Goal: Task Accomplishment & Management: Complete application form

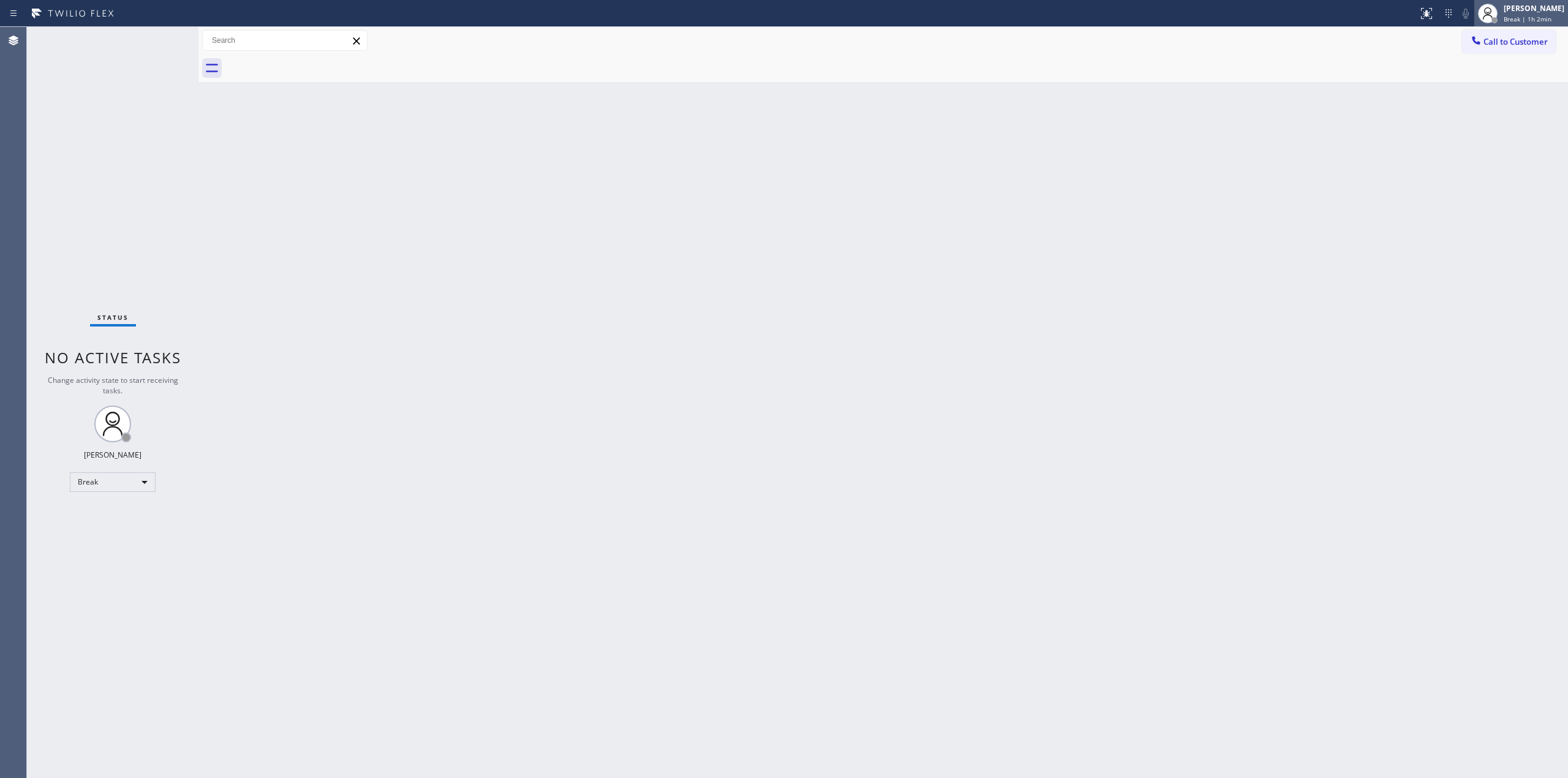
click at [1531, 6] on div "[PERSON_NAME]" at bounding box center [1534, 8] width 61 height 11
click at [1485, 79] on button "Unavailable" at bounding box center [1507, 80] width 123 height 16
drag, startPoint x: 1558, startPoint y: 45, endPoint x: 1552, endPoint y: 47, distance: 6.3
click at [1554, 47] on div "Call to Customer Outbound call Location Blue Moon Electrical Your caller id pho…" at bounding box center [1515, 41] width 106 height 21
drag, startPoint x: 1530, startPoint y: 47, endPoint x: 1201, endPoint y: 156, distance: 346.6
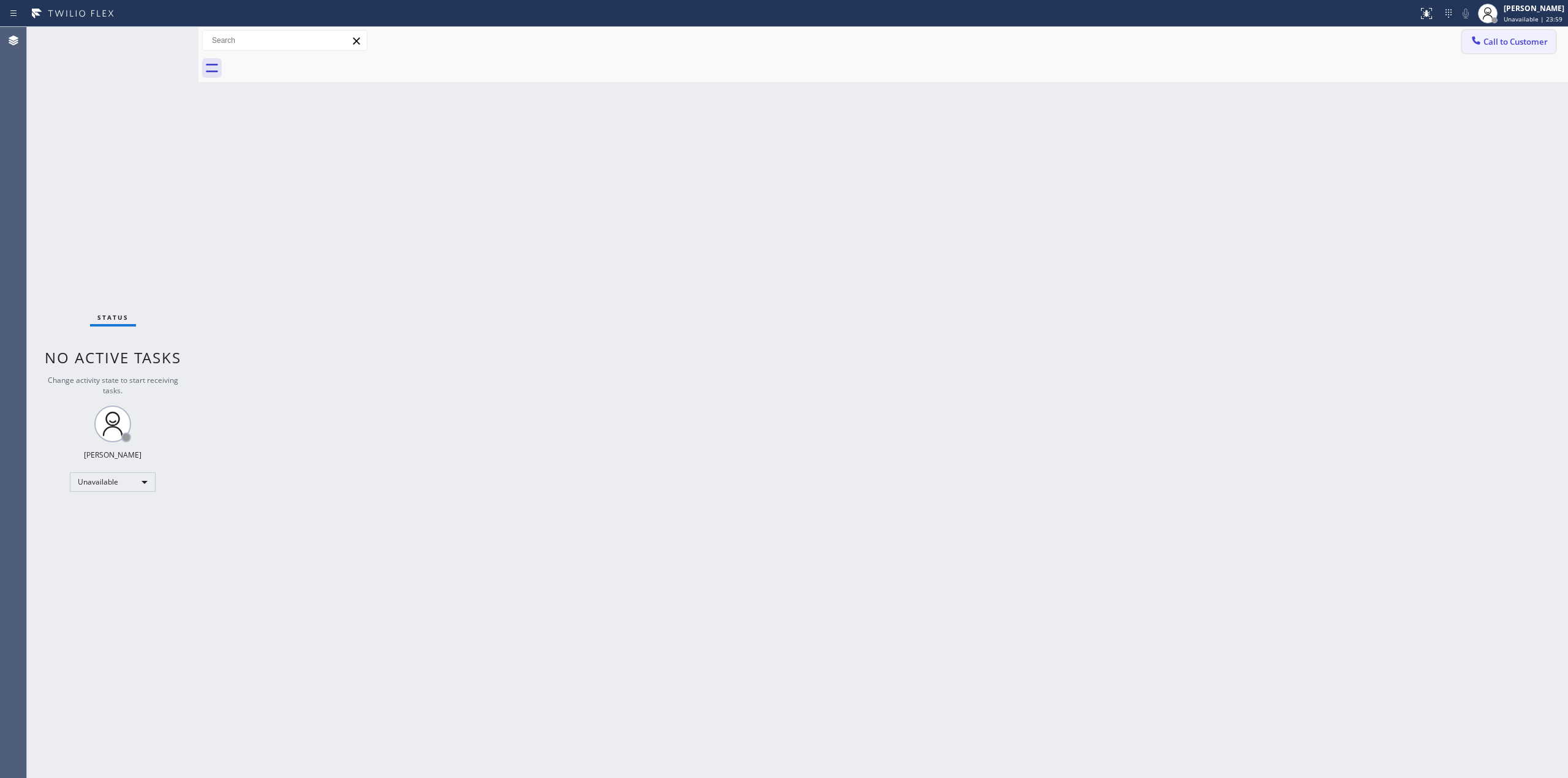
click at [1529, 47] on button "Call to Customer" at bounding box center [1509, 42] width 93 height 23
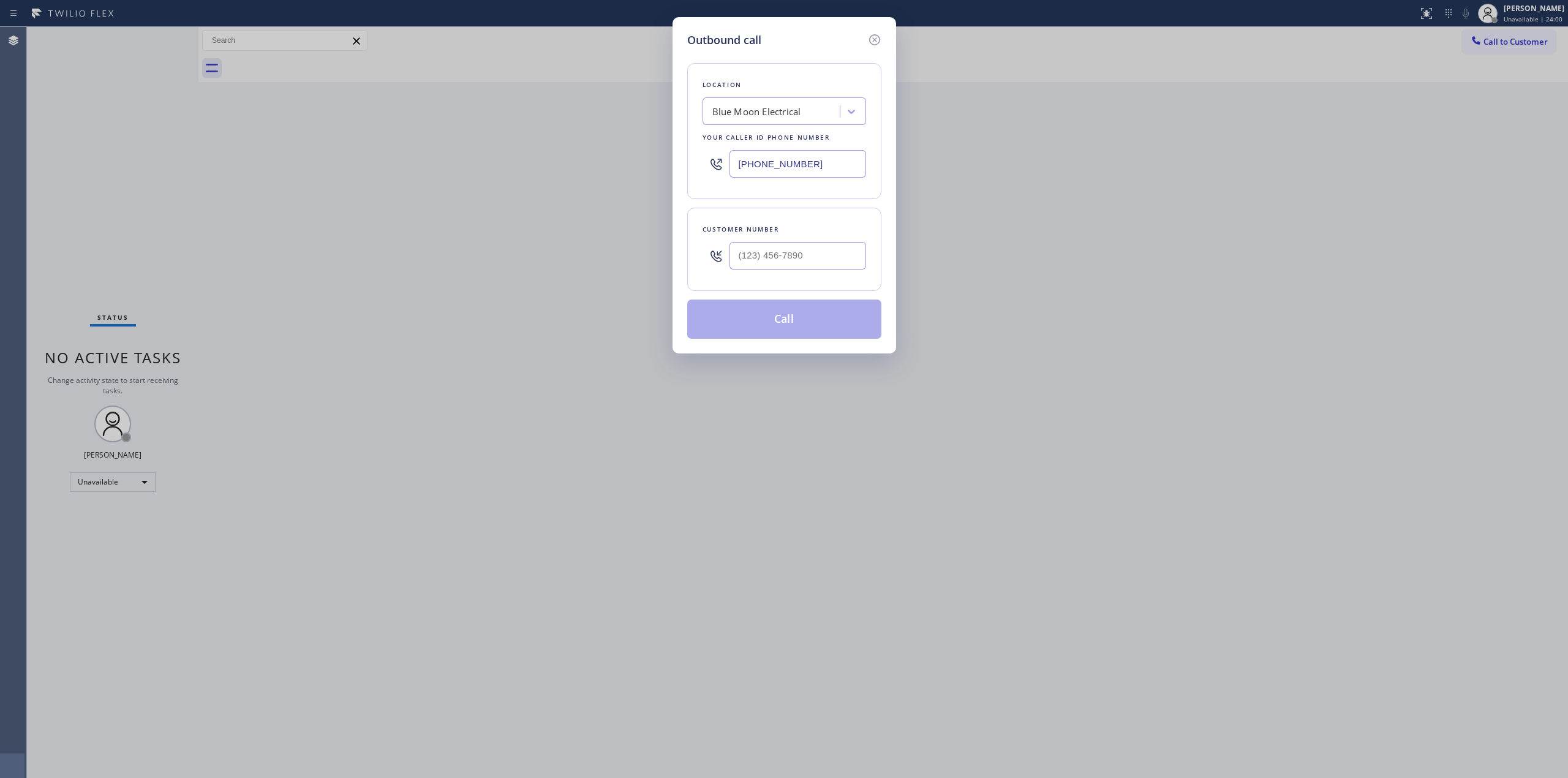
drag, startPoint x: 762, startPoint y: 280, endPoint x: 779, endPoint y: 260, distance: 26.2
click at [762, 280] on div "Customer number" at bounding box center [784, 250] width 194 height 84
paste input "562) 980-2219"
click at [779, 260] on input "[PHONE_NUMBER]" at bounding box center [798, 256] width 137 height 28
type input "[PHONE_NUMBER]"
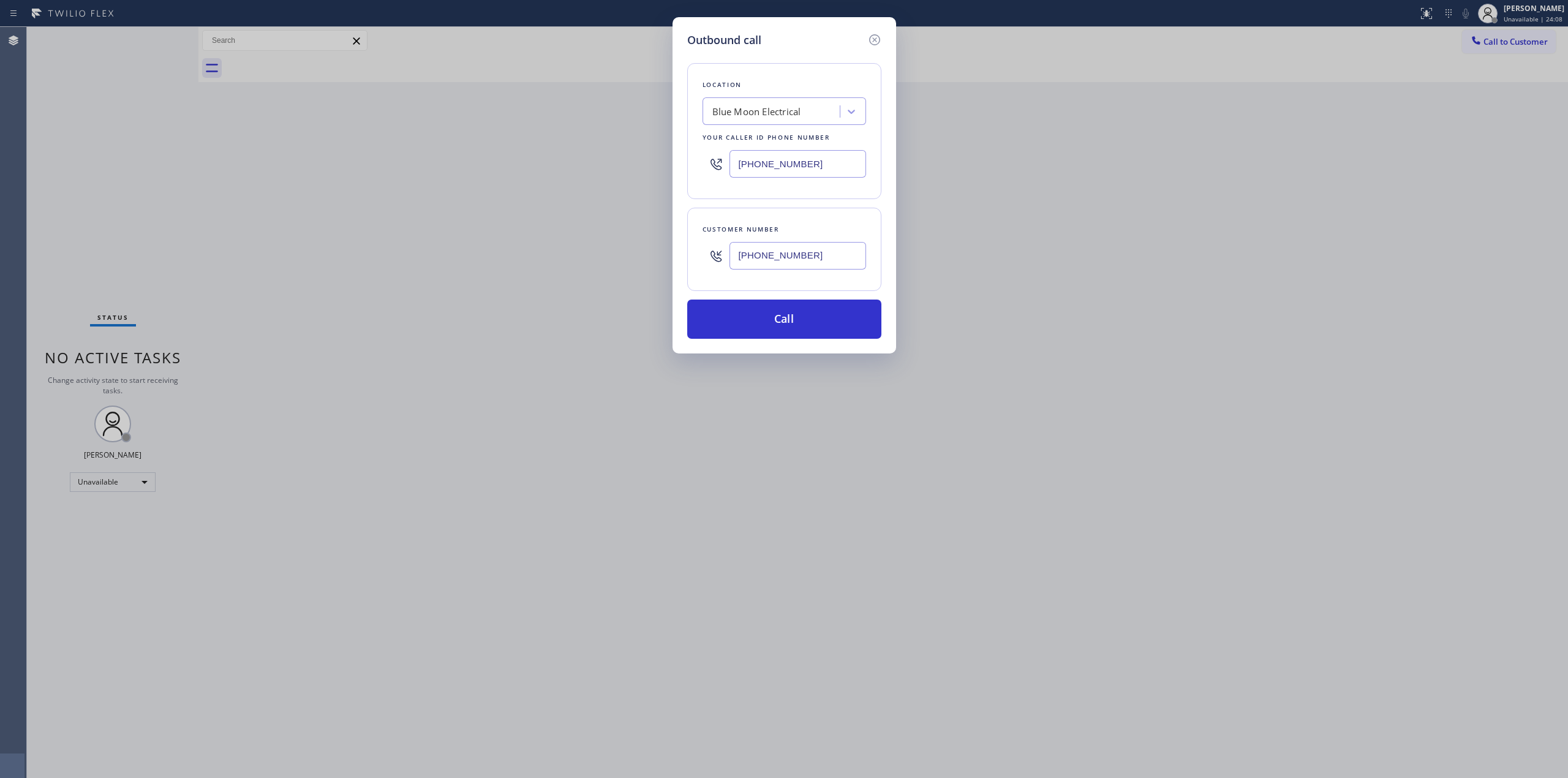
drag, startPoint x: 829, startPoint y: 165, endPoint x: 528, endPoint y: 151, distance: 301.3
click at [540, 155] on div "Outbound call Location Blue Moon Electrical Your caller id phone number [PHONE_…" at bounding box center [784, 389] width 1568 height 778
paste input "949) 438-3090"
drag, startPoint x: 817, startPoint y: 175, endPoint x: 664, endPoint y: 169, distance: 153.1
click at [664, 169] on div "Outbound call Location Blue Moon Electrical Your caller id phone number [PHONE_…" at bounding box center [784, 389] width 1568 height 778
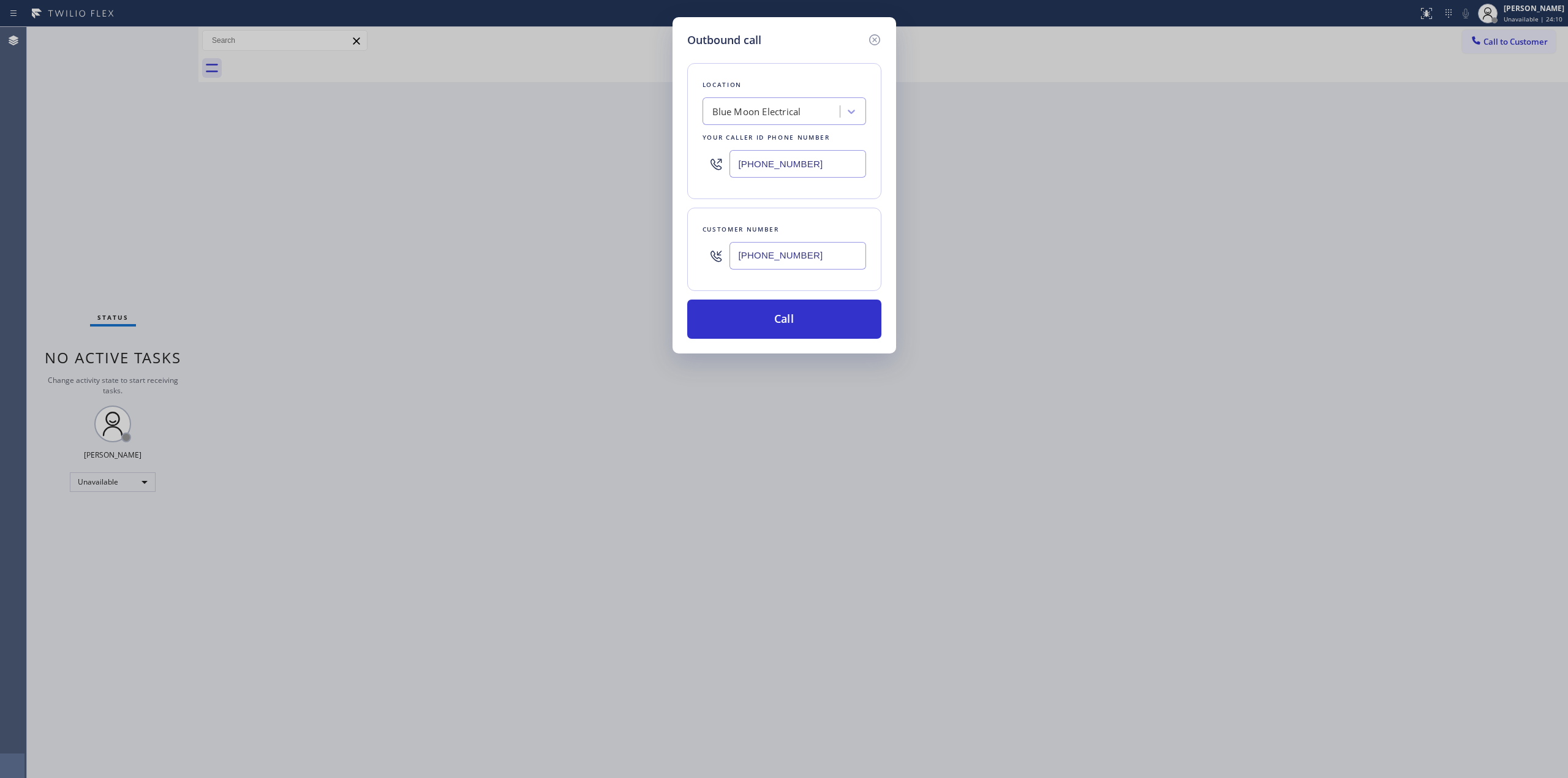
paste input "949) 438-3090"
drag, startPoint x: 826, startPoint y: 169, endPoint x: 591, endPoint y: 165, distance: 235.0
click at [593, 165] on div "Outbound call Location Search location Your caller id phone number [PHONE_NUMBE…" at bounding box center [784, 389] width 1568 height 778
paste input "text"
type input "[PHONE_NUMBER]"
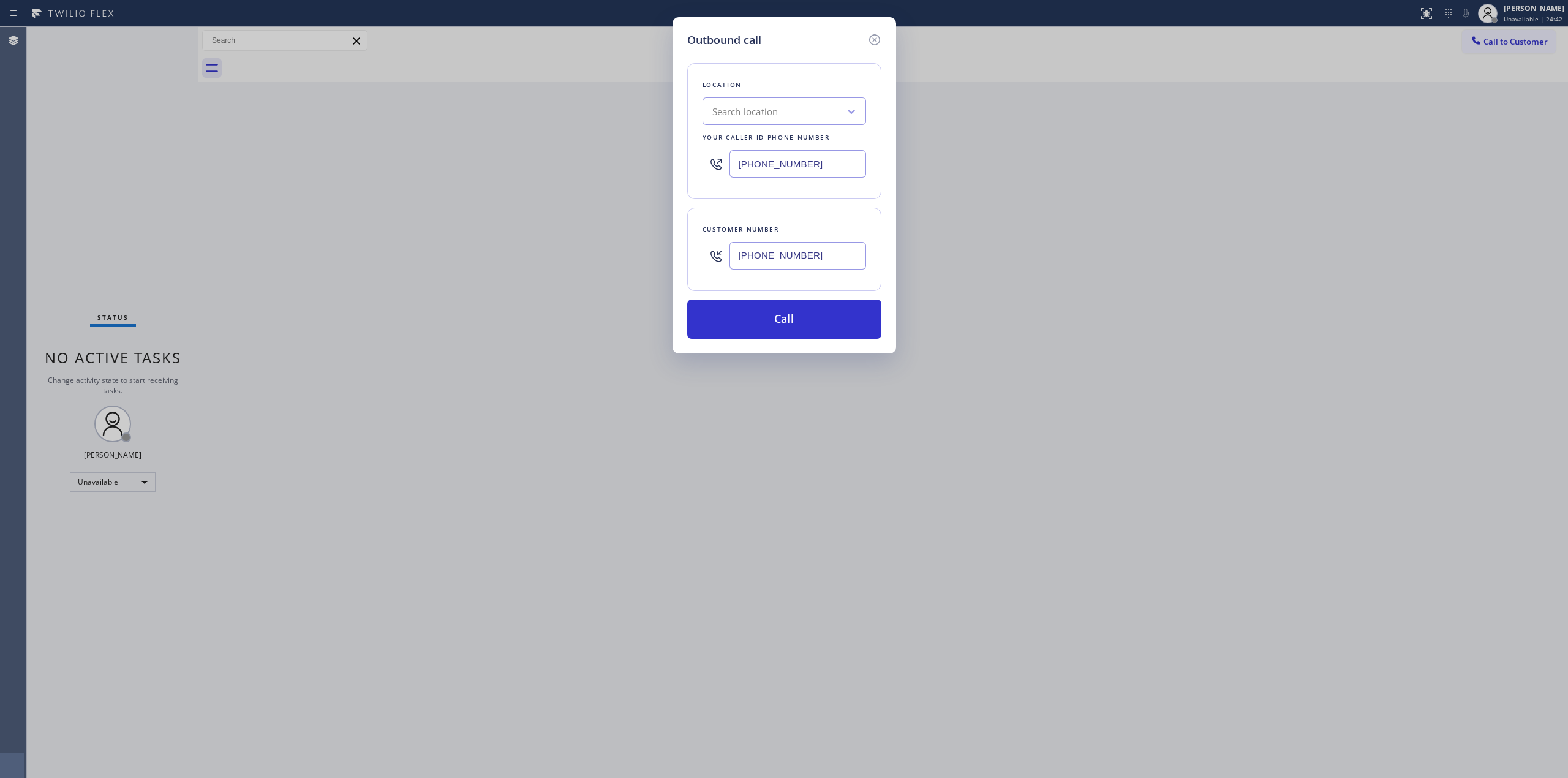
click at [787, 113] on div "Search location" at bounding box center [773, 111] width 133 height 21
paste input "Subzero Repair Pros"
type input "Subzero Repair Pros"
click at [809, 101] on div "Subzero Repair Pros" at bounding box center [773, 111] width 133 height 21
click at [779, 102] on div "Search location" at bounding box center [773, 111] width 133 height 21
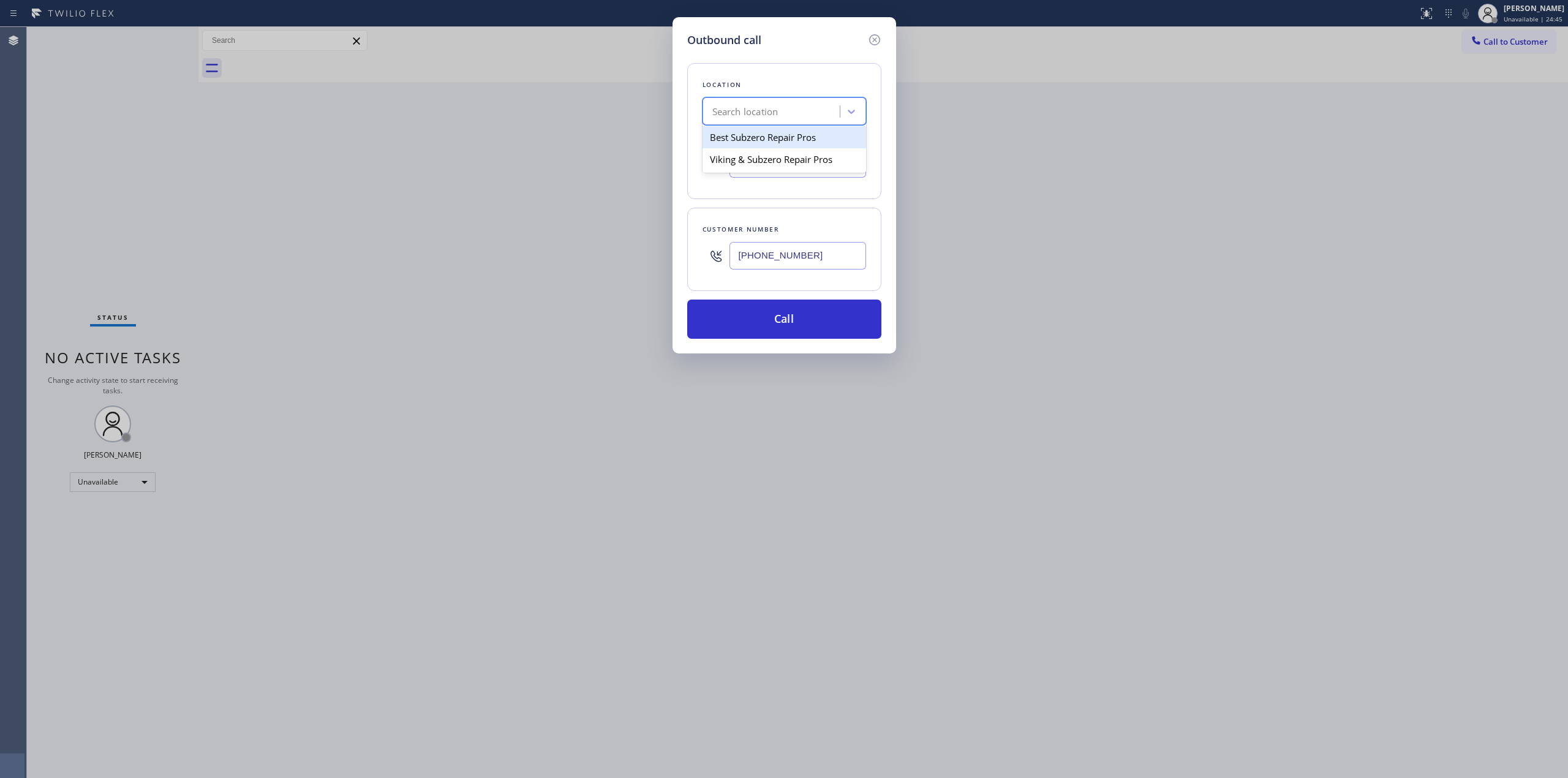
paste input "Subzero Repair Pros"
type input "Subzero Repair Pros"
drag, startPoint x: 819, startPoint y: 113, endPoint x: 809, endPoint y: 113, distance: 10.0
click at [809, 113] on div "Search location" at bounding box center [773, 111] width 133 height 21
paste input "Subzero Repair Pros"
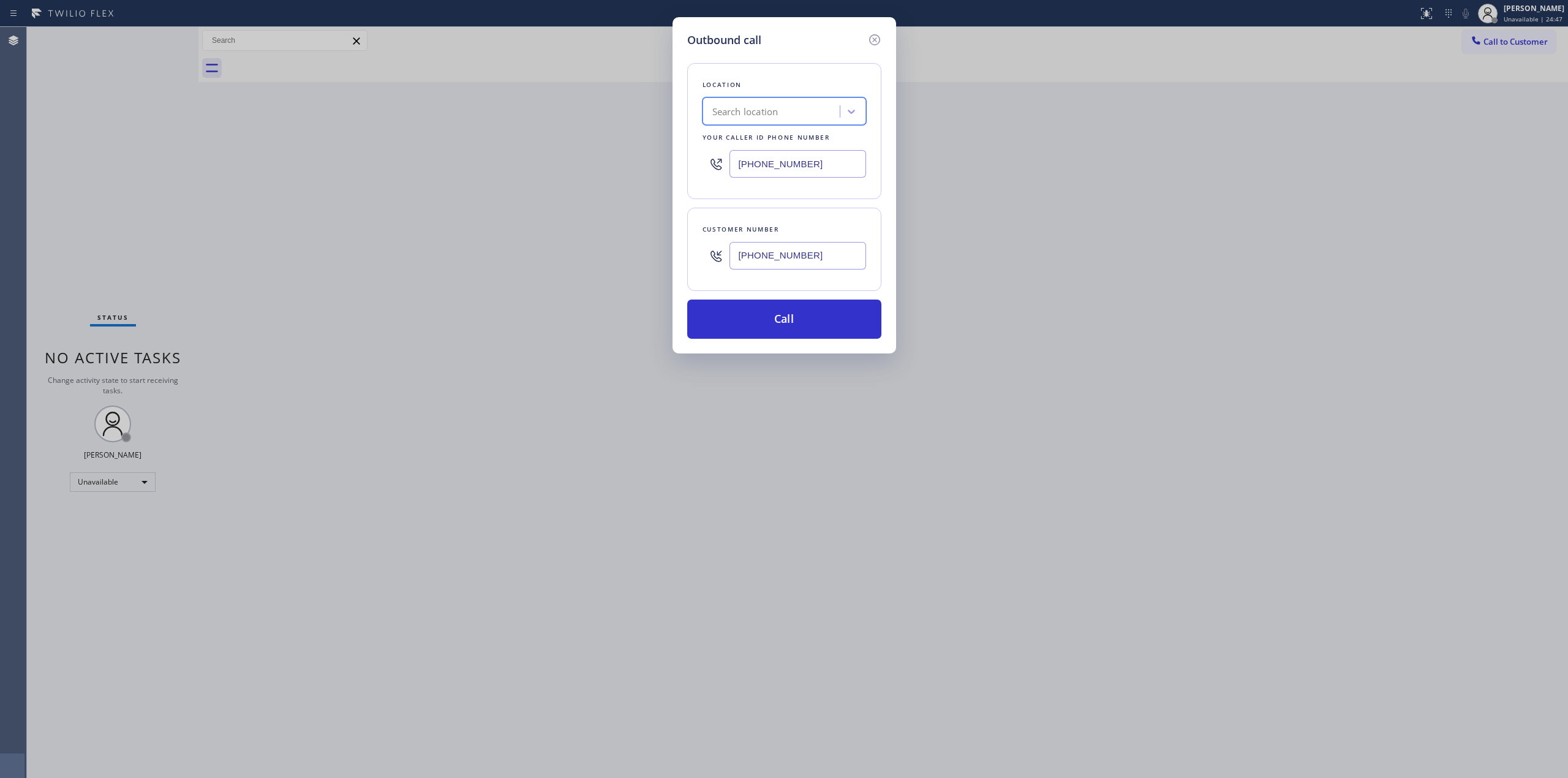
type input "Subzero Repair Pros"
click at [751, 111] on input "Subzero Repair Pros" at bounding box center [755, 111] width 86 height 11
click at [804, 114] on div "Search location" at bounding box center [773, 111] width 133 height 21
paste input "Subzero Repair Pros"
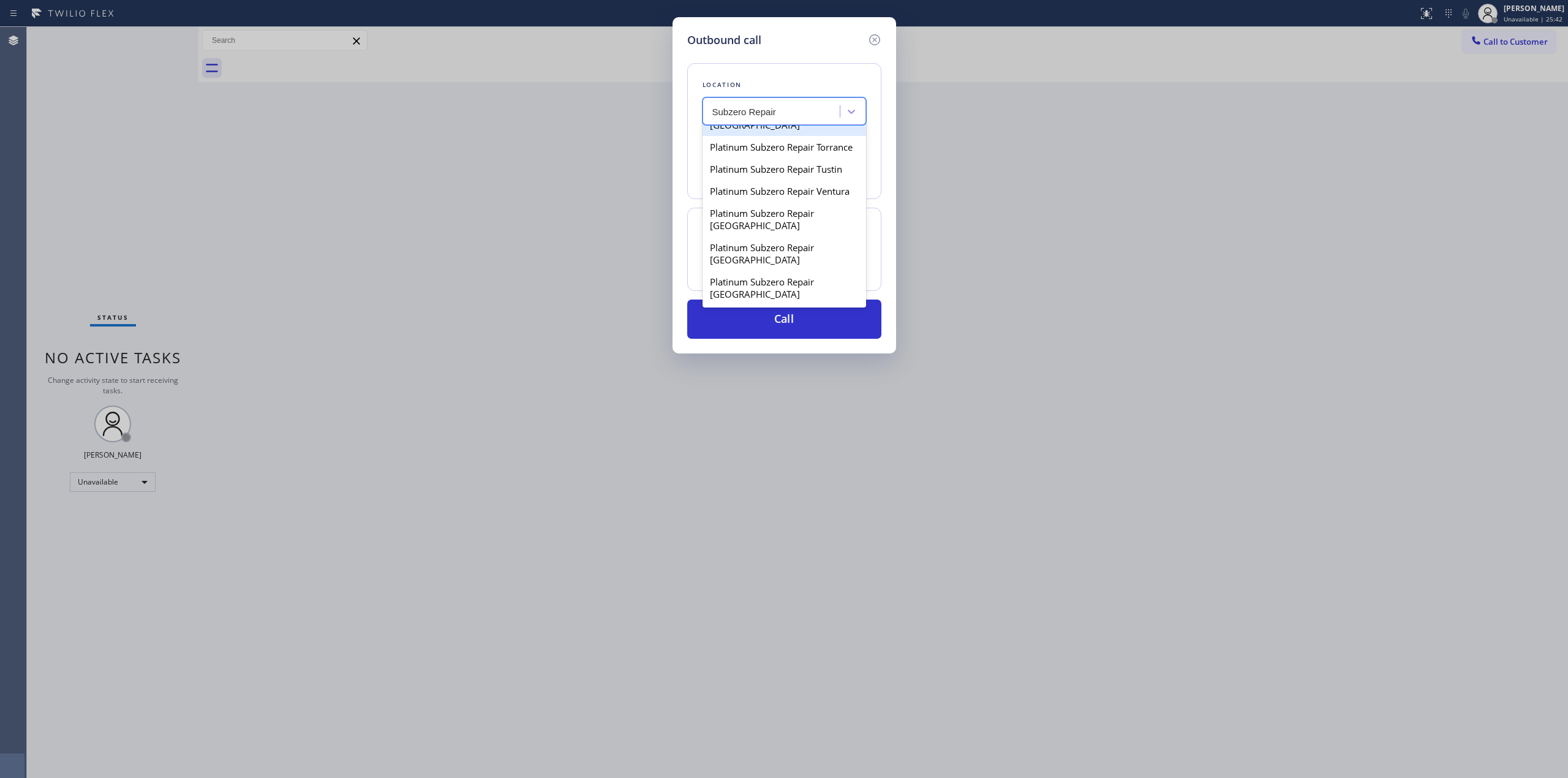
scroll to position [2983, 0]
type input "Subzero Repair"
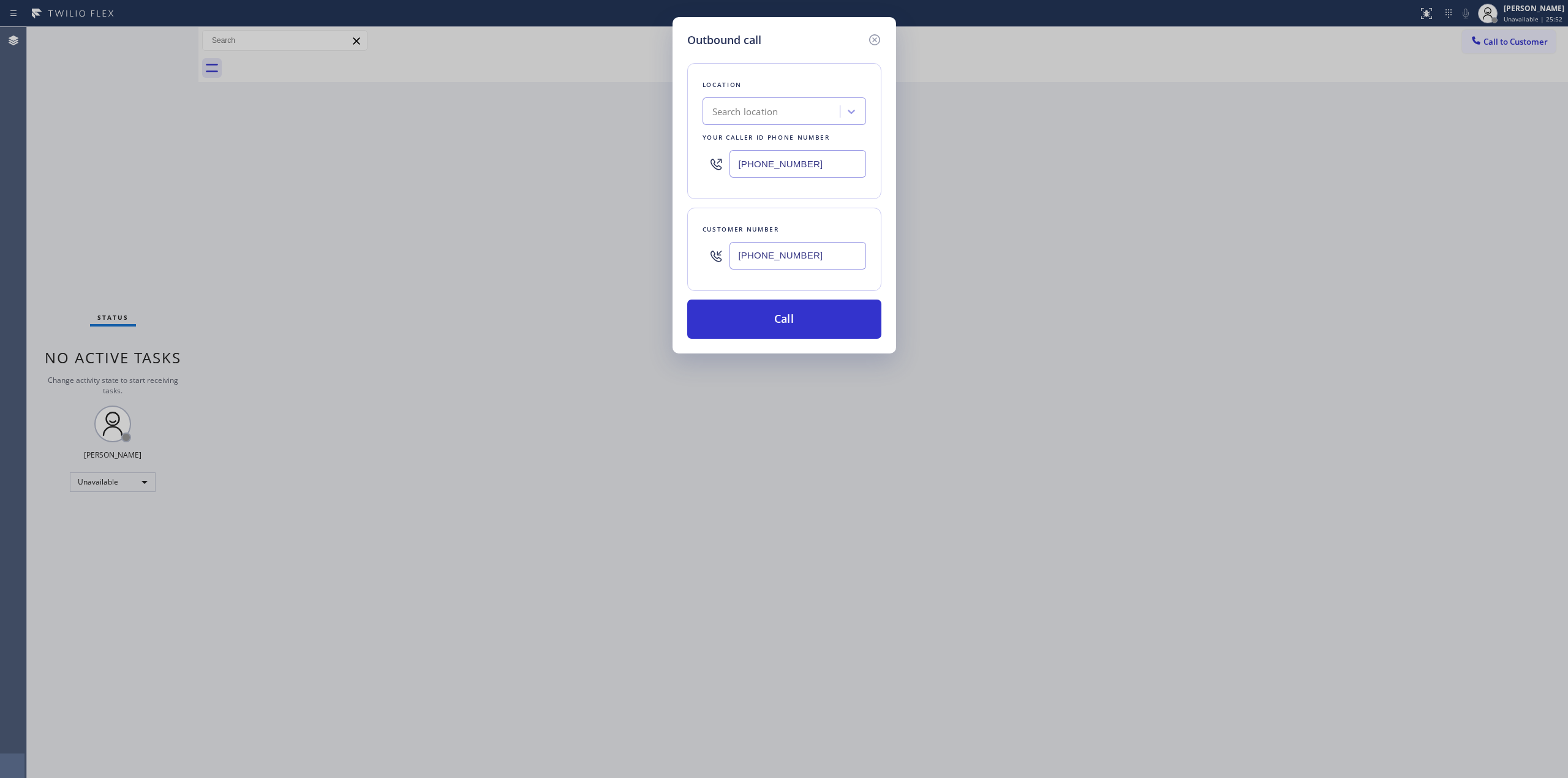
drag, startPoint x: 507, startPoint y: 319, endPoint x: 1067, endPoint y: 314, distance: 560.0
click at [1067, 314] on div "Outbound call Location Search location Your caller id phone number [PHONE_NUMBE…" at bounding box center [784, 389] width 1568 height 778
click at [787, 116] on div "Search location" at bounding box center [773, 111] width 133 height 21
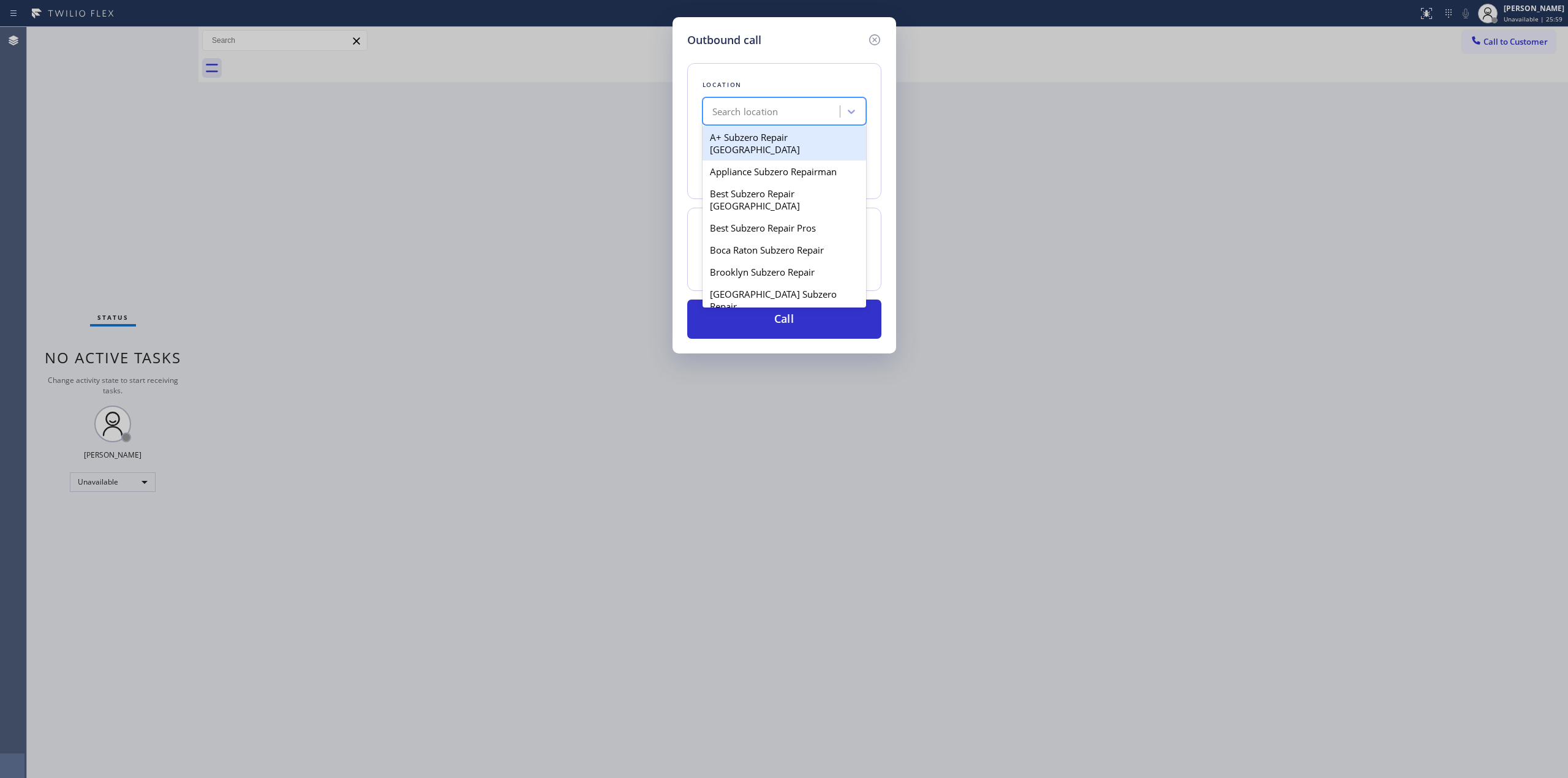
paste input "Subzero Repair Pros"
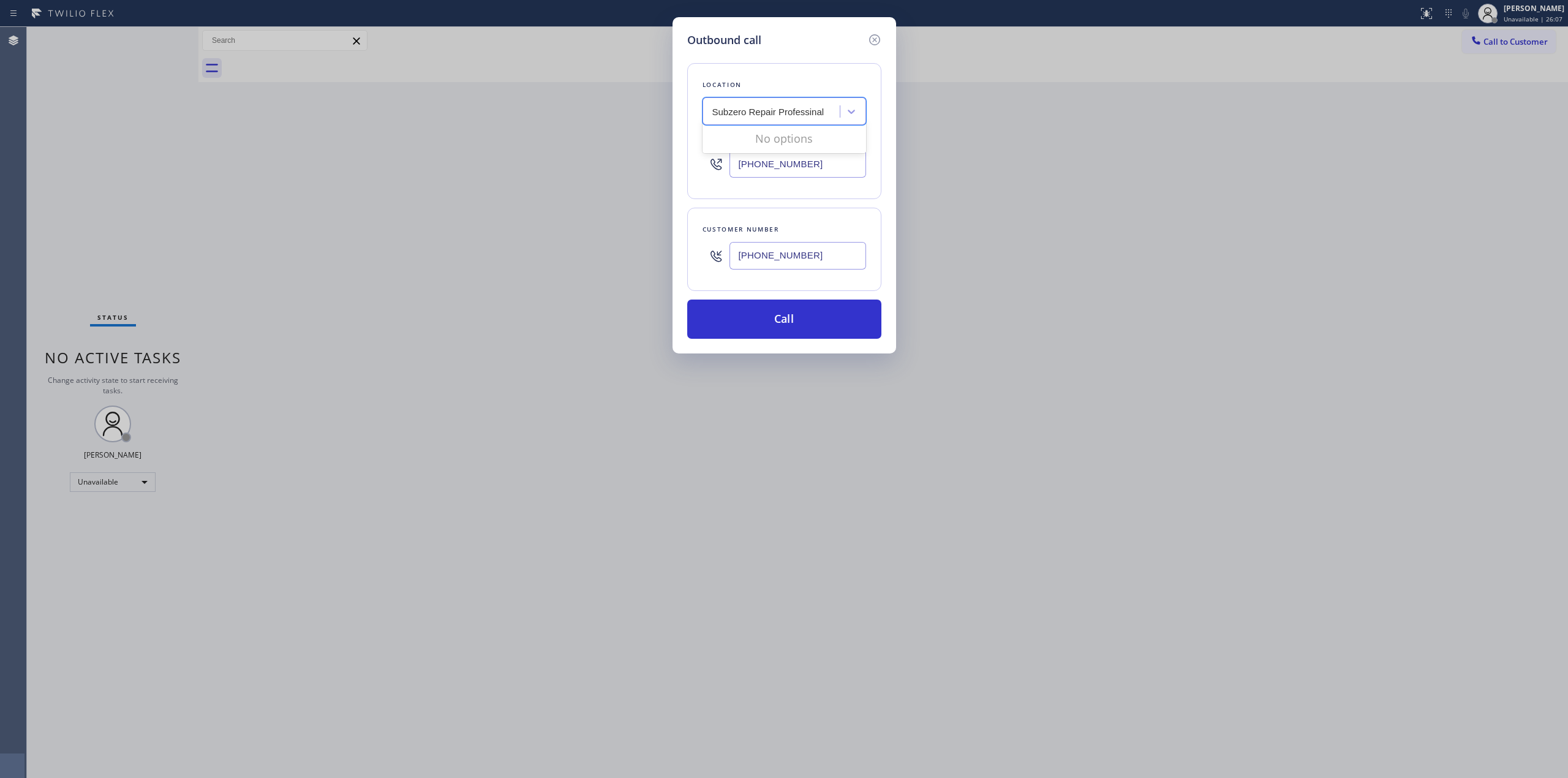
scroll to position [0, 0]
click at [810, 111] on input "Subzero Repair Professinal" at bounding box center [769, 111] width 113 height 11
type input "Subzero Repair Professional"
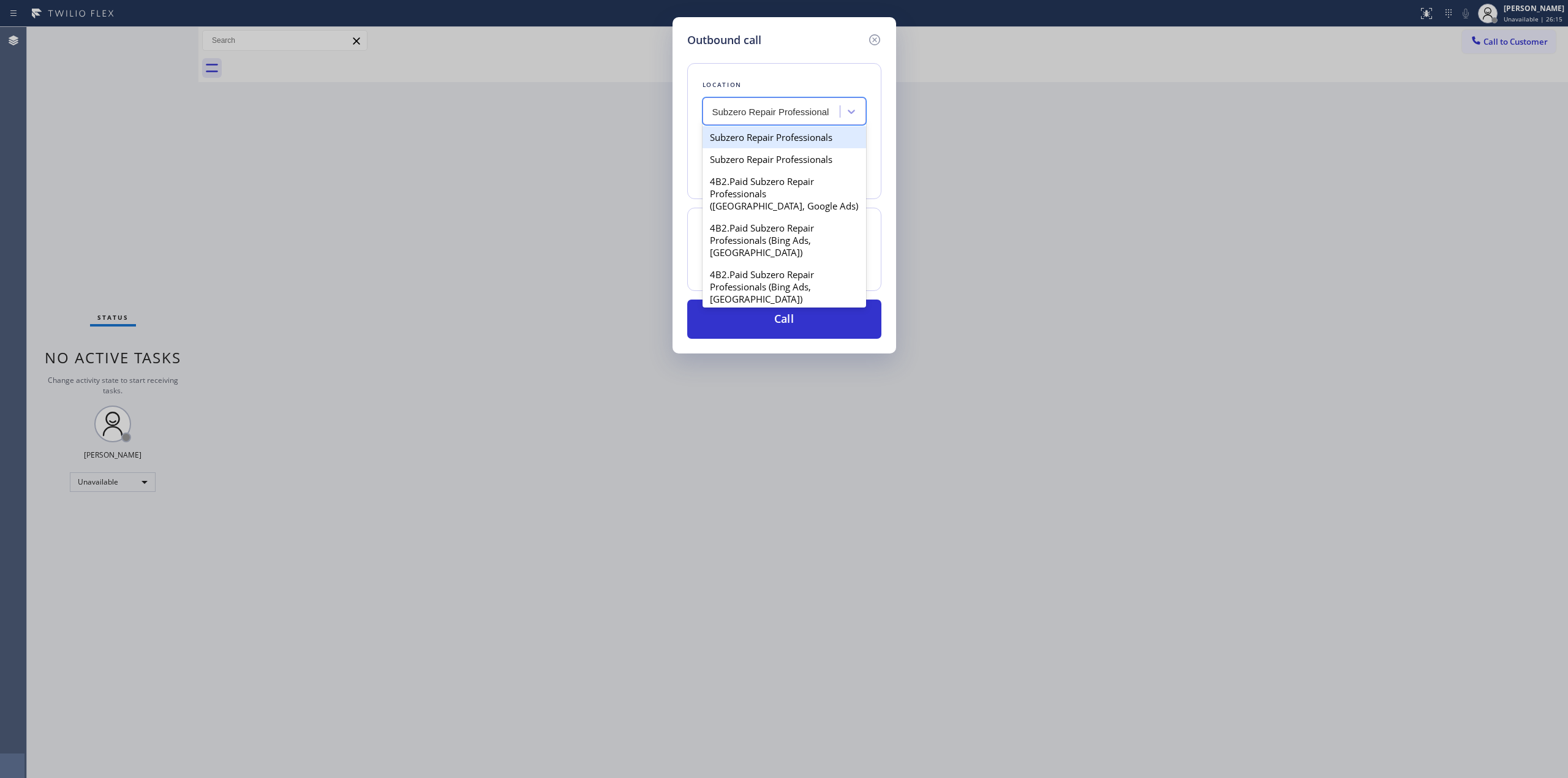
click at [797, 145] on div "Subzero Repair Professionals" at bounding box center [784, 137] width 164 height 22
type input "[PHONE_NUMBER]"
click at [802, 111] on div "Subzero Repair Professionals" at bounding box center [775, 111] width 126 height 14
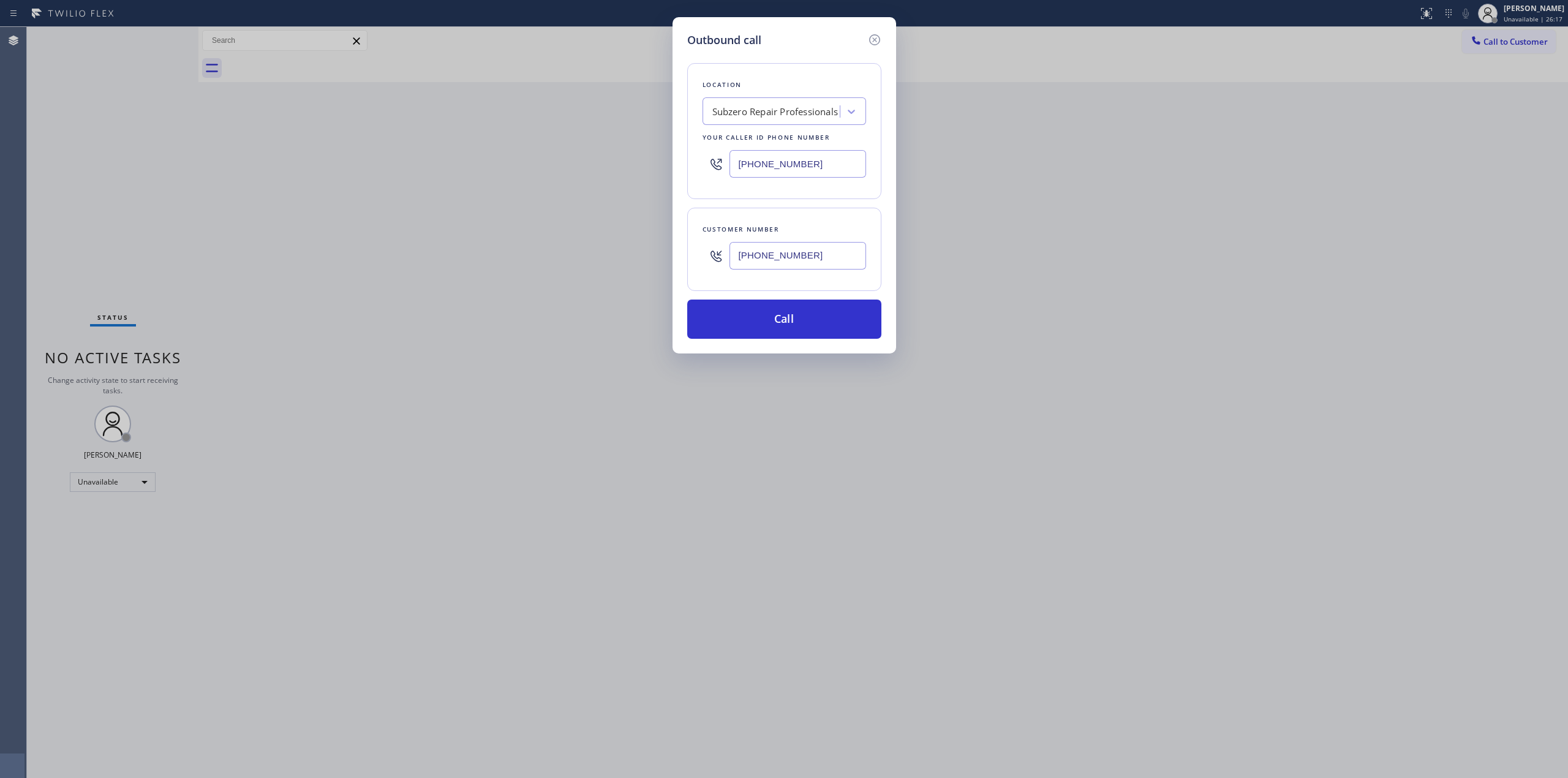
click at [662, 140] on div "Outbound call Location Subzero Repair Professionals Your caller id phone number…" at bounding box center [784, 389] width 1568 height 778
click at [758, 162] on input "[PHONE_NUMBER]" at bounding box center [798, 164] width 137 height 28
drag, startPoint x: 802, startPoint y: 319, endPoint x: 814, endPoint y: 324, distance: 13.0
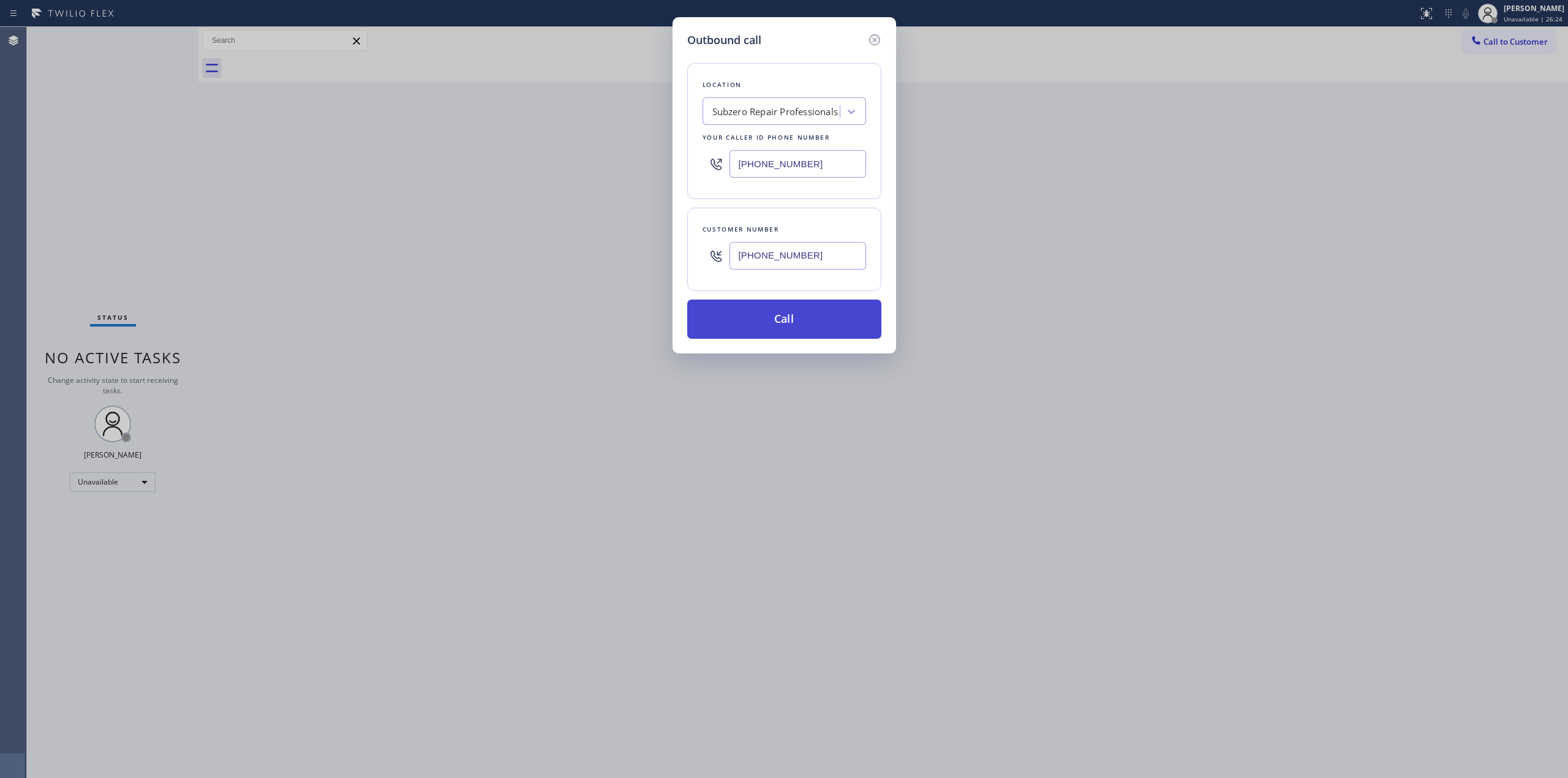
click at [802, 319] on button "Call" at bounding box center [784, 319] width 194 height 39
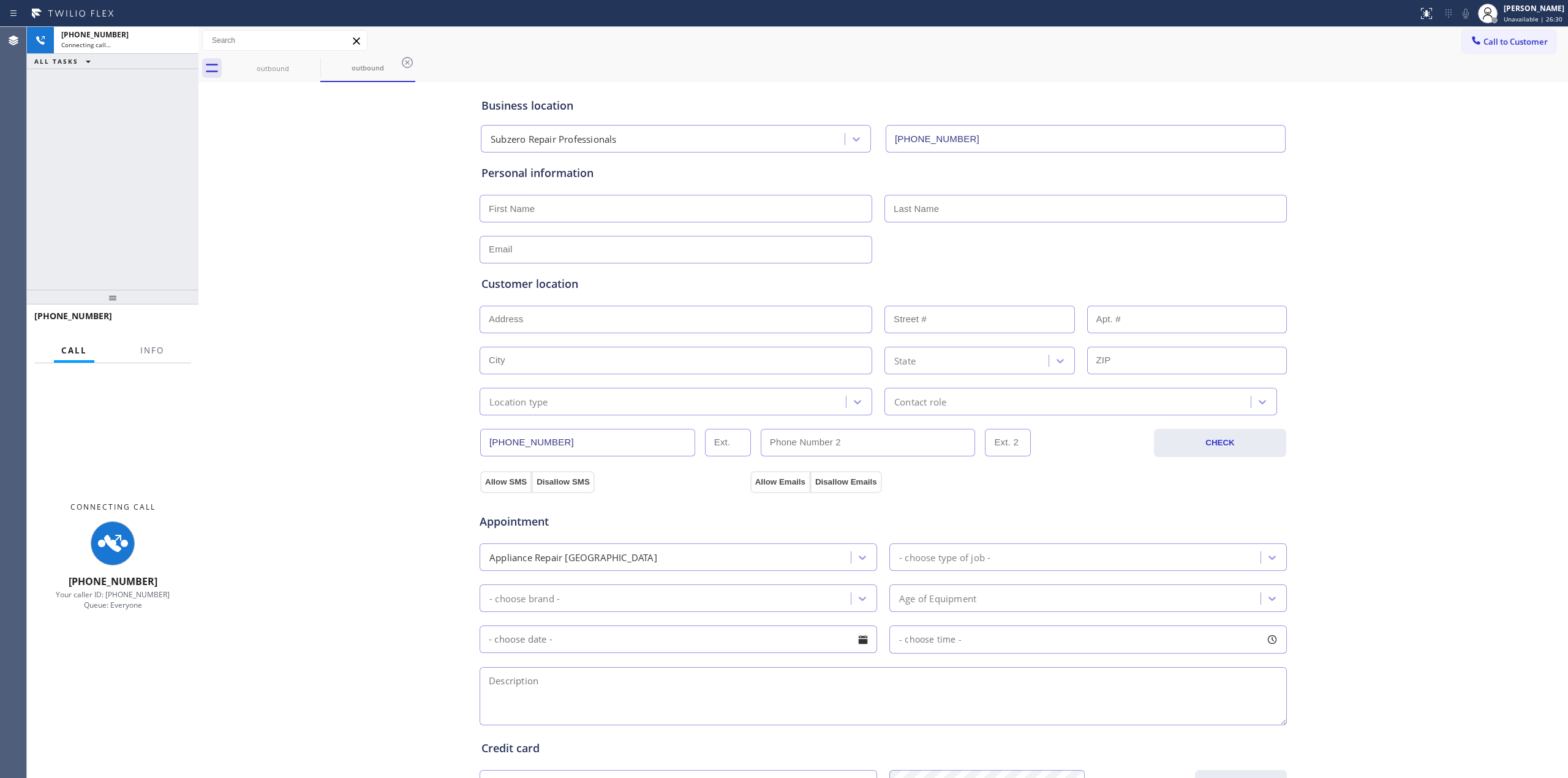
type input "[PHONE_NUMBER]"
click at [1400, 238] on div "Business location Subzero Repair Professionals [PHONE_NUMBER] Personal informat…" at bounding box center [883, 504] width 1363 height 837
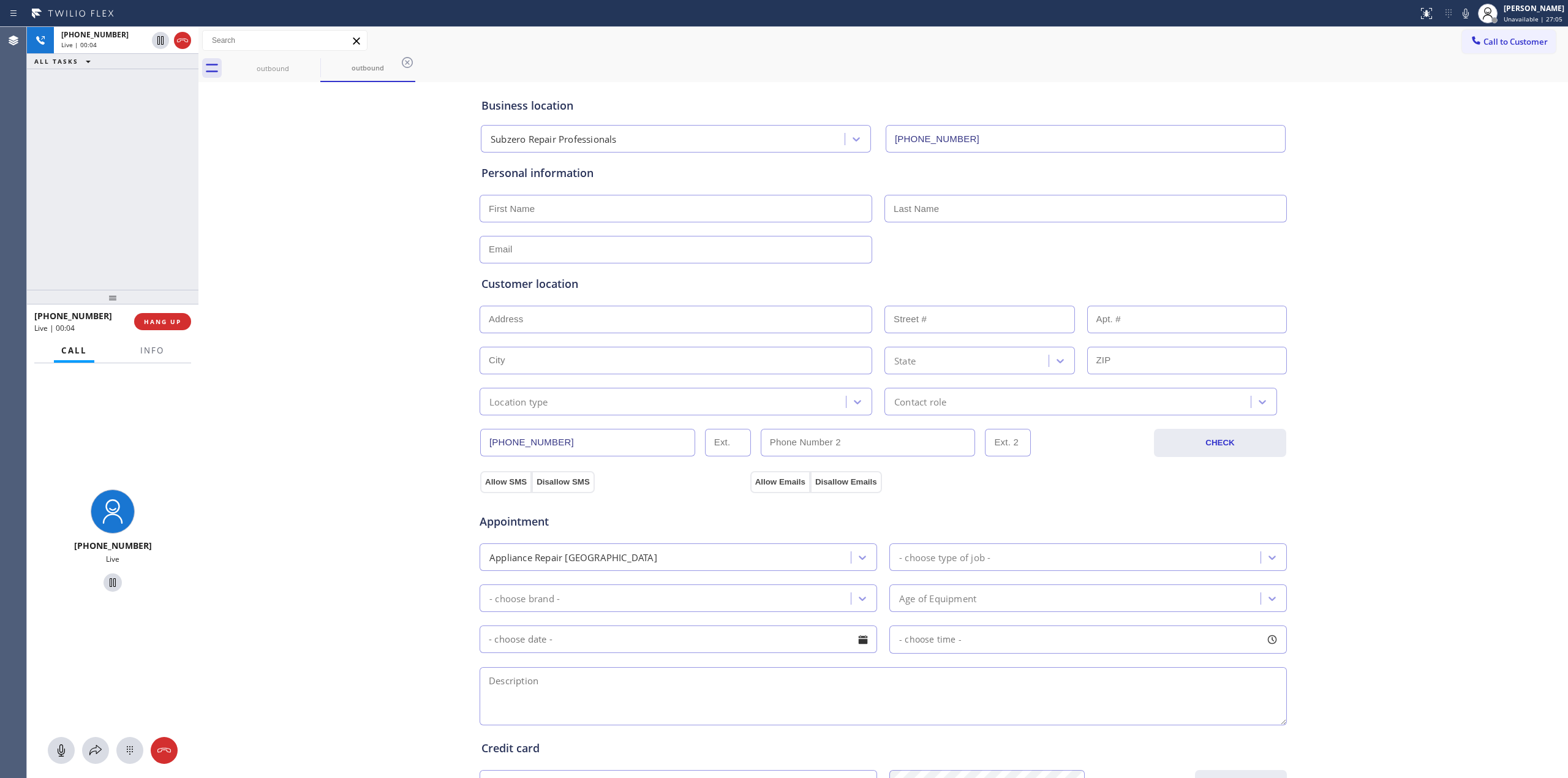
click at [366, 390] on div "Business location Subzero Repair Professionals [PHONE_NUMBER] Personal informat…" at bounding box center [883, 504] width 1363 height 837
click at [172, 325] on span "HANG UP" at bounding box center [163, 322] width 38 height 8
click at [173, 323] on span "HANG UP" at bounding box center [163, 322] width 38 height 8
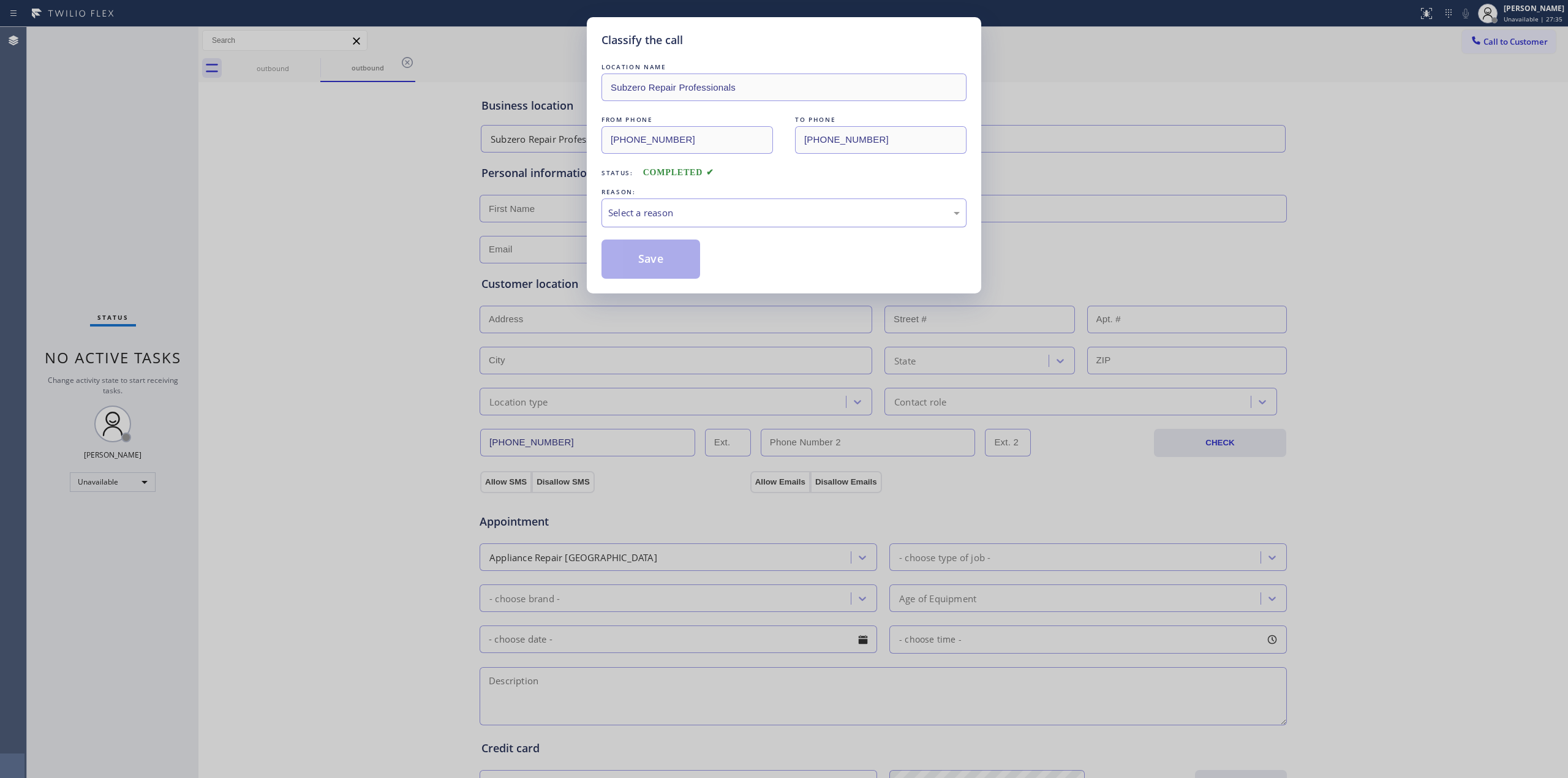
click at [743, 198] on div "Select a reason" at bounding box center [784, 212] width 365 height 29
click at [681, 258] on button "Save" at bounding box center [651, 260] width 98 height 39
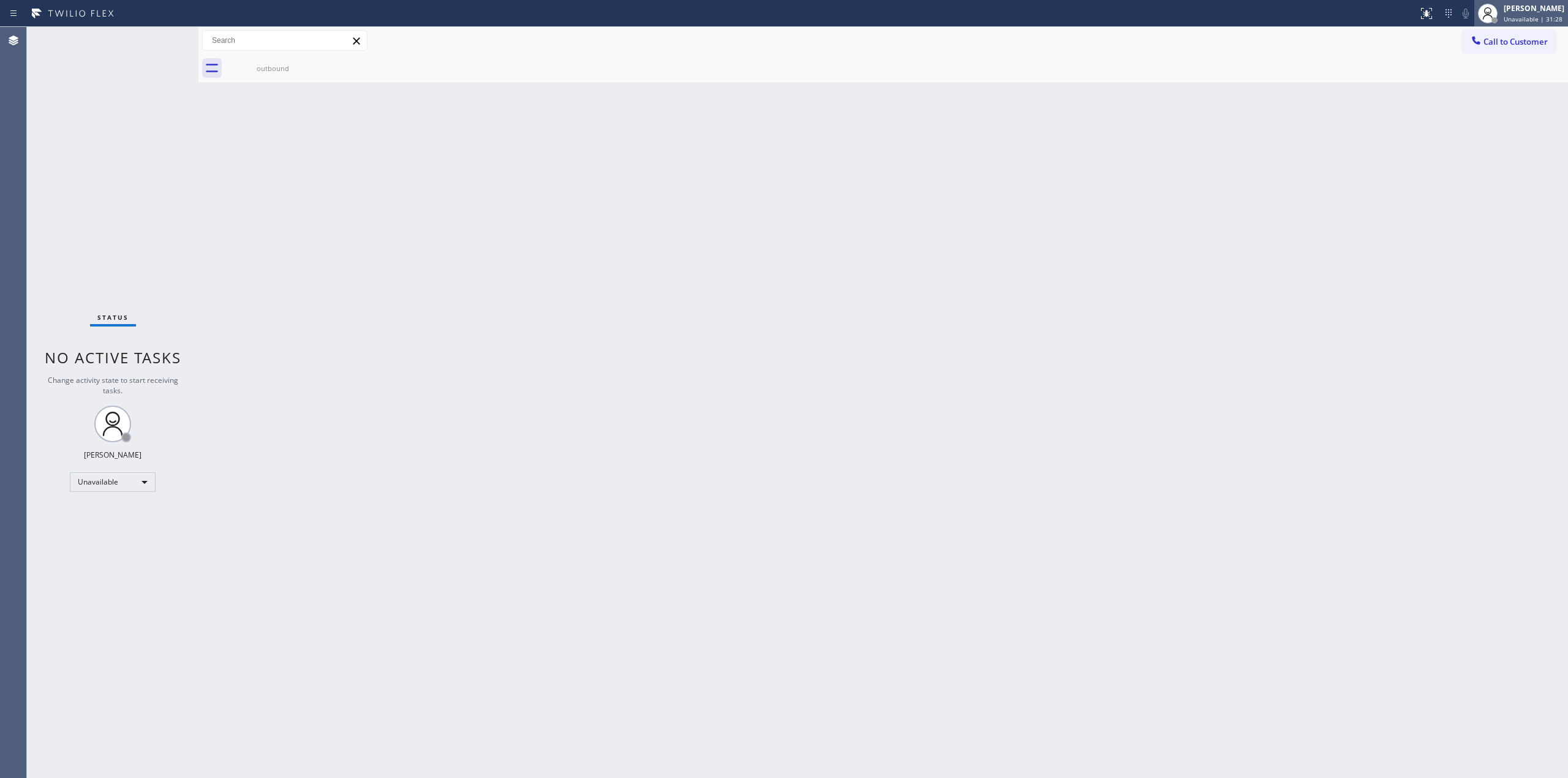
click at [1539, 12] on div "[PERSON_NAME]" at bounding box center [1534, 8] width 61 height 11
click at [1476, 61] on button "Available" at bounding box center [1507, 65] width 123 height 16
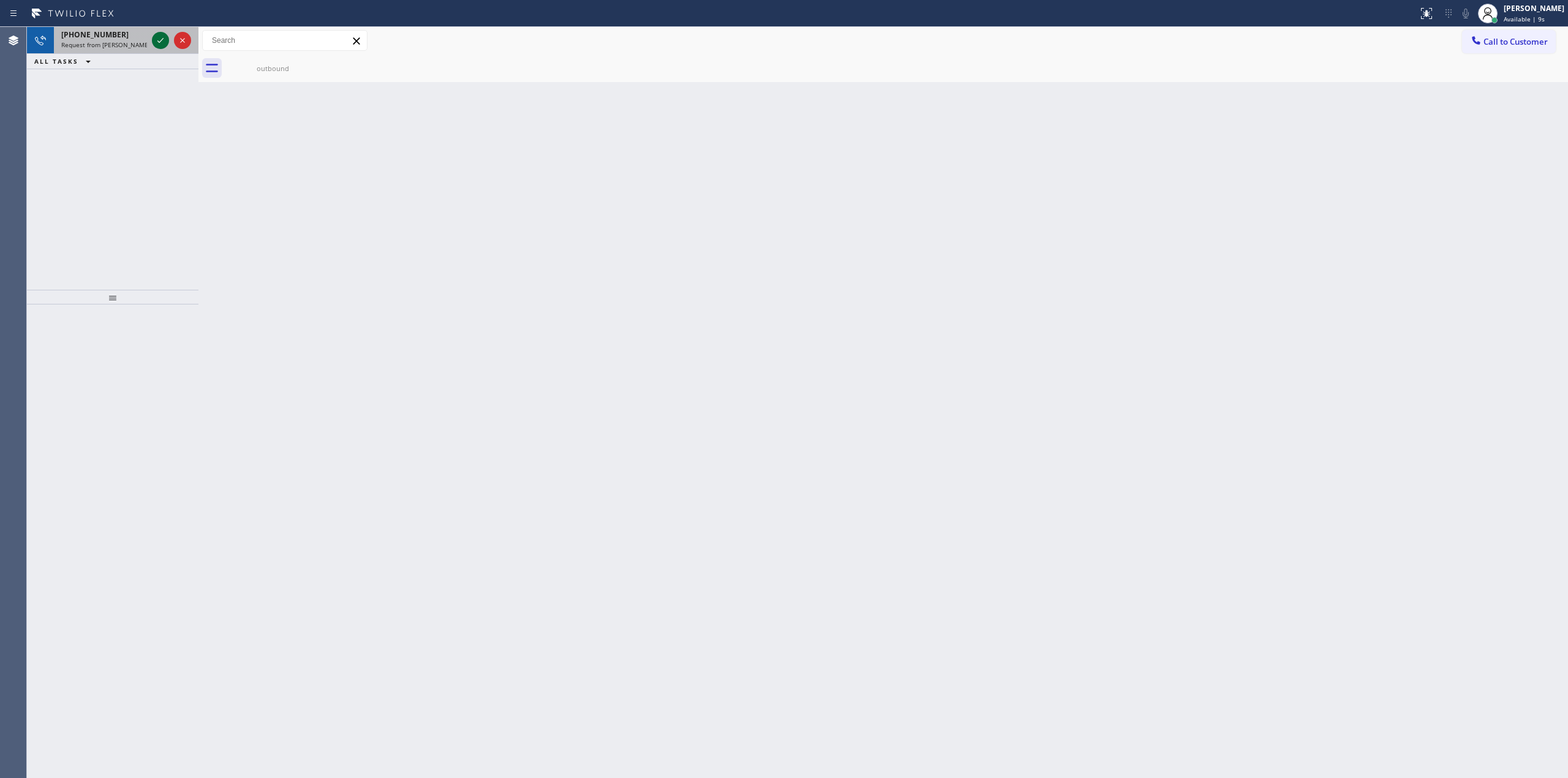
click at [157, 42] on icon at bounding box center [160, 40] width 15 height 15
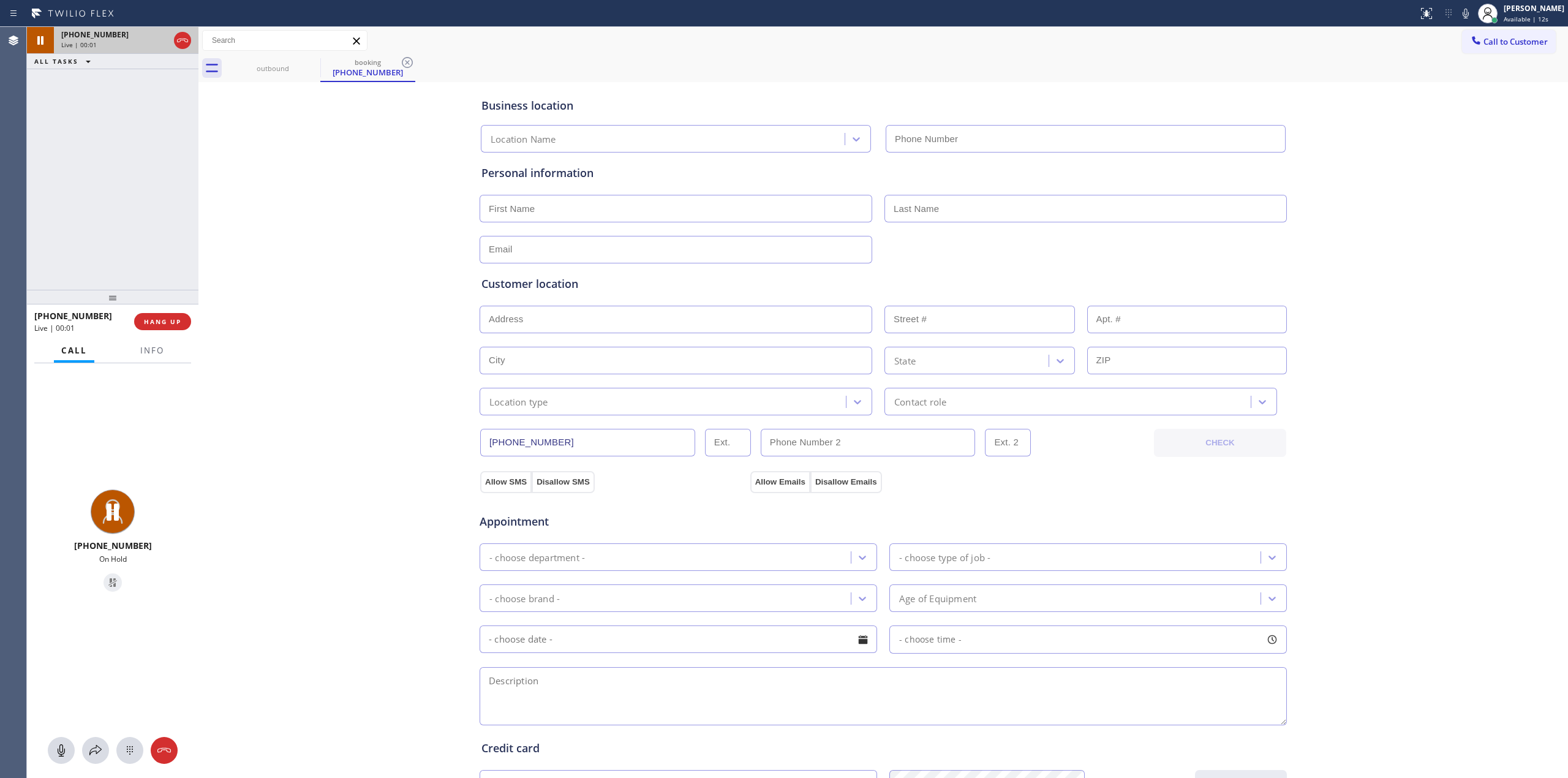
type input "[PHONE_NUMBER]"
click at [1471, 15] on icon at bounding box center [1466, 13] width 15 height 15
click at [157, 39] on icon at bounding box center [160, 40] width 6 height 8
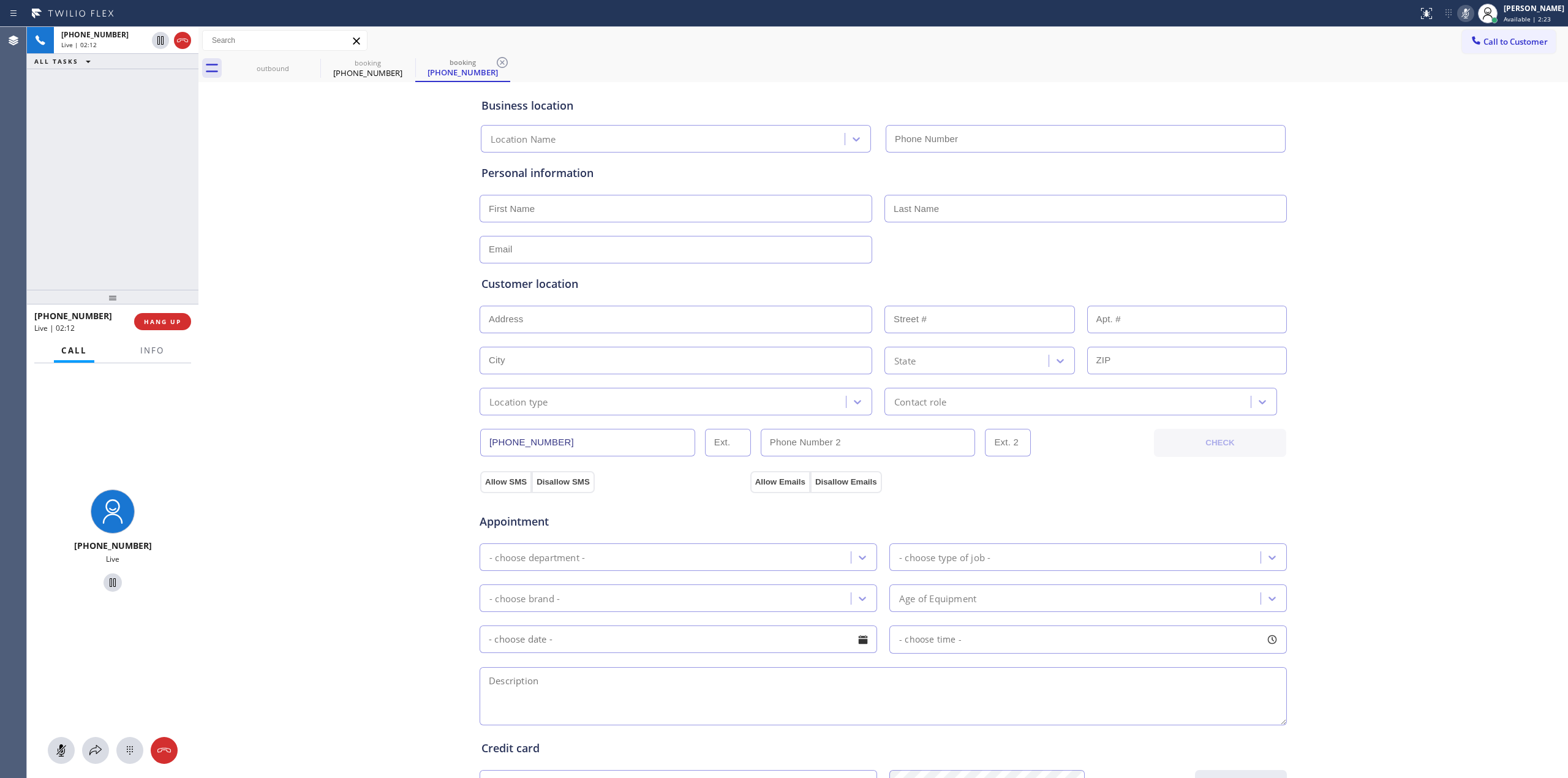
type input "[PHONE_NUMBER]"
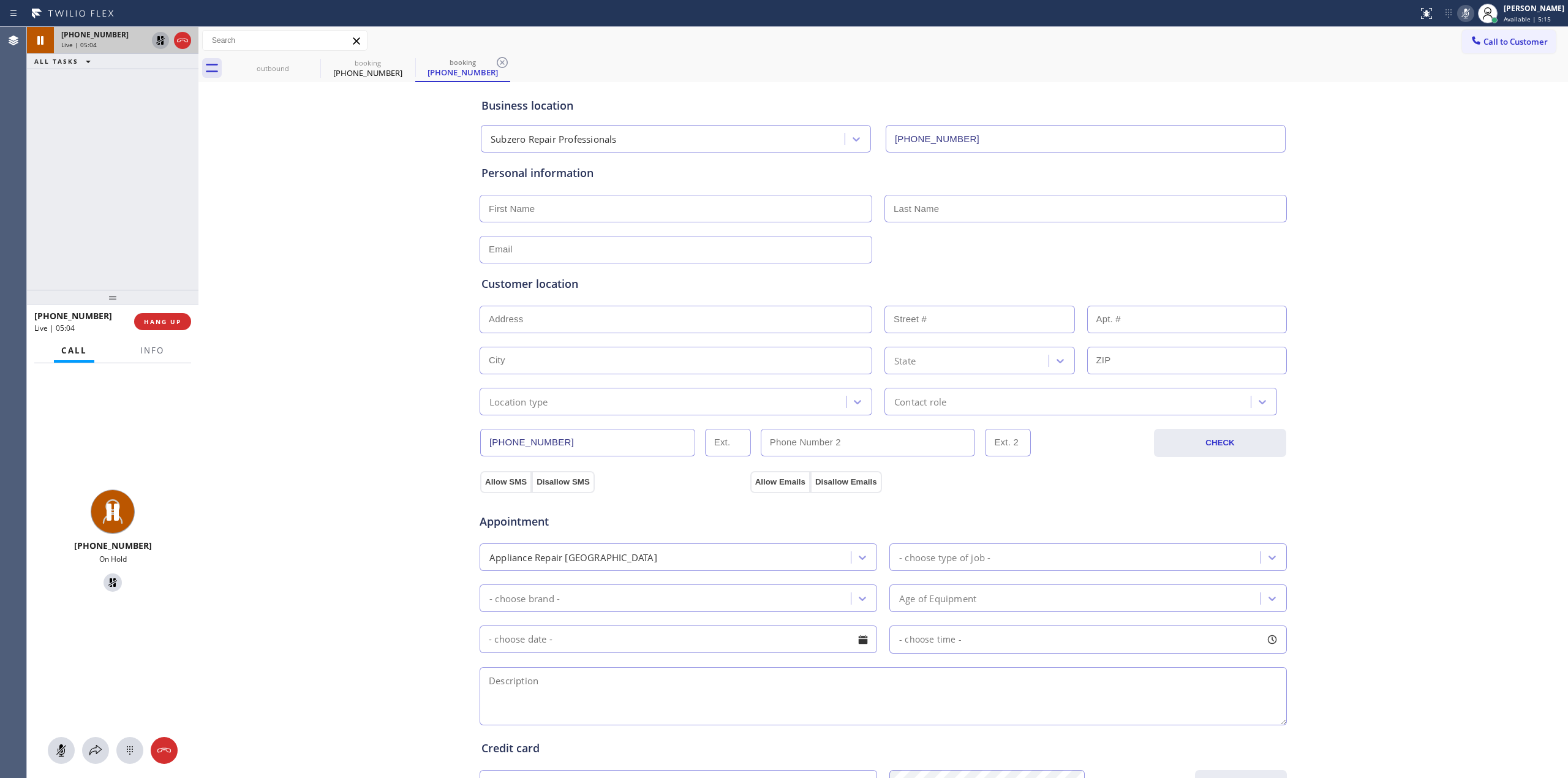
click at [162, 40] on icon at bounding box center [160, 40] width 15 height 15
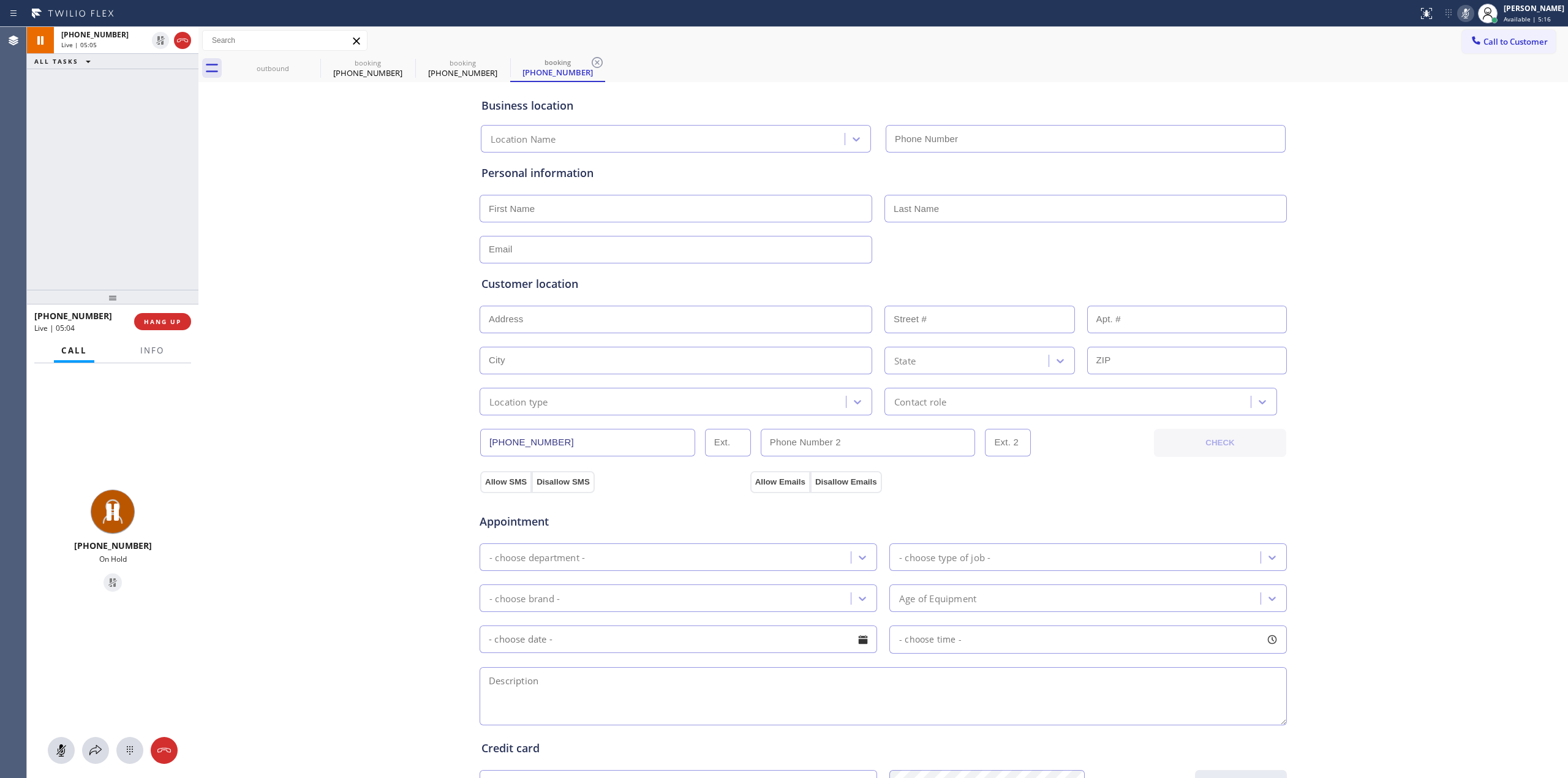
click at [1466, 13] on icon at bounding box center [1466, 13] width 15 height 15
type input "[PHONE_NUMBER]"
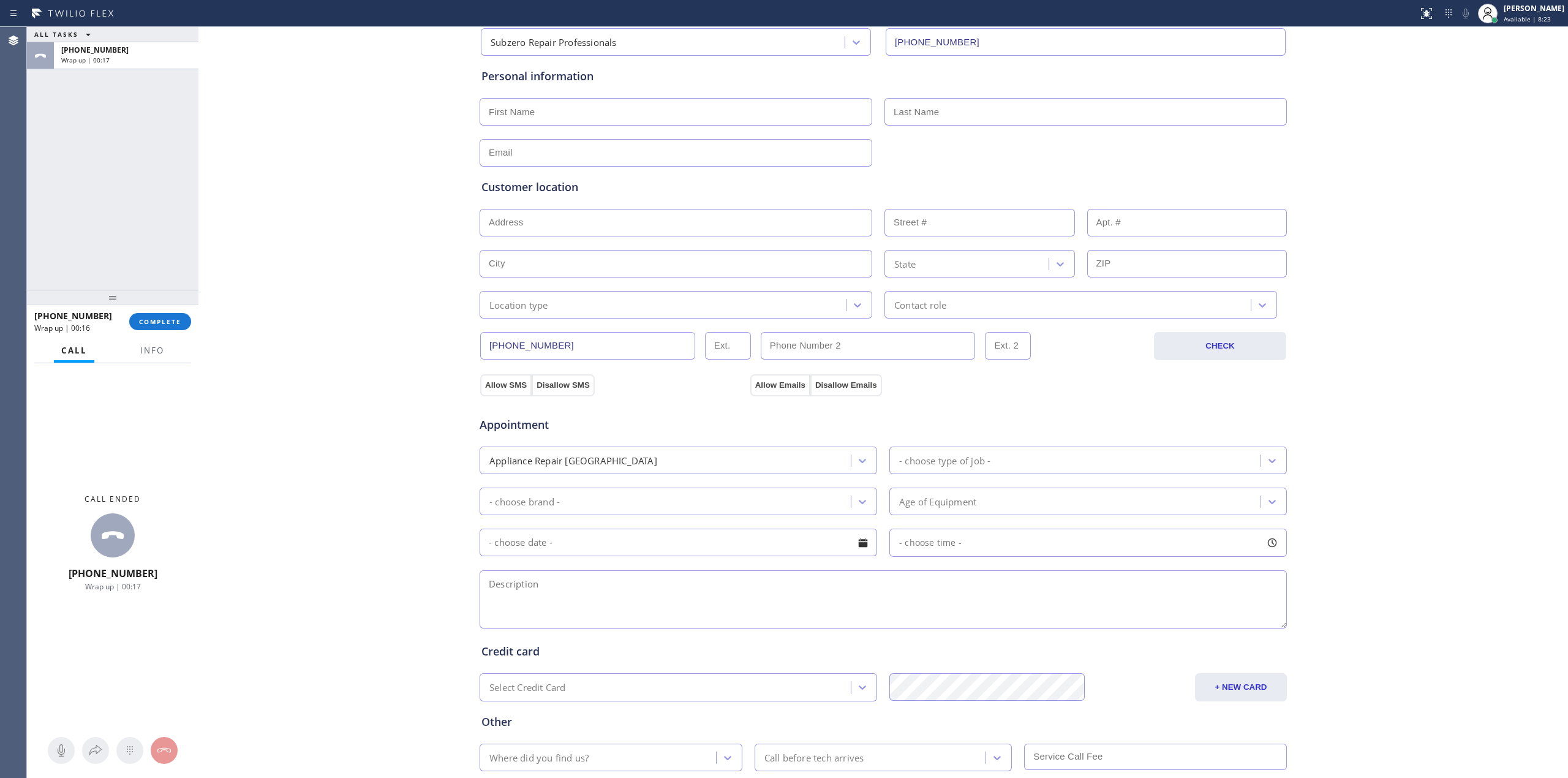
scroll to position [174, 0]
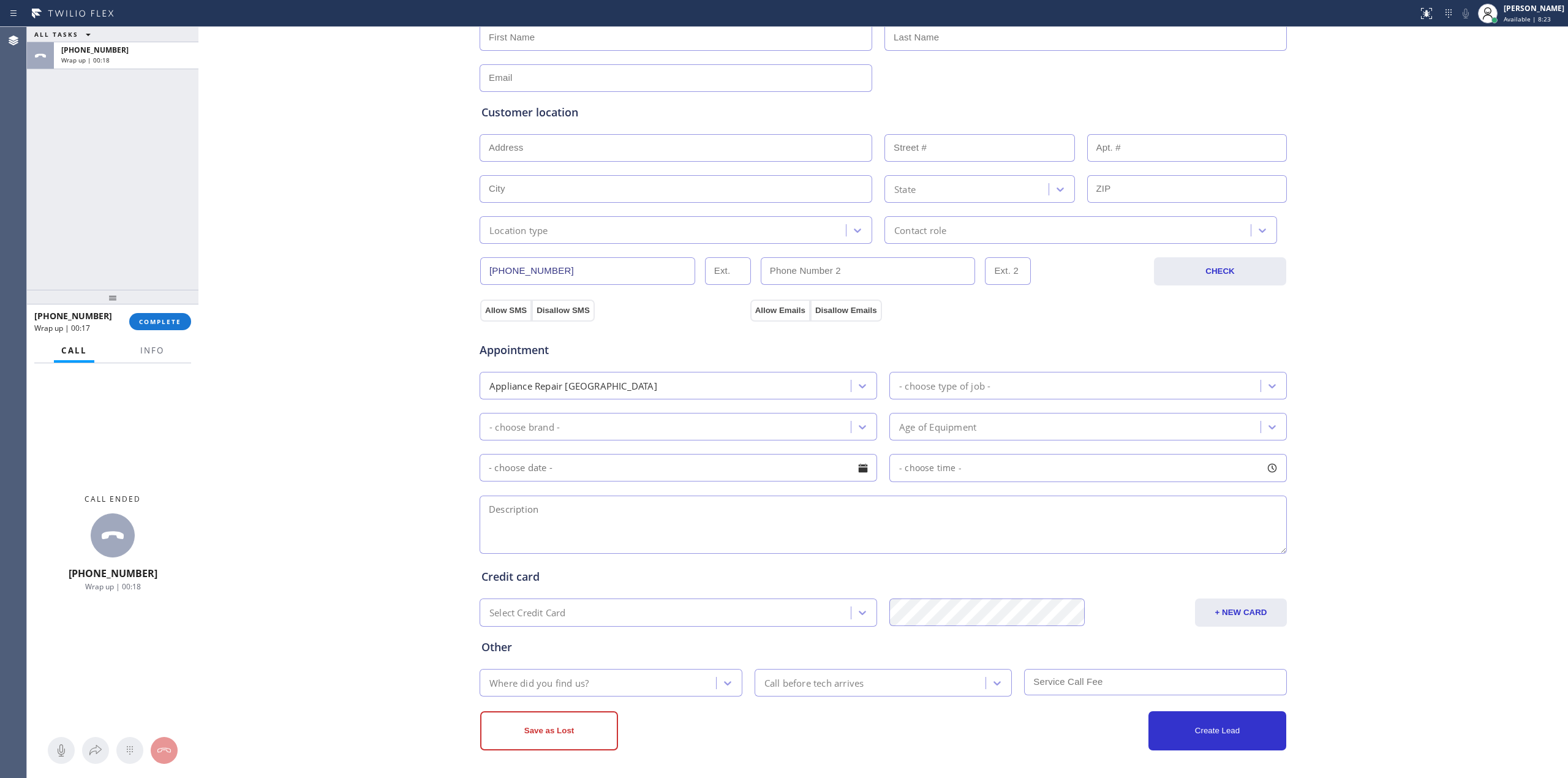
click at [544, 518] on textarea at bounding box center [883, 524] width 807 height 58
paste textarea "3 - 6 | $40 | Subzero | Fridge | 8 - 9 yrs | top compartment is not cool | Hous…"
type textarea "3 - 6 | $40 | Subzero | Fridge | 8 - 9 yrs | top compartment is not cool | Hous…"
click at [489, 301] on button "Allow SMS" at bounding box center [506, 310] width 52 height 22
click at [777, 313] on button "Allow Emails" at bounding box center [780, 310] width 60 height 22
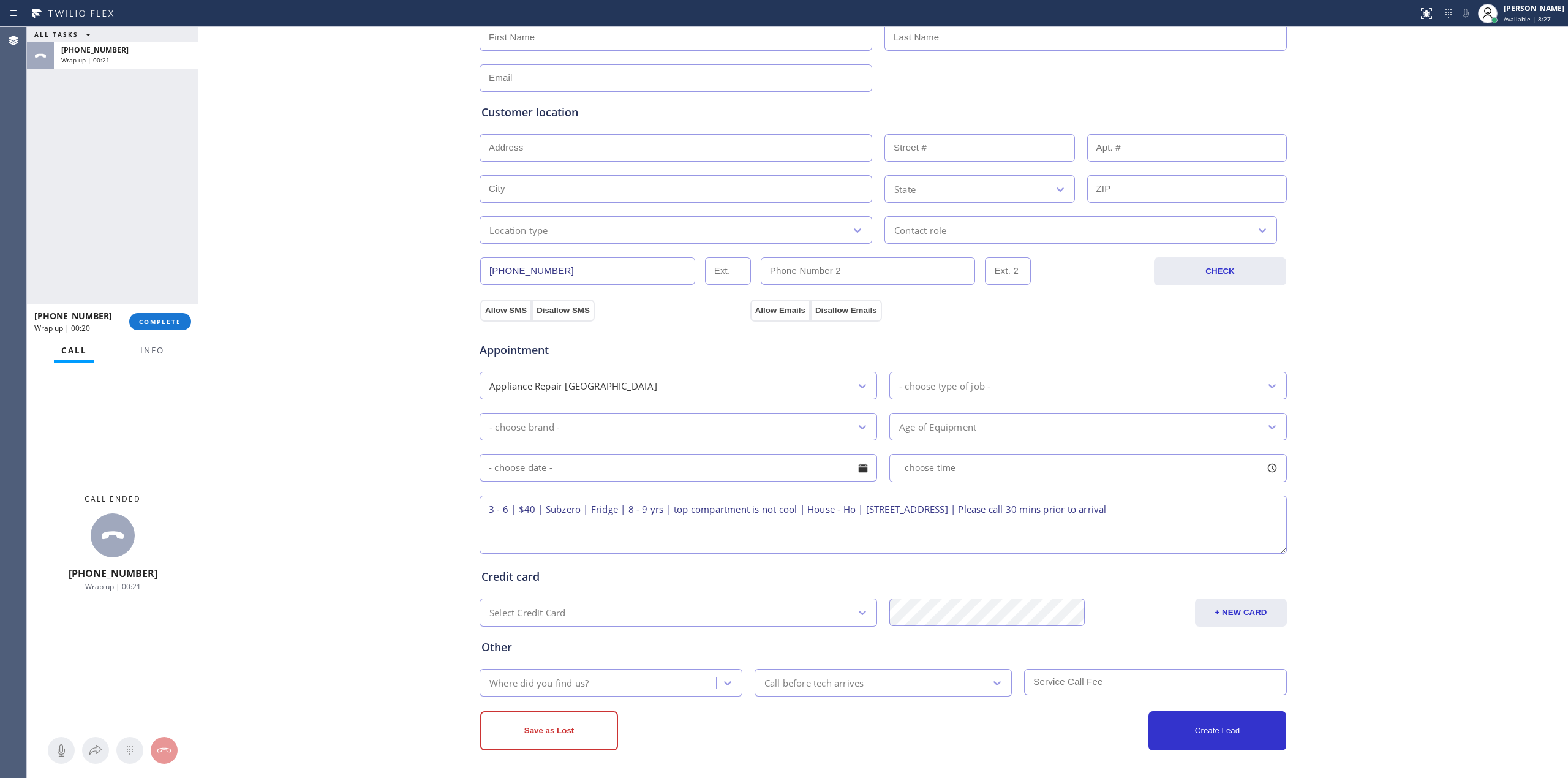
click at [580, 432] on div "- choose brand -" at bounding box center [667, 427] width 368 height 21
type input "high"
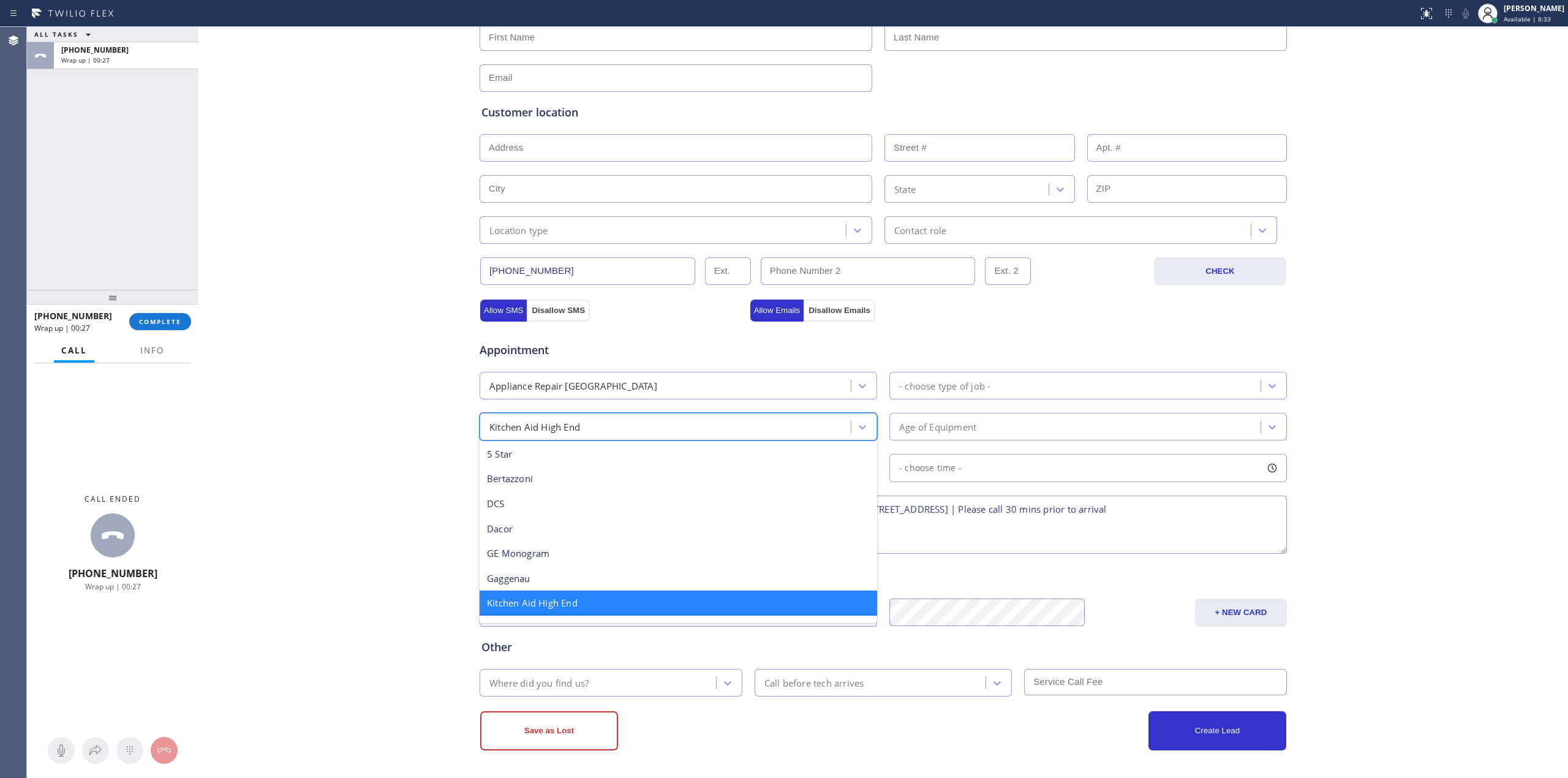
click at [613, 422] on div "Kitchen Aid High End" at bounding box center [667, 427] width 368 height 21
type input "s"
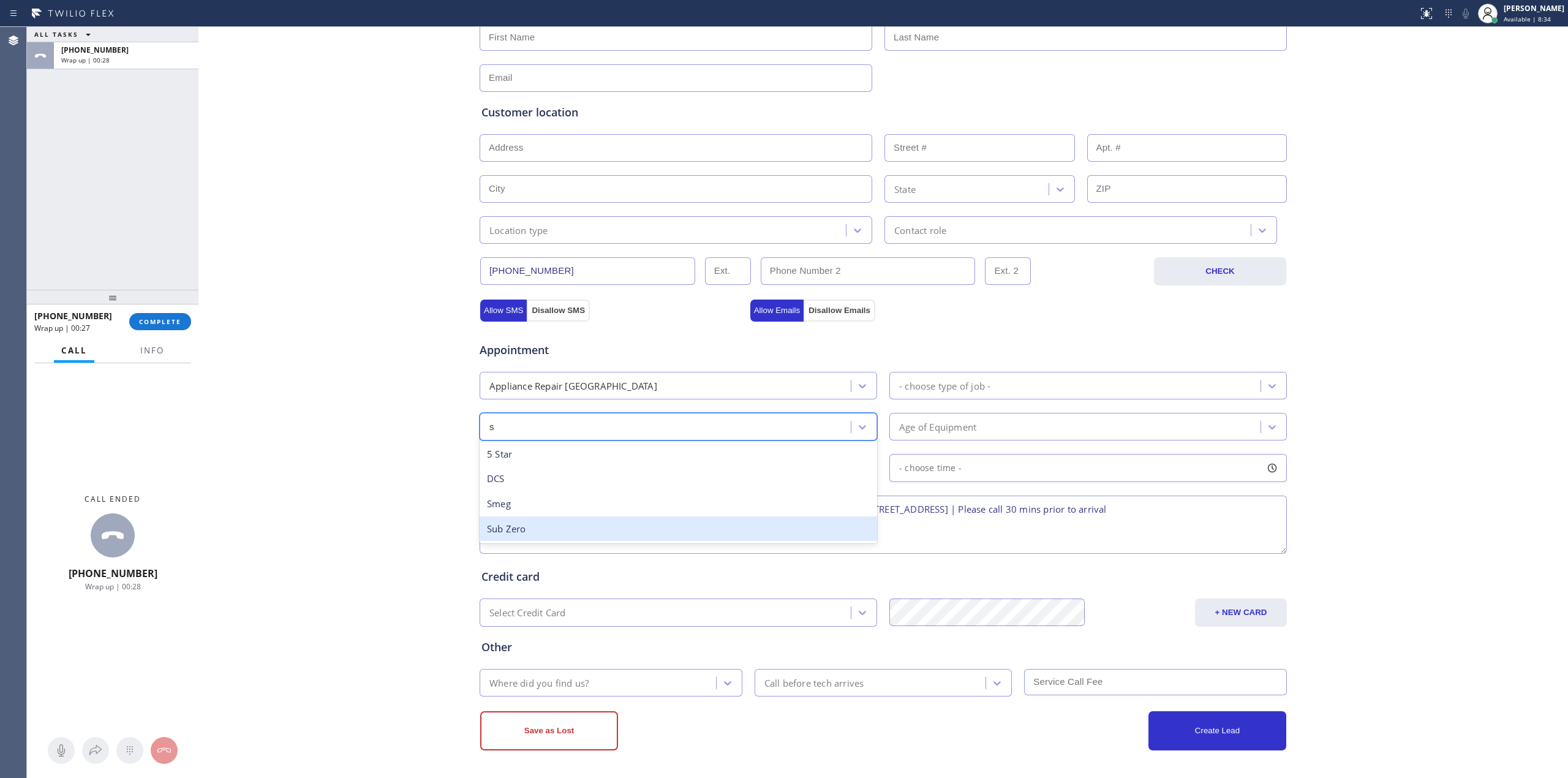
click at [495, 525] on div "Sub Zero" at bounding box center [679, 529] width 398 height 25
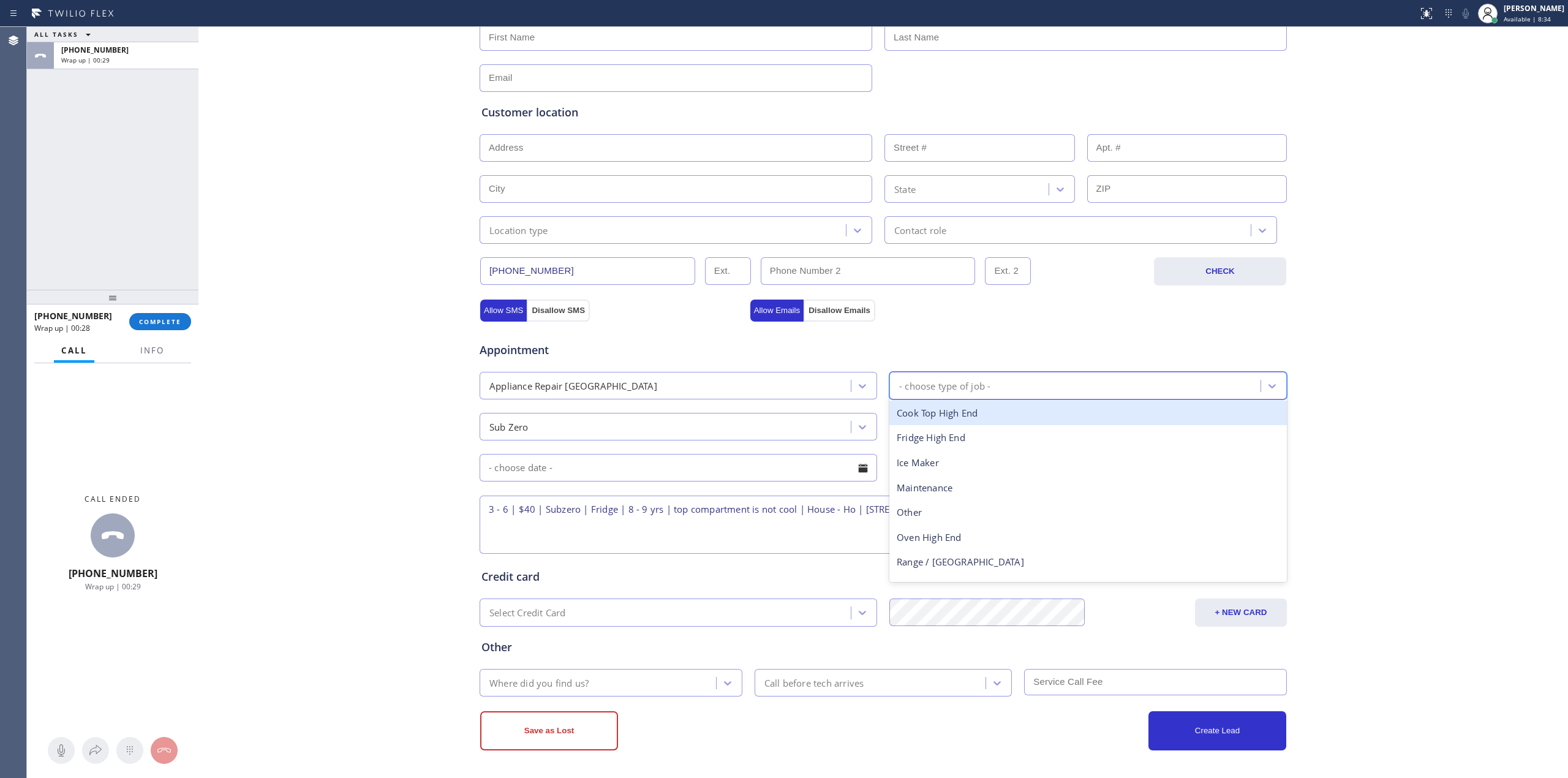
click at [922, 388] on div "- choose type of job -" at bounding box center [944, 385] width 91 height 14
type input "f"
click at [920, 412] on div "Fridge High End" at bounding box center [1088, 413] width 398 height 25
click at [933, 434] on div "Age of Equipment" at bounding box center [1077, 427] width 368 height 21
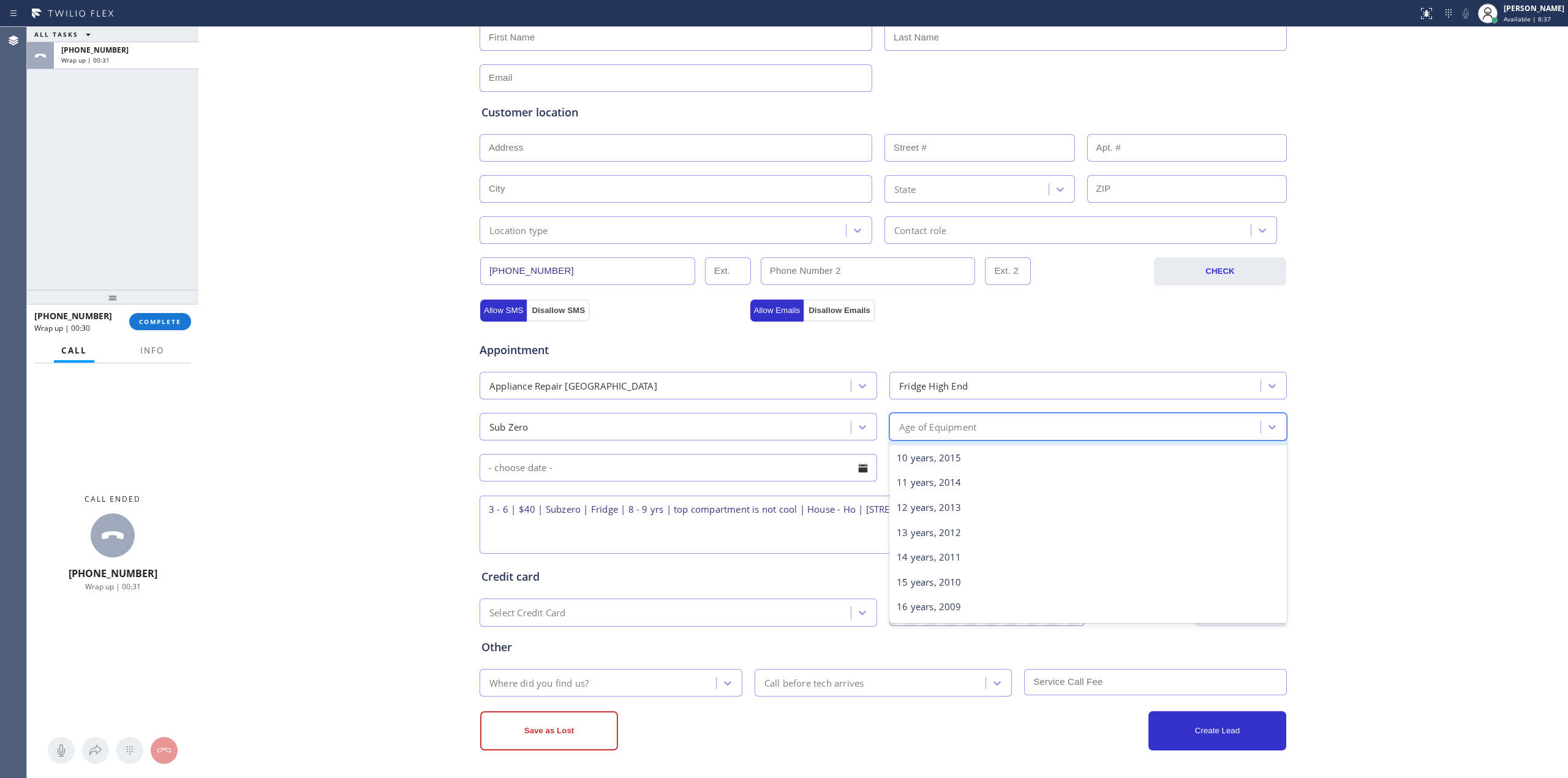
scroll to position [163, 0]
click at [909, 493] on div "8 years, 2017" at bounding box center [1088, 491] width 398 height 25
click at [673, 462] on input "text" at bounding box center [679, 468] width 398 height 28
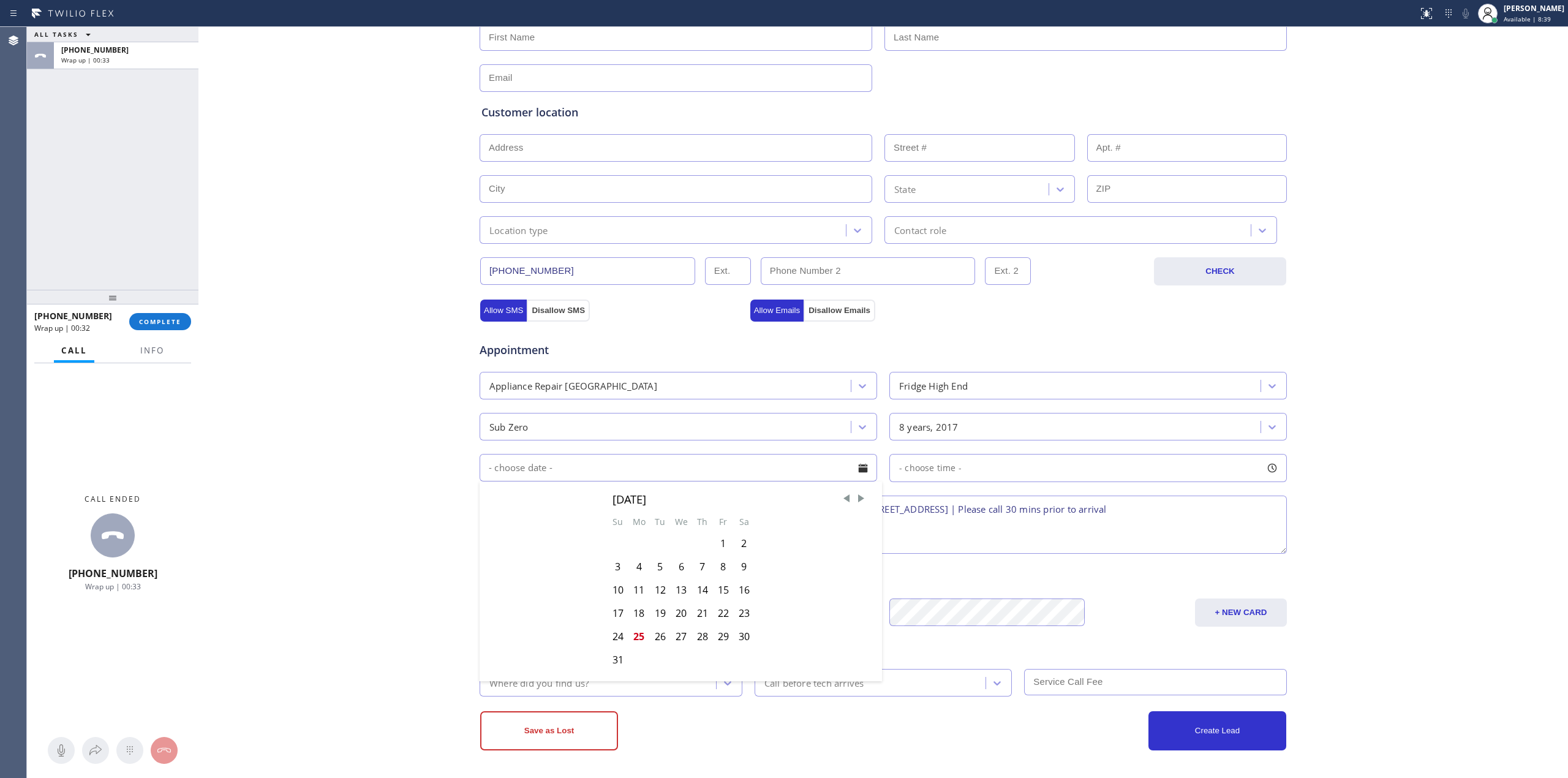
click at [629, 636] on div "25" at bounding box center [639, 636] width 21 height 23
type input "[DATE]"
click at [944, 476] on div "- choose time -" at bounding box center [1088, 468] width 398 height 28
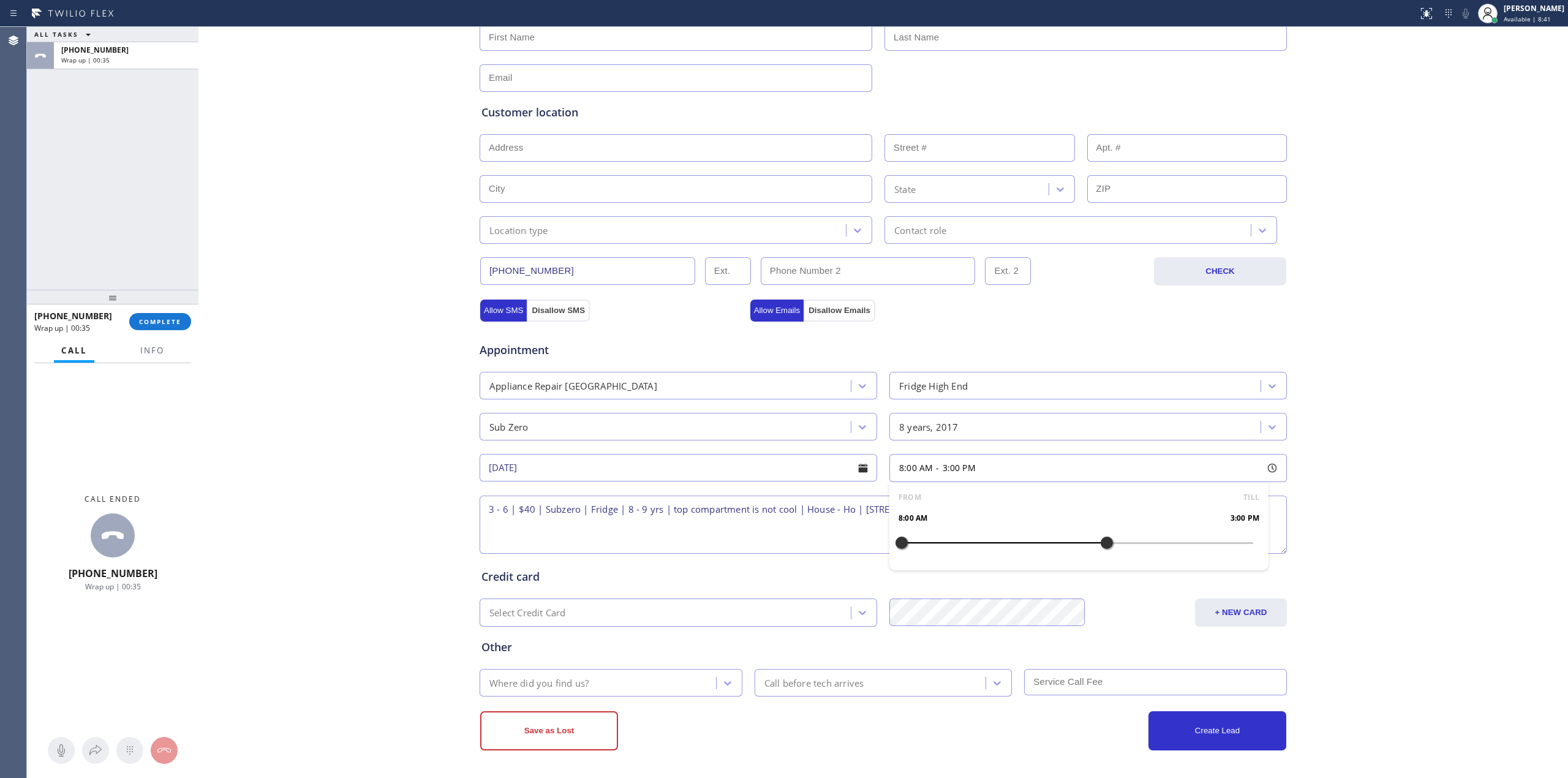
drag, startPoint x: 896, startPoint y: 541, endPoint x: 1098, endPoint y: 538, distance: 202.0
click at [1100, 538] on div at bounding box center [1107, 542] width 15 height 25
drag, startPoint x: 899, startPoint y: 541, endPoint x: 1187, endPoint y: 536, distance: 288.0
click at [1402, 477] on div "Business location Subzero Repair Professionals [PHONE_NUMBER] Personal informat…" at bounding box center [883, 332] width 1363 height 837
click at [586, 684] on div "Where did you find us?" at bounding box center [599, 683] width 233 height 21
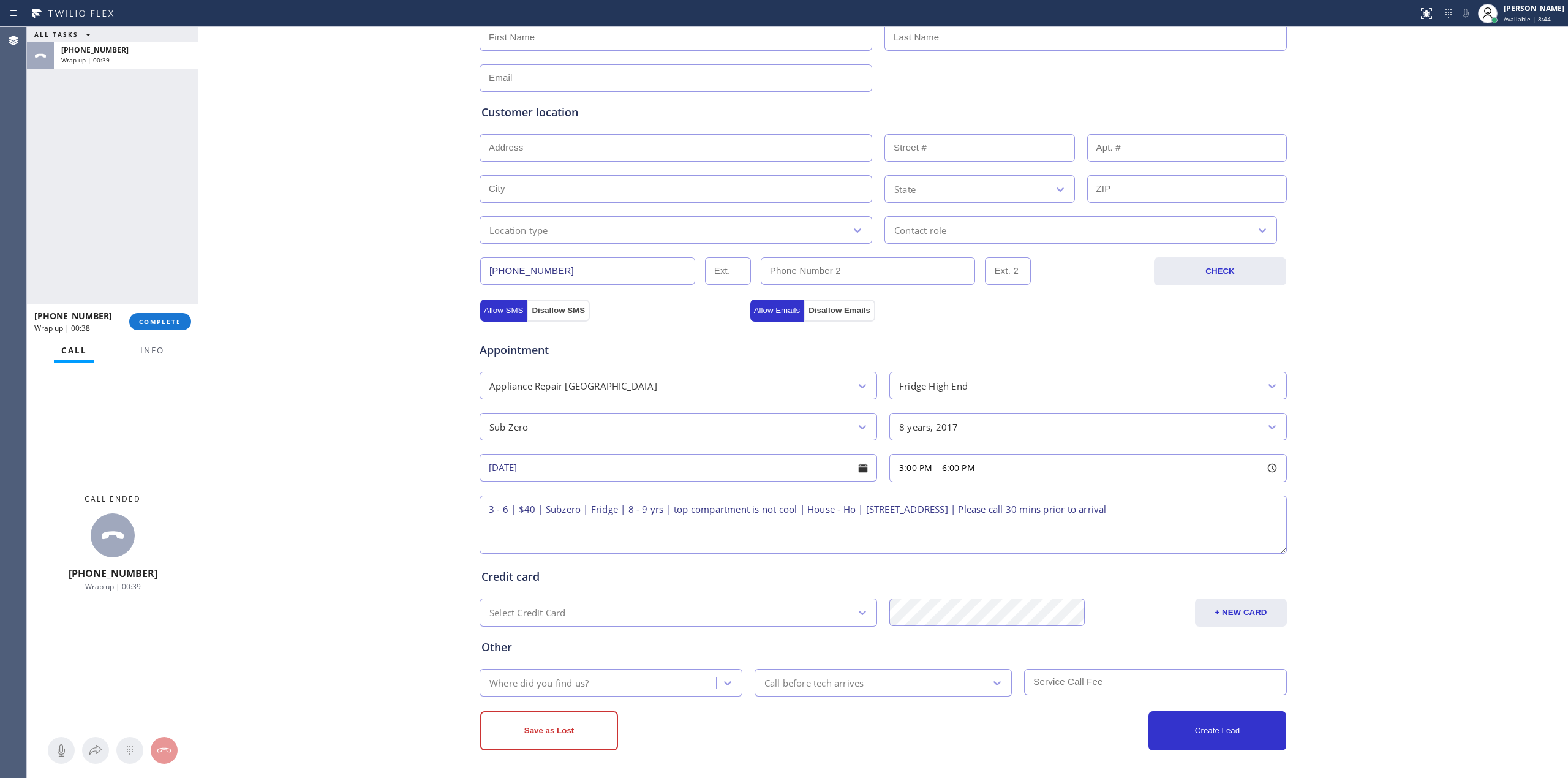
type input "w"
click at [551, 611] on div "4A. Website form" at bounding box center [611, 599] width 263 height 22
click at [841, 692] on div "Call before tech arrives" at bounding box center [872, 683] width 228 height 21
click at [800, 574] on div "30 min" at bounding box center [883, 568] width 258 height 22
drag, startPoint x: 1056, startPoint y: 694, endPoint x: 1066, endPoint y: 685, distance: 13.5
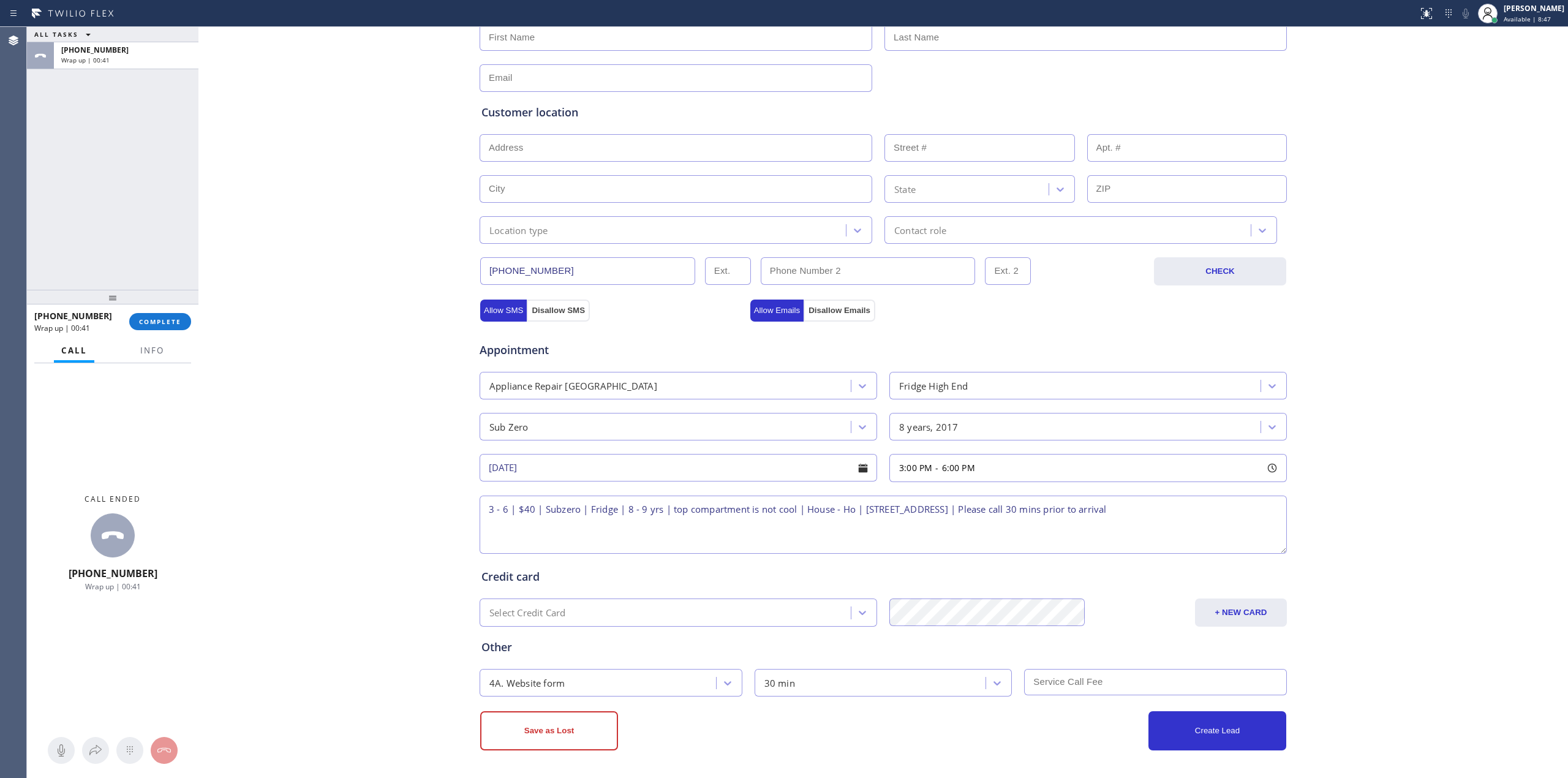
click at [1057, 694] on input "text" at bounding box center [1155, 682] width 263 height 26
type input "40"
click at [1332, 527] on div "Business location Subzero Repair Professionals [PHONE_NUMBER] Personal informat…" at bounding box center [883, 332] width 1363 height 837
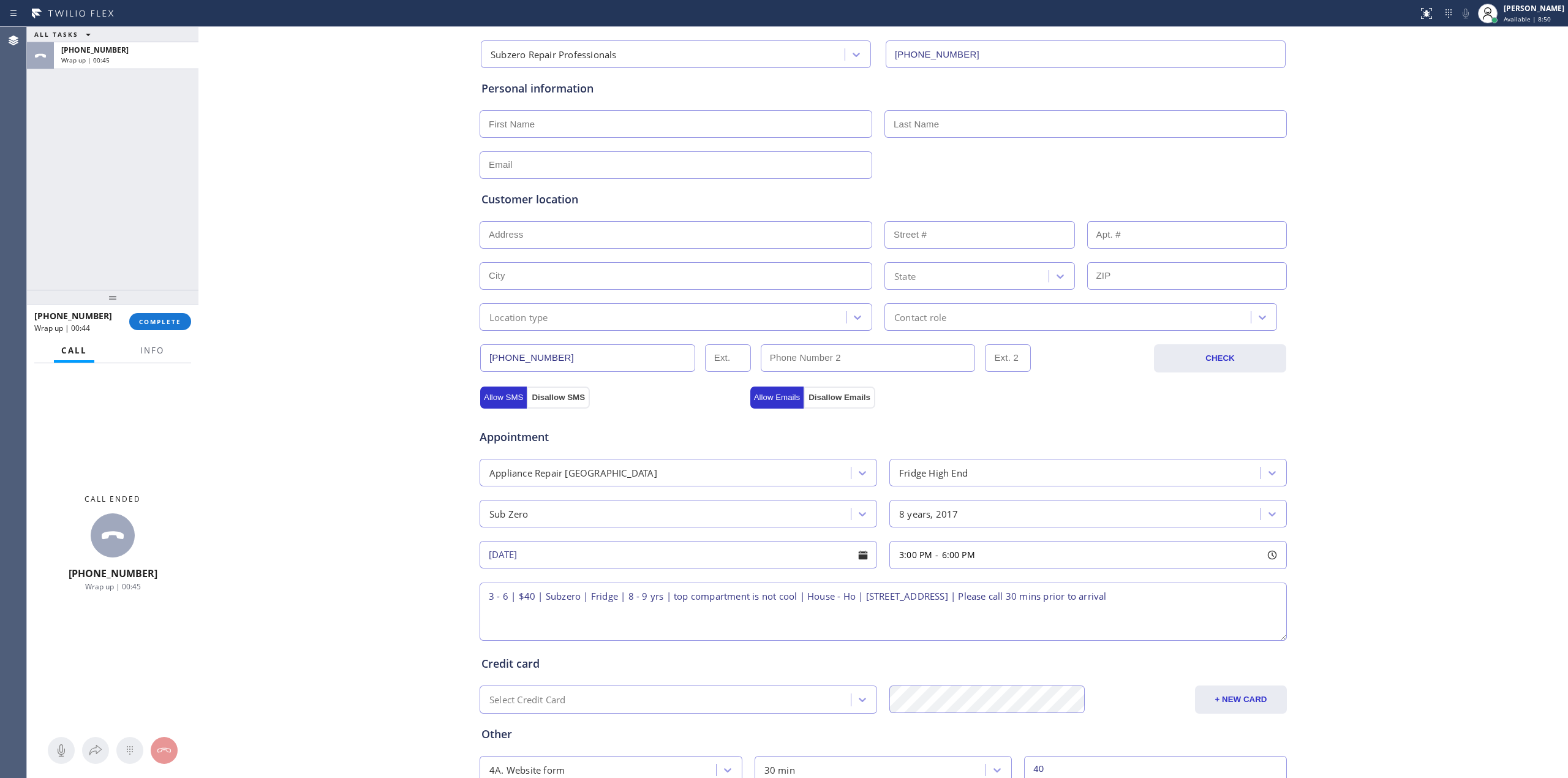
scroll to position [0, 0]
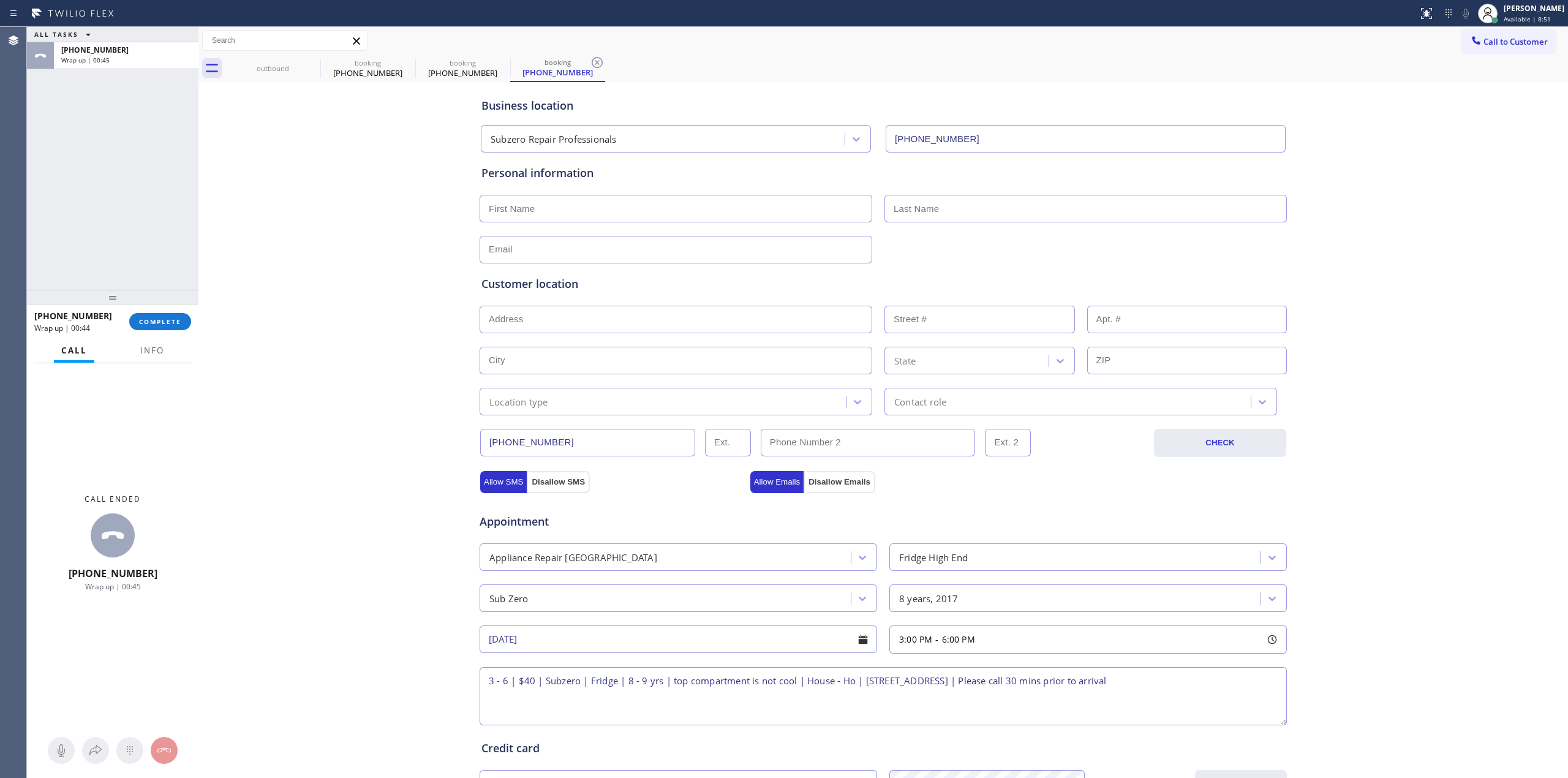
click at [572, 400] on div "Location type" at bounding box center [664, 401] width 363 height 21
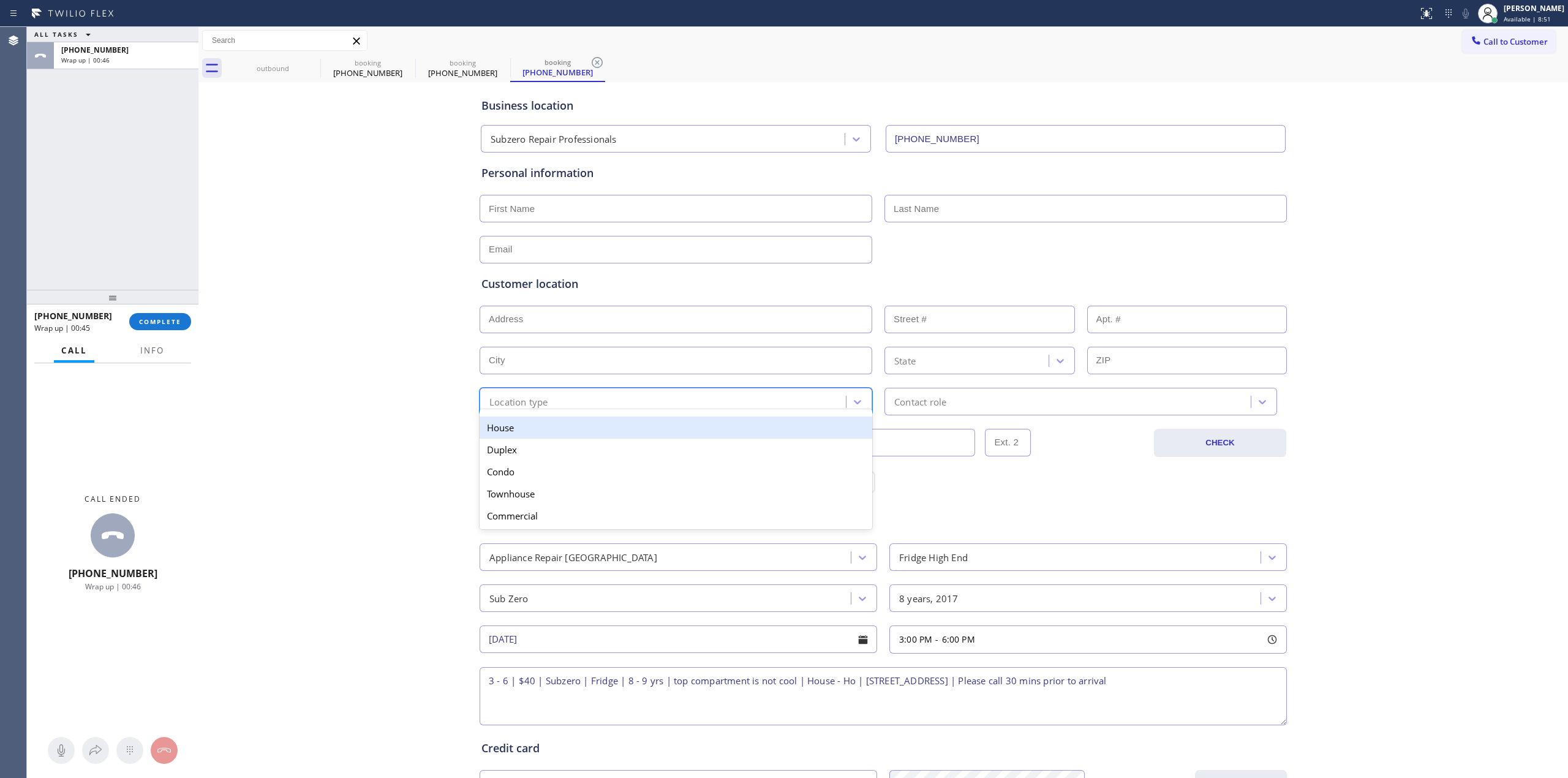
drag, startPoint x: 555, startPoint y: 429, endPoint x: 768, endPoint y: 427, distance: 213.0
click at [559, 430] on div "House" at bounding box center [676, 427] width 393 height 22
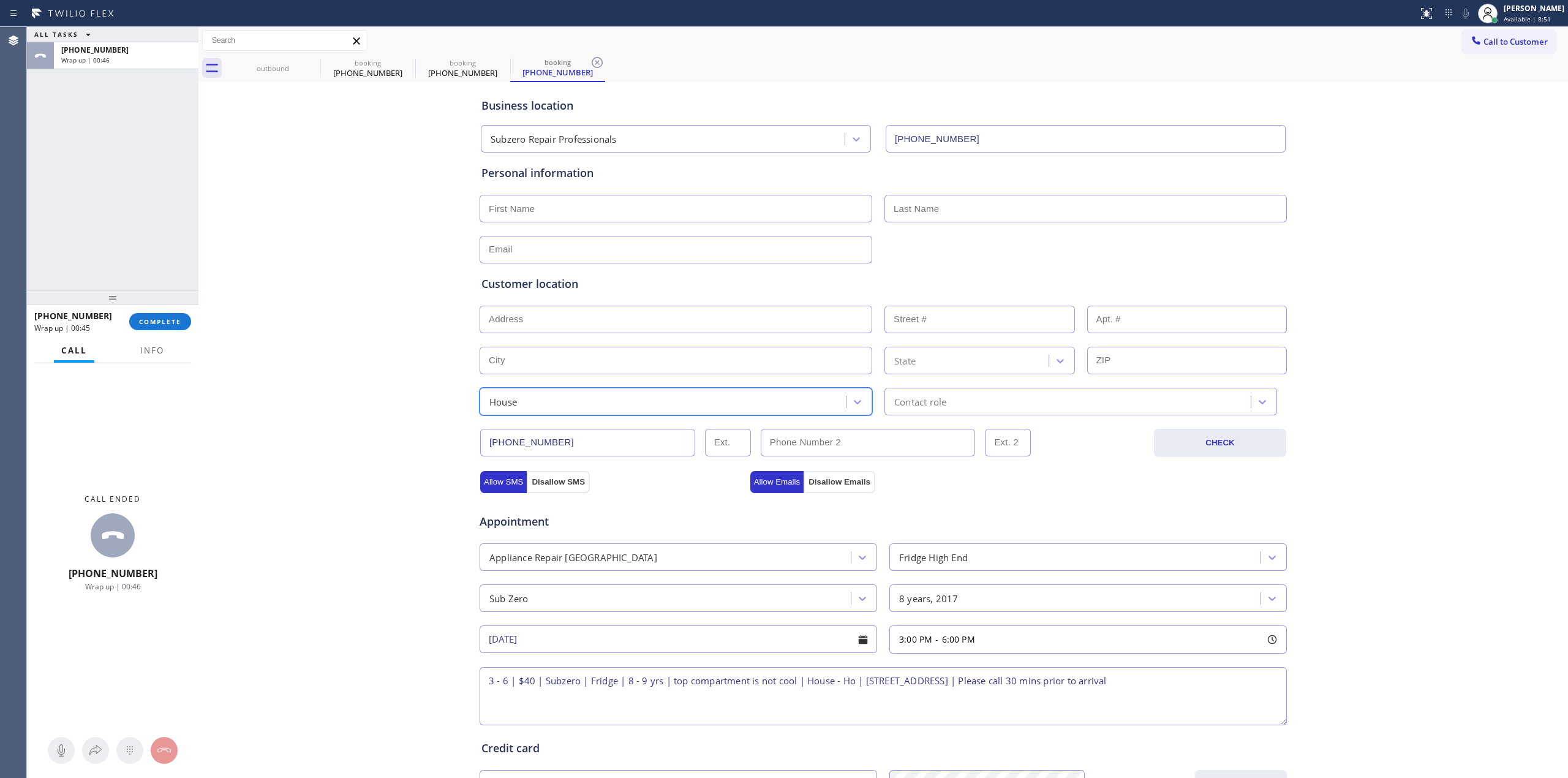
click at [902, 412] on div "Contact role" at bounding box center [1081, 402] width 393 height 28
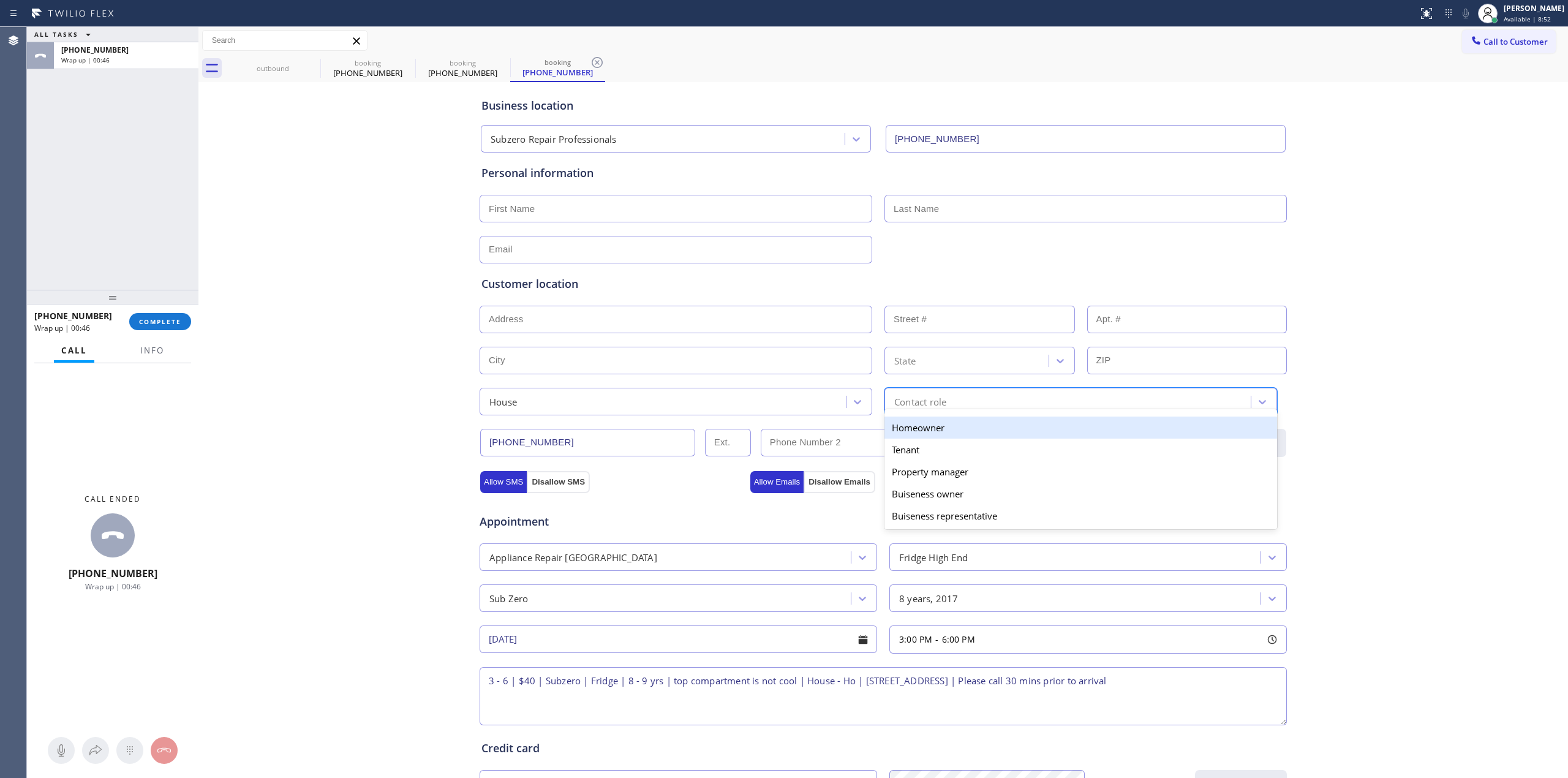
click at [906, 436] on div "Homeowner" at bounding box center [1081, 427] width 393 height 22
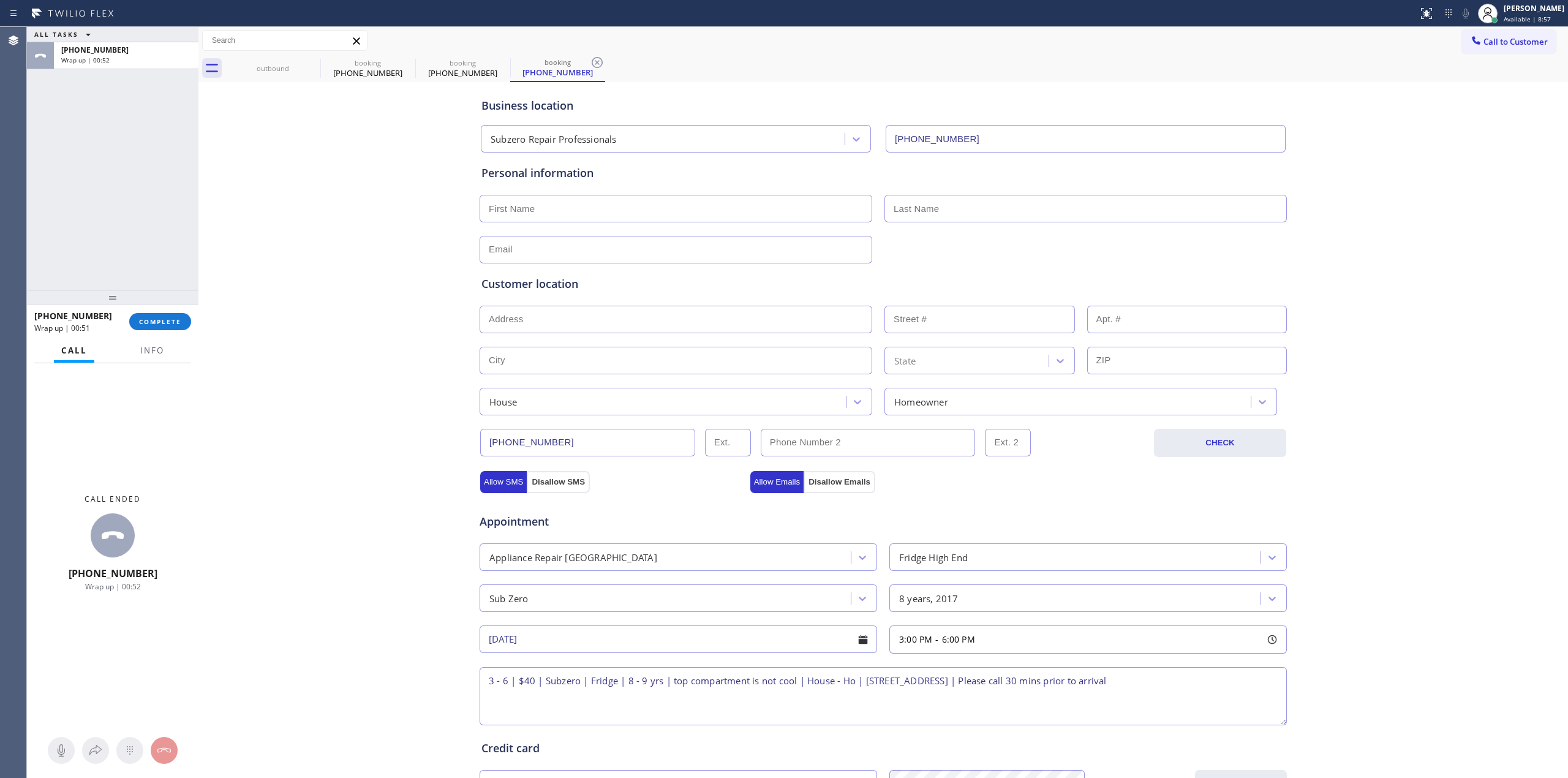
paste input "[STREET_ADDRESS]"
click at [544, 320] on input "text" at bounding box center [676, 319] width 393 height 28
type input "22 Newcastle Ln"
type input "22"
type input "Laguna Niguel"
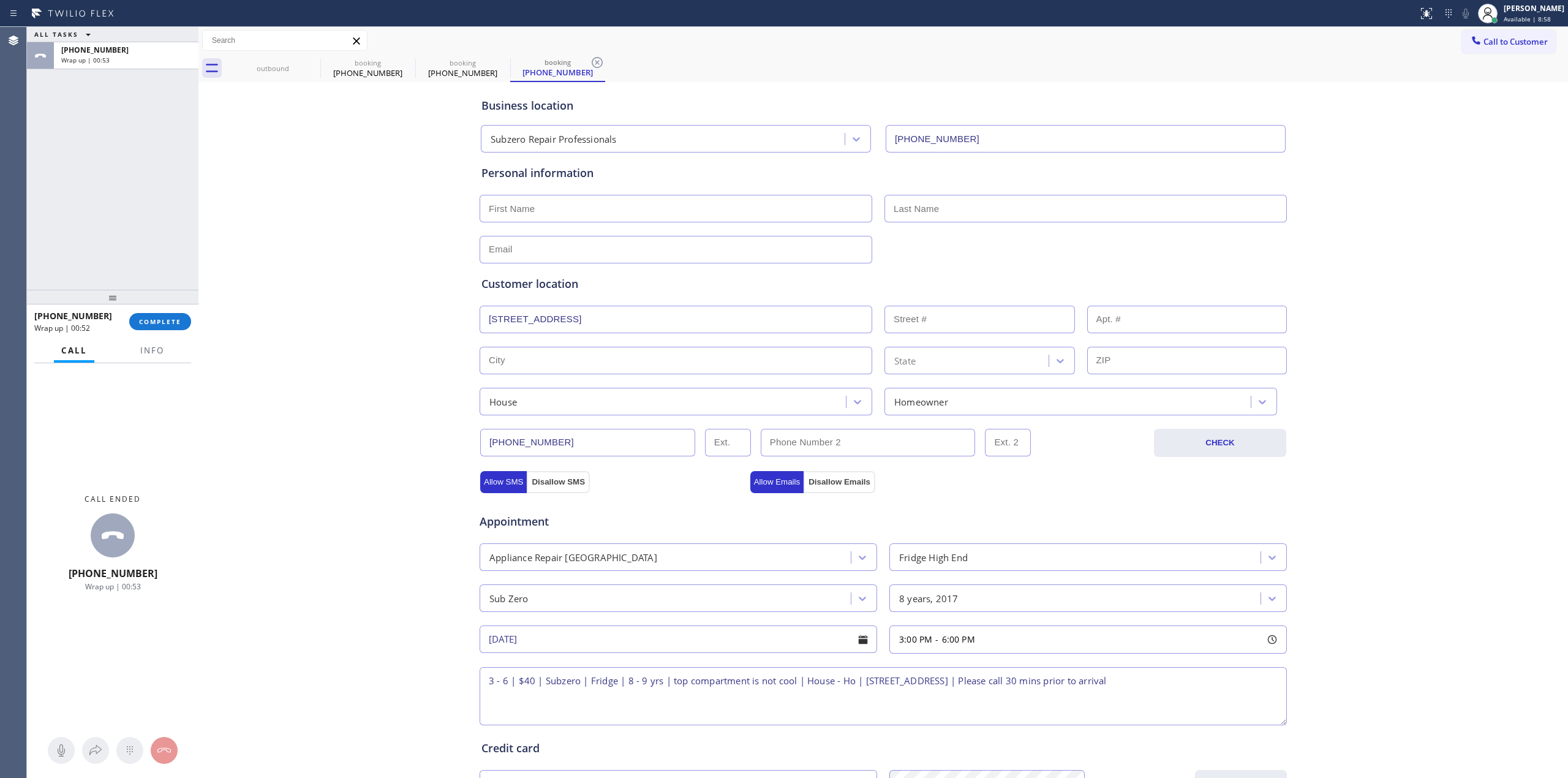
type input "92677"
click at [380, 360] on div "Business location Subzero Repair Professionals [PHONE_NUMBER] Personal informat…" at bounding box center [883, 504] width 1363 height 837
click at [575, 212] on input "text" at bounding box center [676, 209] width 393 height 28
paste input "[PERSON_NAME]"
type input "[PERSON_NAME]"
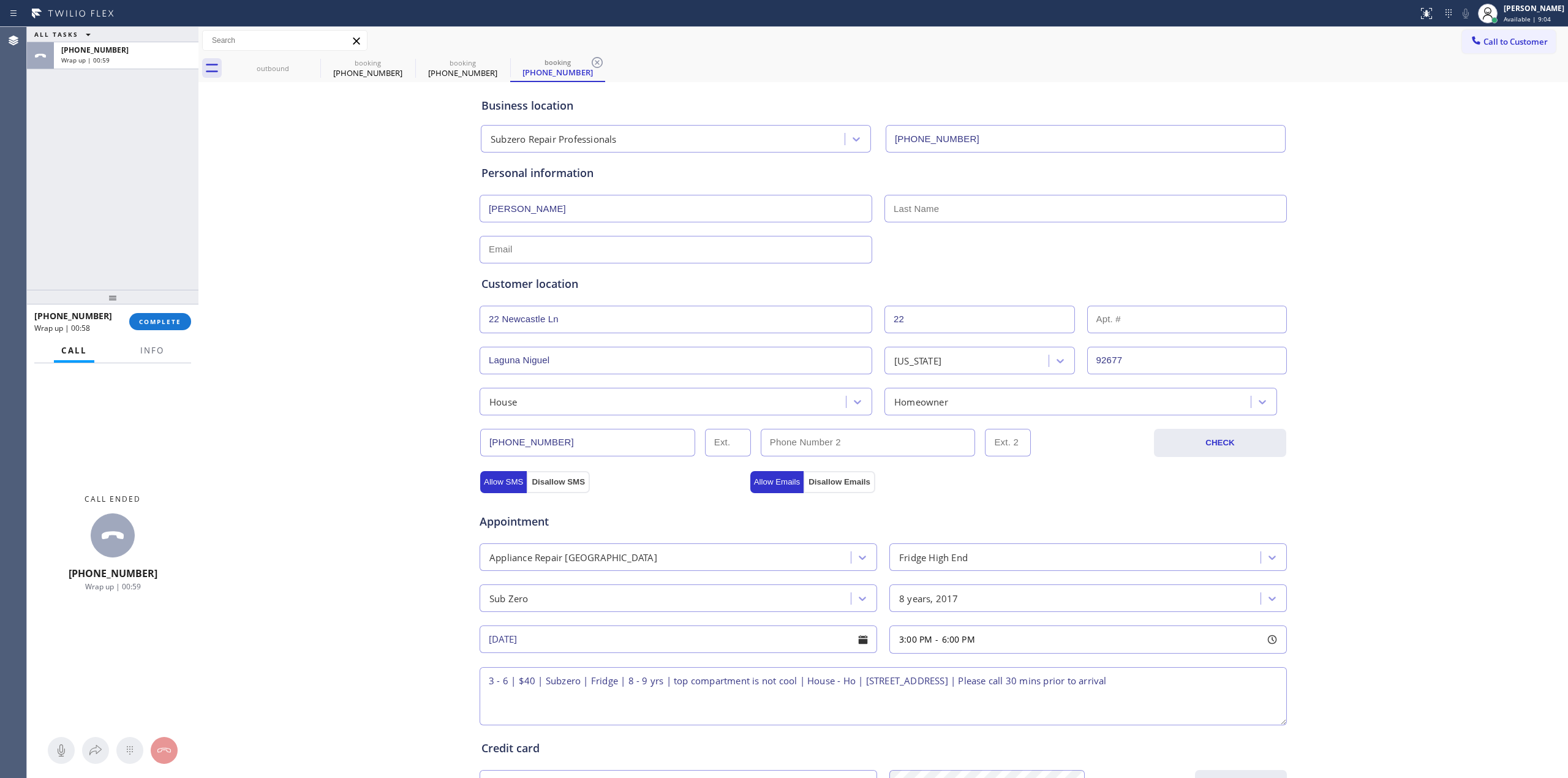
drag, startPoint x: 915, startPoint y: 206, endPoint x: 920, endPoint y: 237, distance: 31.4
click at [915, 206] on input "text" at bounding box center [1086, 209] width 403 height 28
paste input "Atarod"
type input "Atarod"
click at [921, 245] on div at bounding box center [883, 248] width 810 height 30
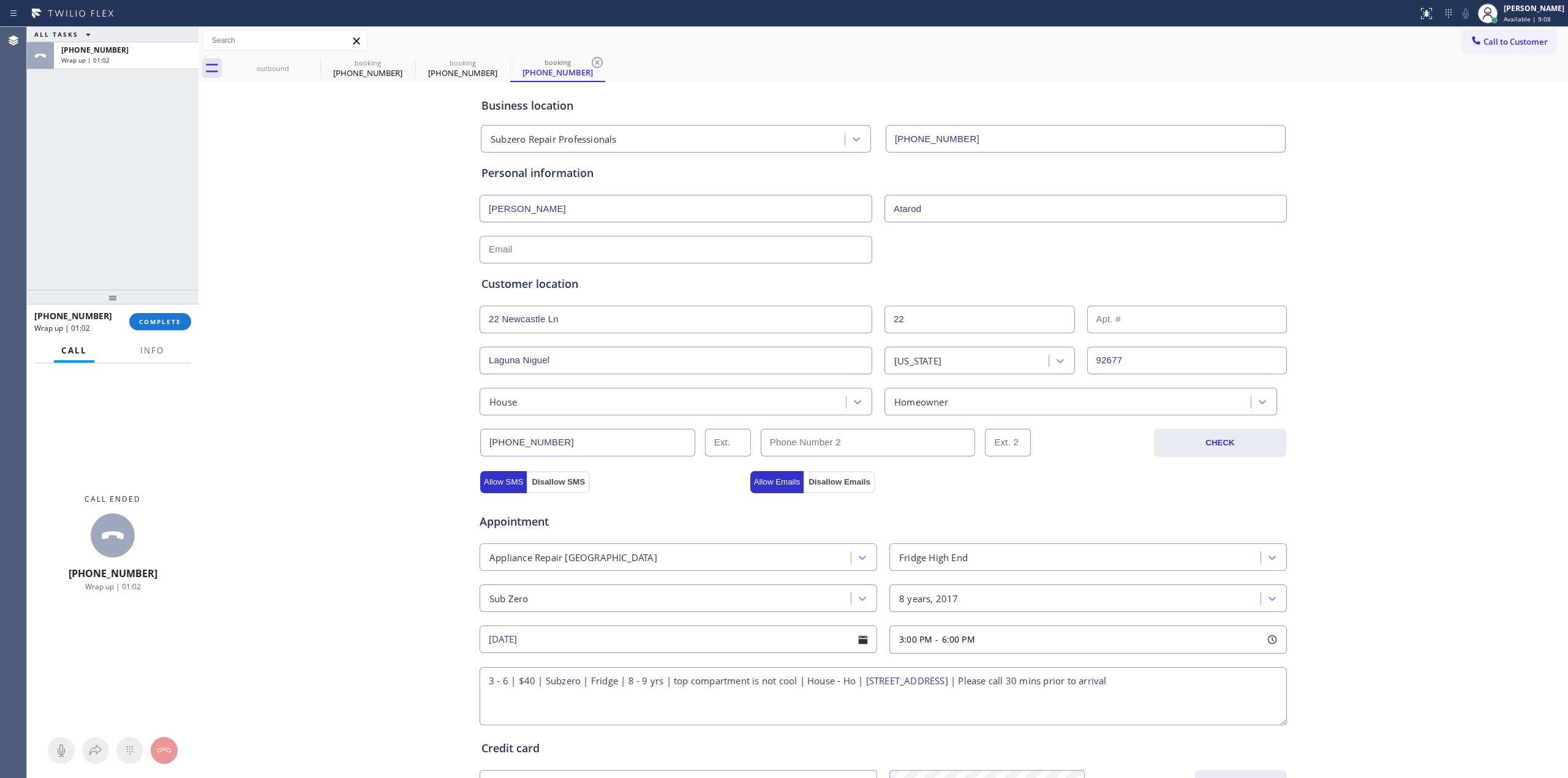
paste input "[EMAIL_ADDRESS][DOMAIN_NAME]"
drag, startPoint x: 572, startPoint y: 253, endPoint x: 373, endPoint y: 253, distance: 199.0
click at [551, 253] on input "text" at bounding box center [676, 250] width 393 height 28
type input "[EMAIL_ADDRESS][DOMAIN_NAME]"
click at [326, 253] on div "Business location Subzero Repair Professionals [PHONE_NUMBER] Personal informat…" at bounding box center [883, 504] width 1363 height 837
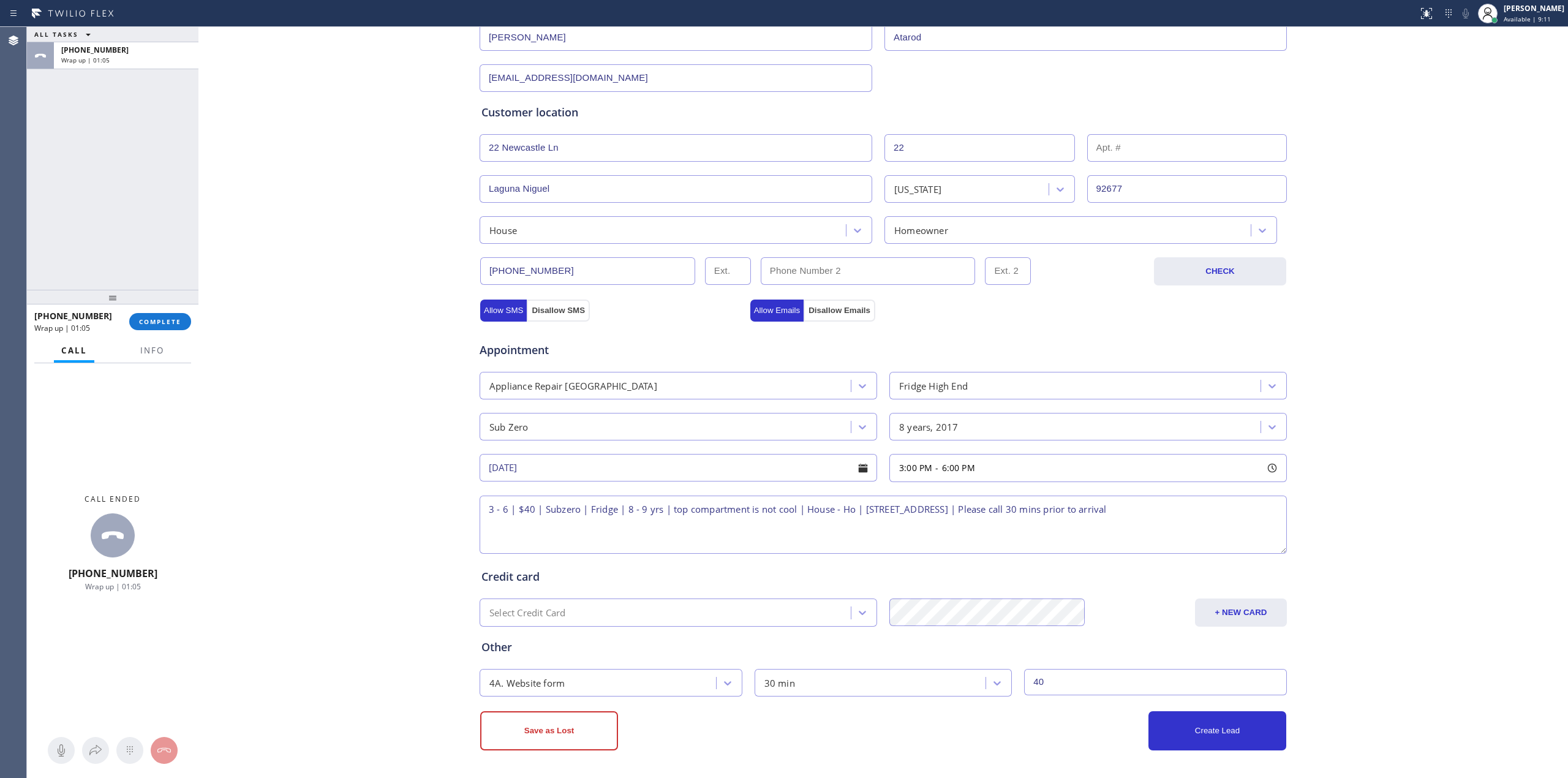
scroll to position [174, 0]
click at [1182, 731] on button "Create Lead" at bounding box center [1218, 731] width 138 height 39
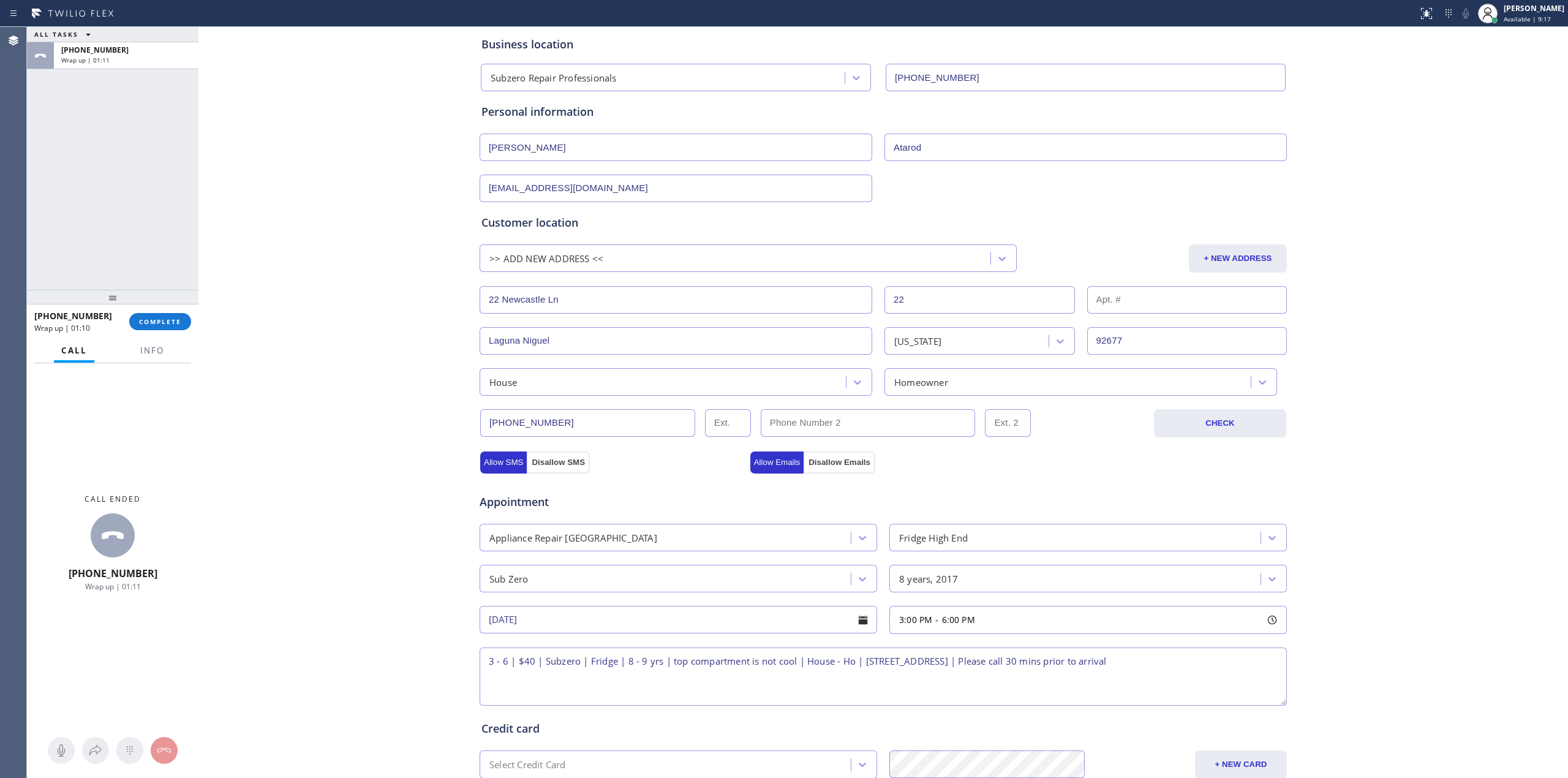
scroll to position [0, 0]
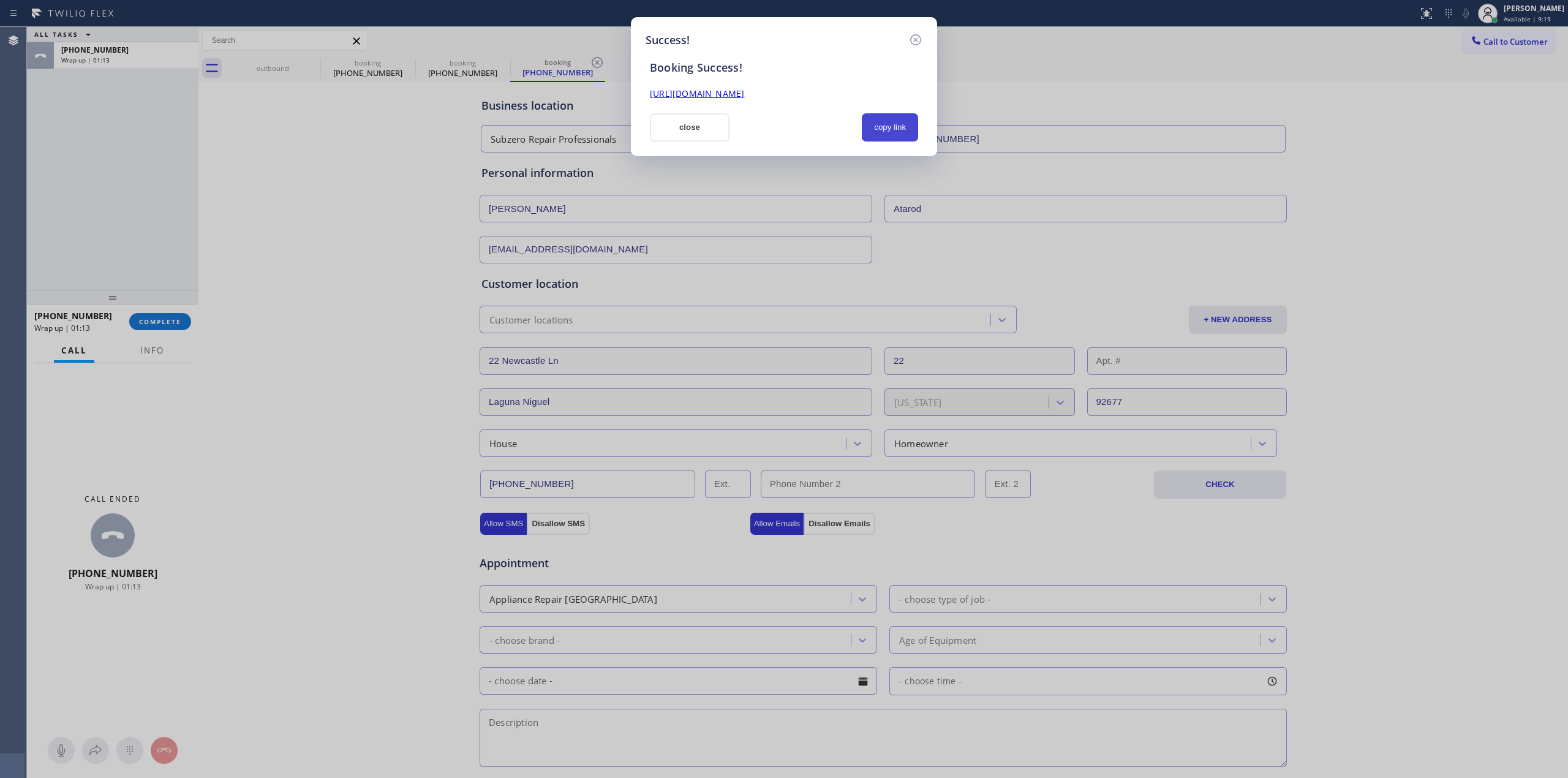
click at [887, 128] on button "copy link" at bounding box center [890, 127] width 56 height 28
click at [1361, 271] on div "Success! Booking Success! [URL][DOMAIN_NAME] close copy link" at bounding box center [784, 389] width 1568 height 778
drag, startPoint x: 886, startPoint y: 126, endPoint x: 767, endPoint y: 126, distance: 119.0
click at [879, 126] on button "copy link" at bounding box center [890, 127] width 56 height 28
click at [686, 126] on button "close" at bounding box center [689, 127] width 79 height 28
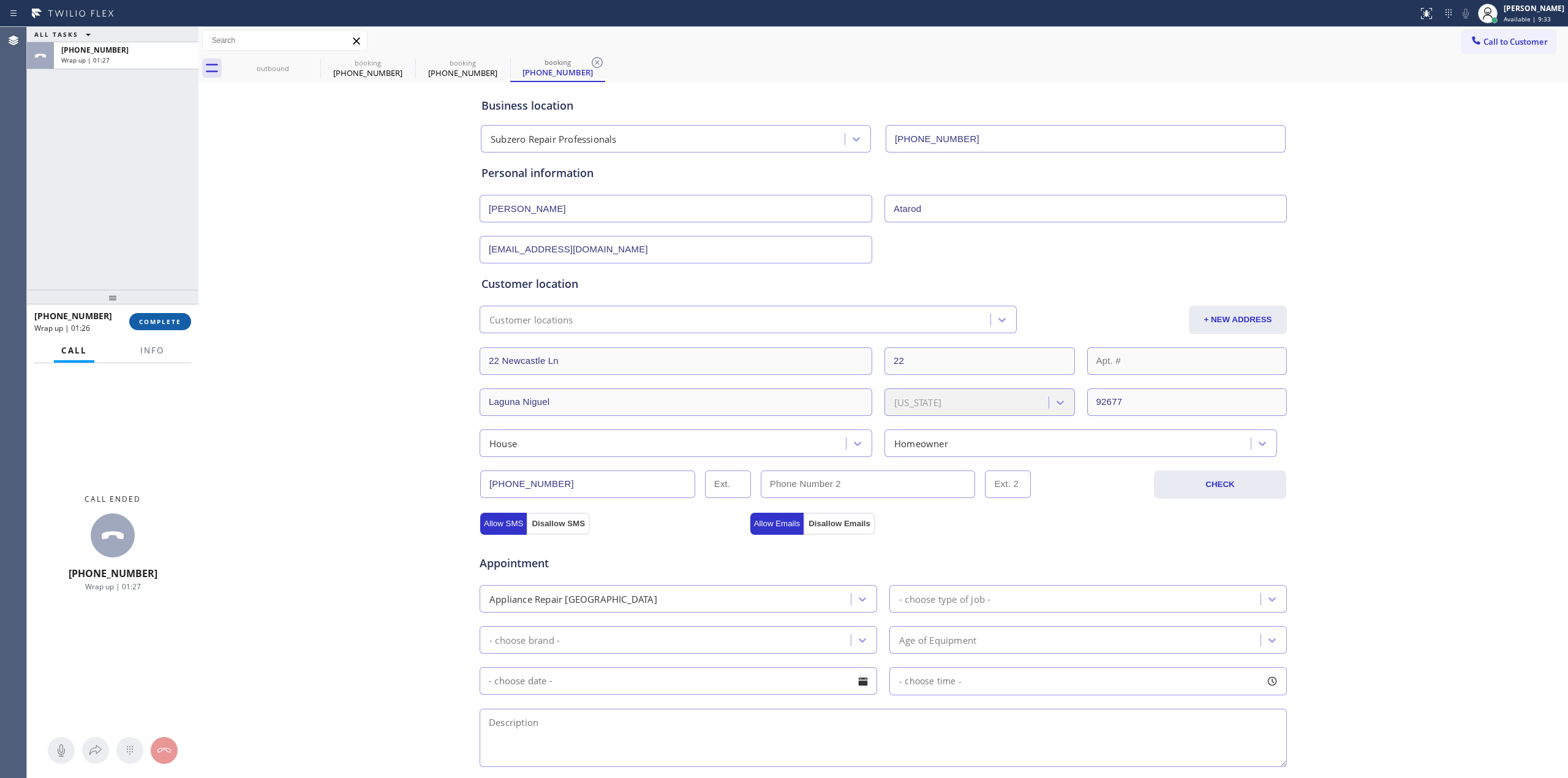
click at [155, 317] on button "COMPLETE" at bounding box center [160, 321] width 62 height 17
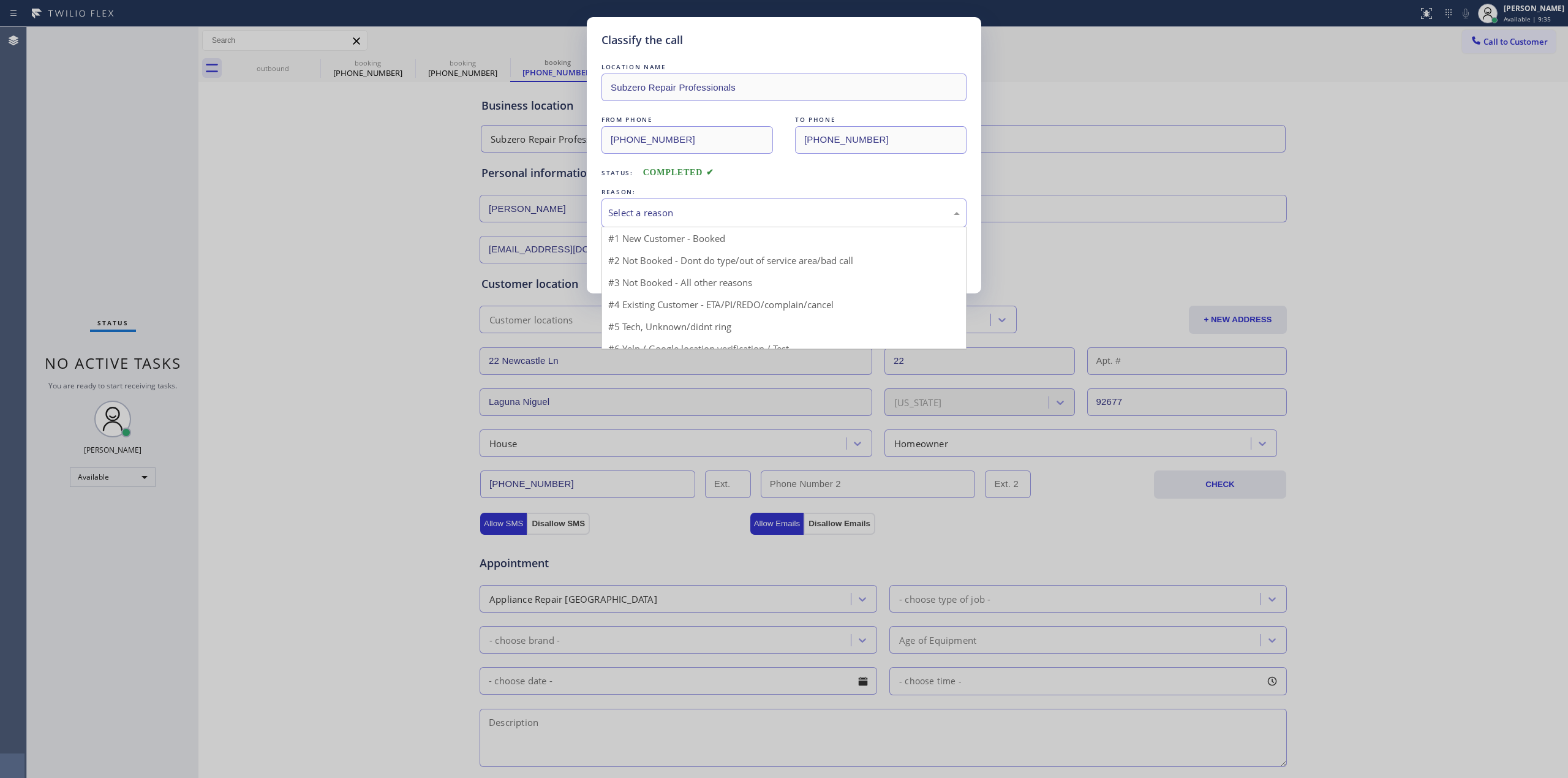
drag, startPoint x: 686, startPoint y: 210, endPoint x: 689, endPoint y: 224, distance: 14.3
click at [686, 217] on div "Select a reason" at bounding box center [784, 212] width 351 height 14
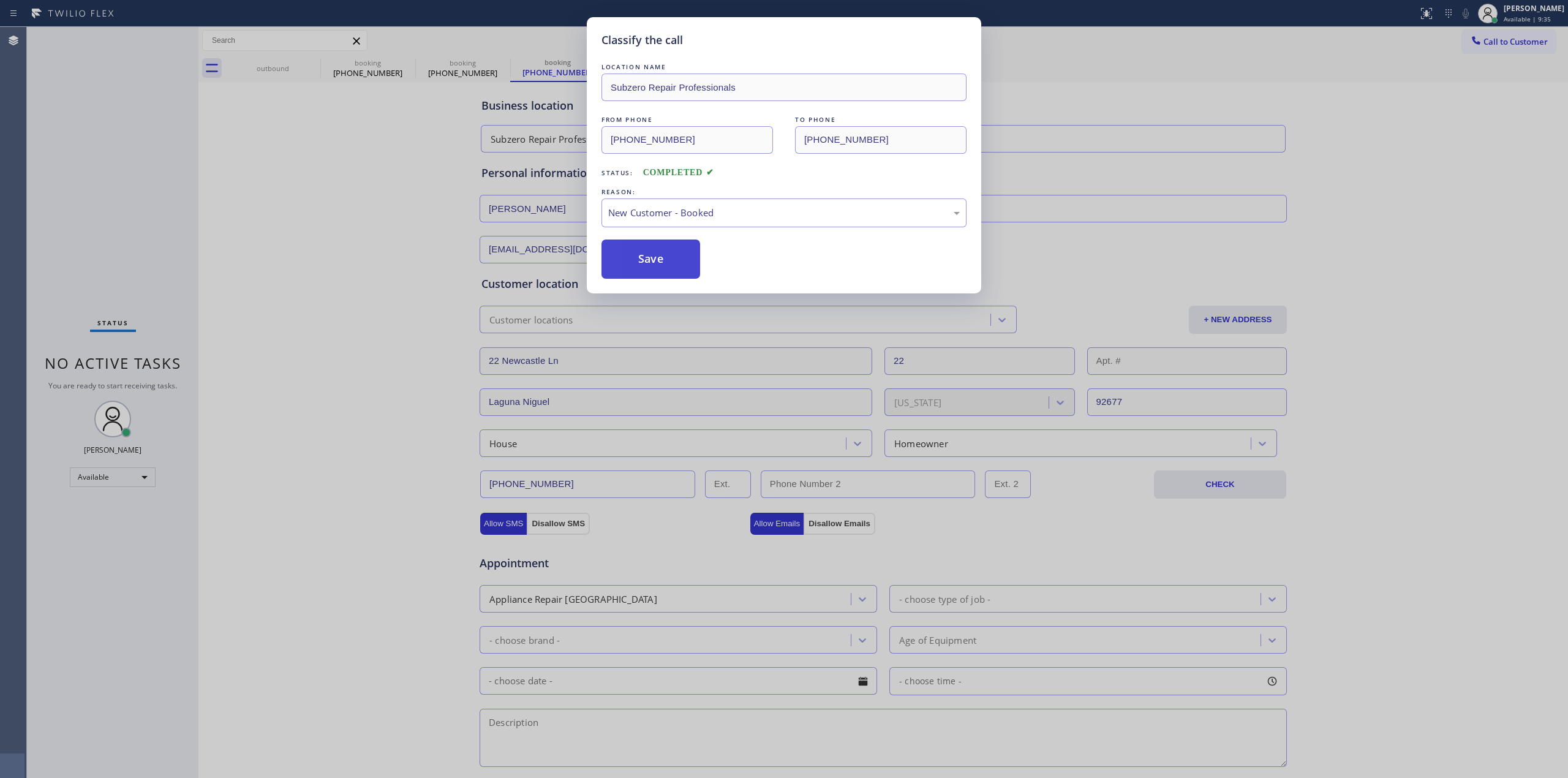
click at [673, 259] on button "Save" at bounding box center [651, 260] width 98 height 39
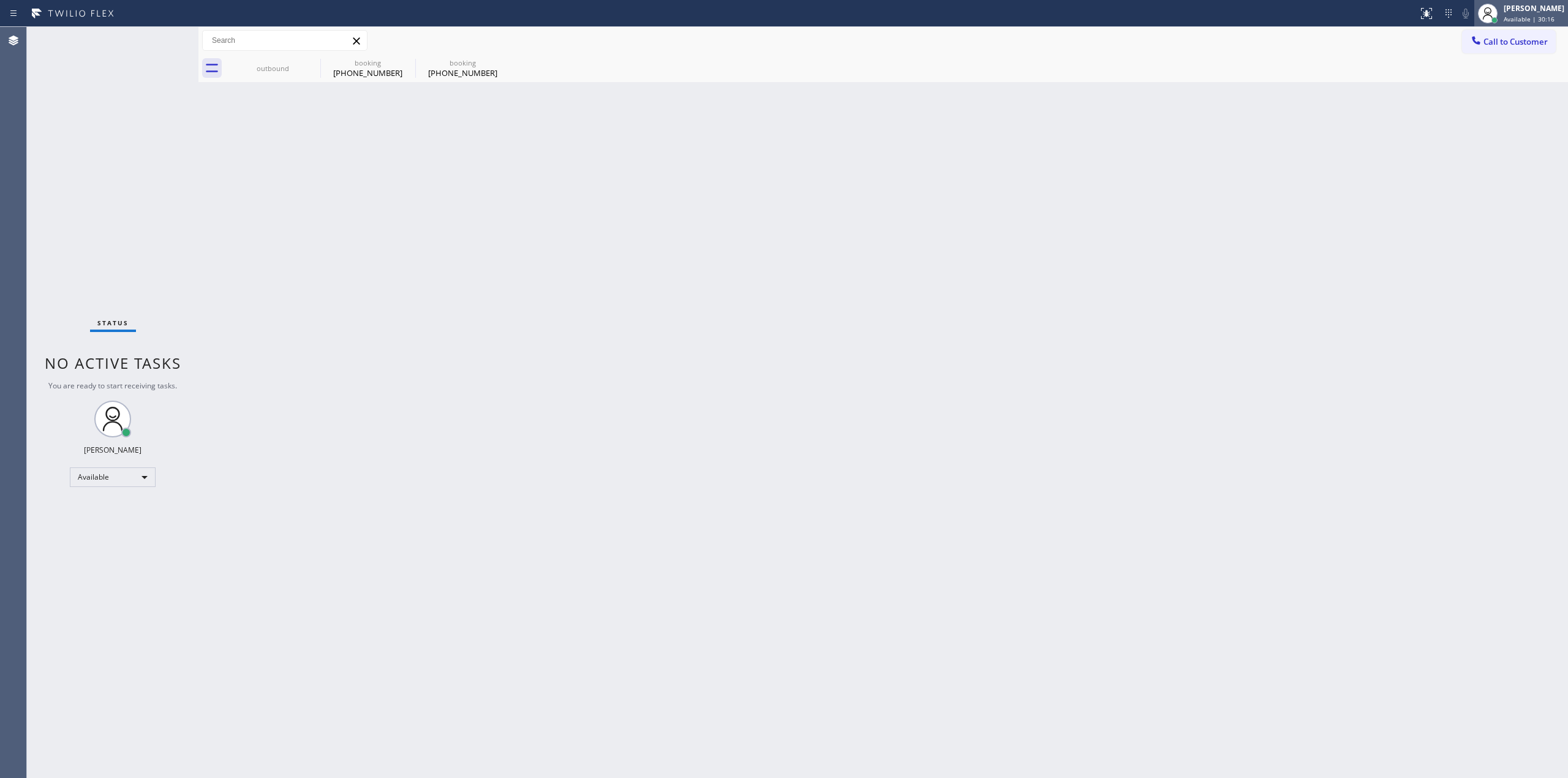
drag, startPoint x: 1521, startPoint y: 11, endPoint x: 1512, endPoint y: 38, distance: 28.5
click at [1521, 11] on div "[PERSON_NAME]" at bounding box center [1534, 8] width 61 height 11
click at [1488, 77] on button "Unavailable" at bounding box center [1507, 80] width 123 height 16
click at [310, 60] on icon at bounding box center [313, 62] width 15 height 15
click at [400, 60] on icon at bounding box center [408, 62] width 15 height 15
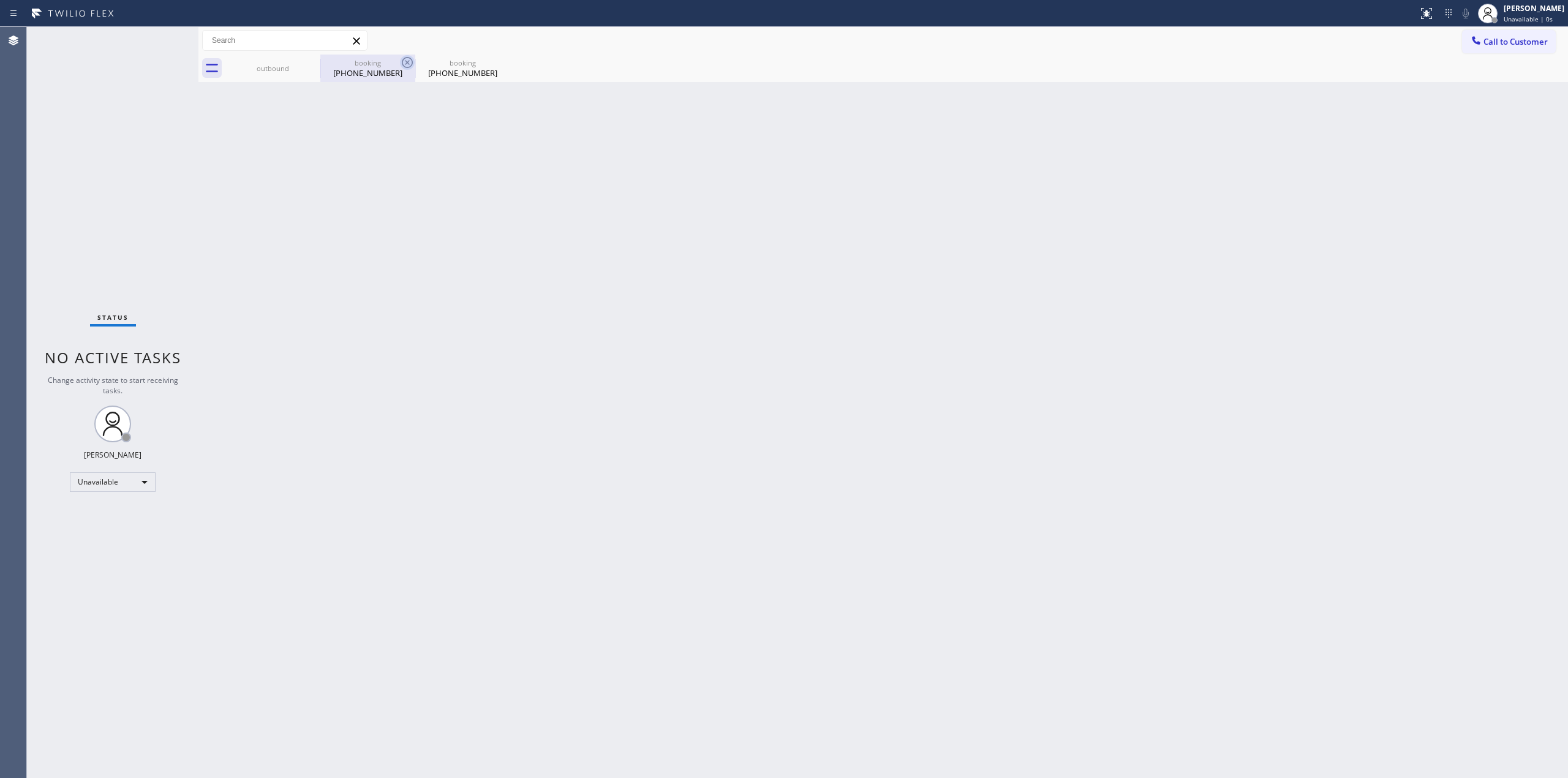
click at [0, 0] on icon at bounding box center [0, 0] width 0 height 0
click at [310, 60] on div "outbound booking [PHONE_NUMBER] booking [PHONE_NUMBER]" at bounding box center [897, 69] width 1343 height 28
click at [1557, 15] on span "Unavailable | 16:25" at bounding box center [1534, 19] width 59 height 8
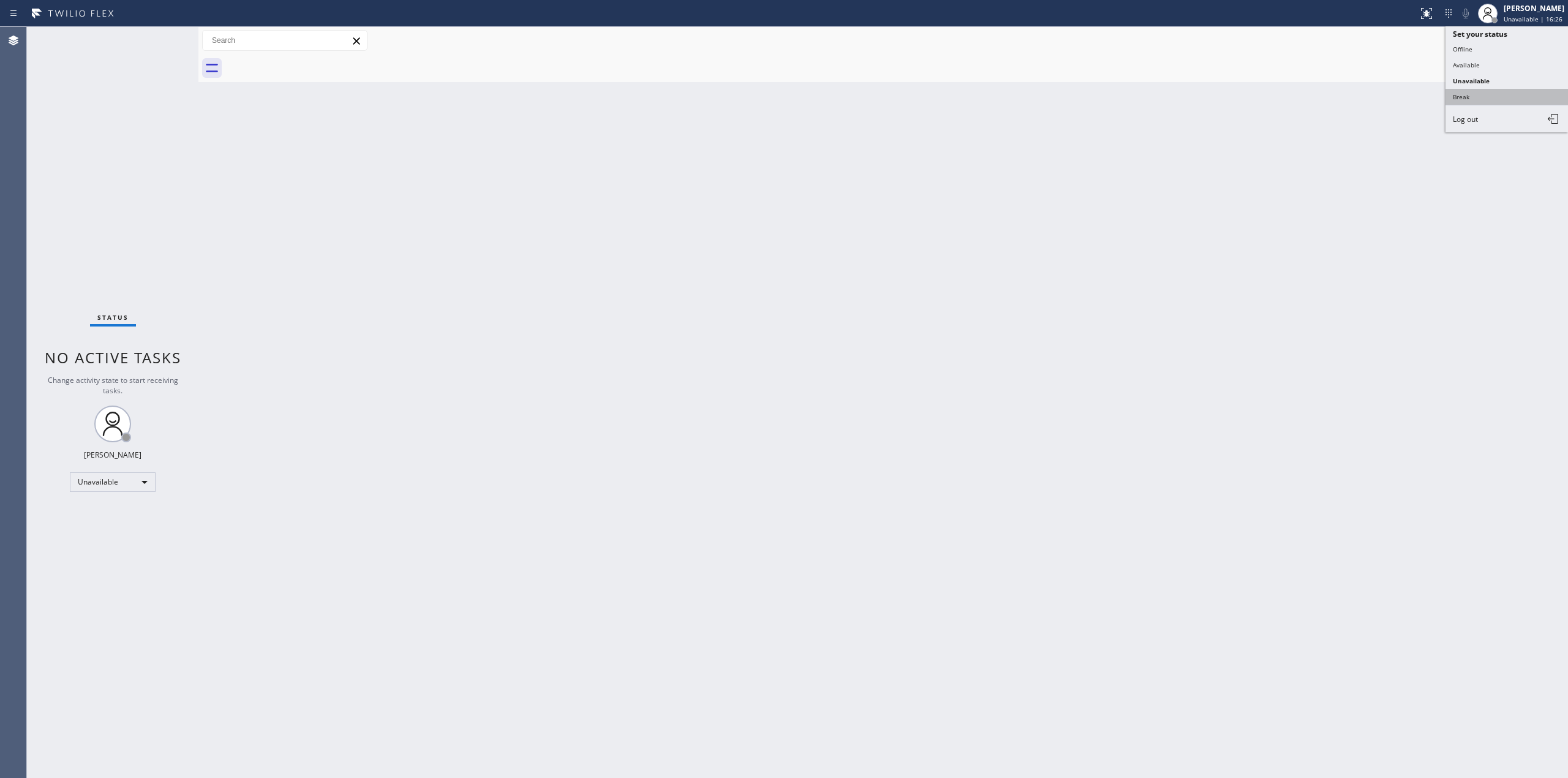
click at [1515, 89] on button "Break" at bounding box center [1507, 96] width 123 height 16
click at [1545, 11] on div "[PERSON_NAME]" at bounding box center [1534, 8] width 61 height 11
click at [1495, 79] on button "Unavailable" at bounding box center [1507, 80] width 123 height 16
click at [1118, 349] on div "Back to Dashboard Change Sender ID Customers Technicians Select a contact Outbo…" at bounding box center [883, 402] width 1370 height 751
drag, startPoint x: 1521, startPoint y: 50, endPoint x: 1493, endPoint y: 50, distance: 28.0
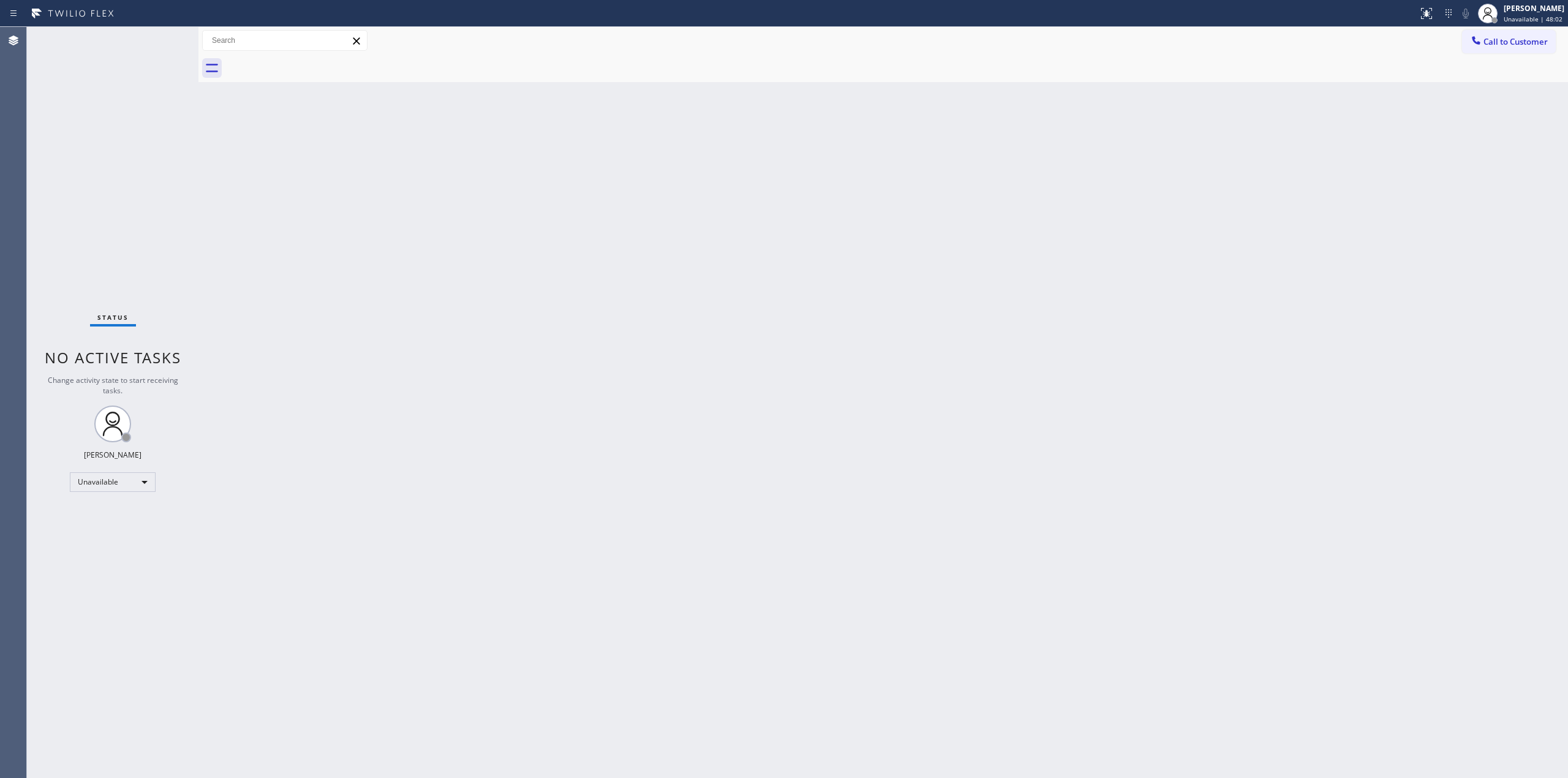
click at [1512, 50] on button "Call to Customer" at bounding box center [1509, 42] width 93 height 23
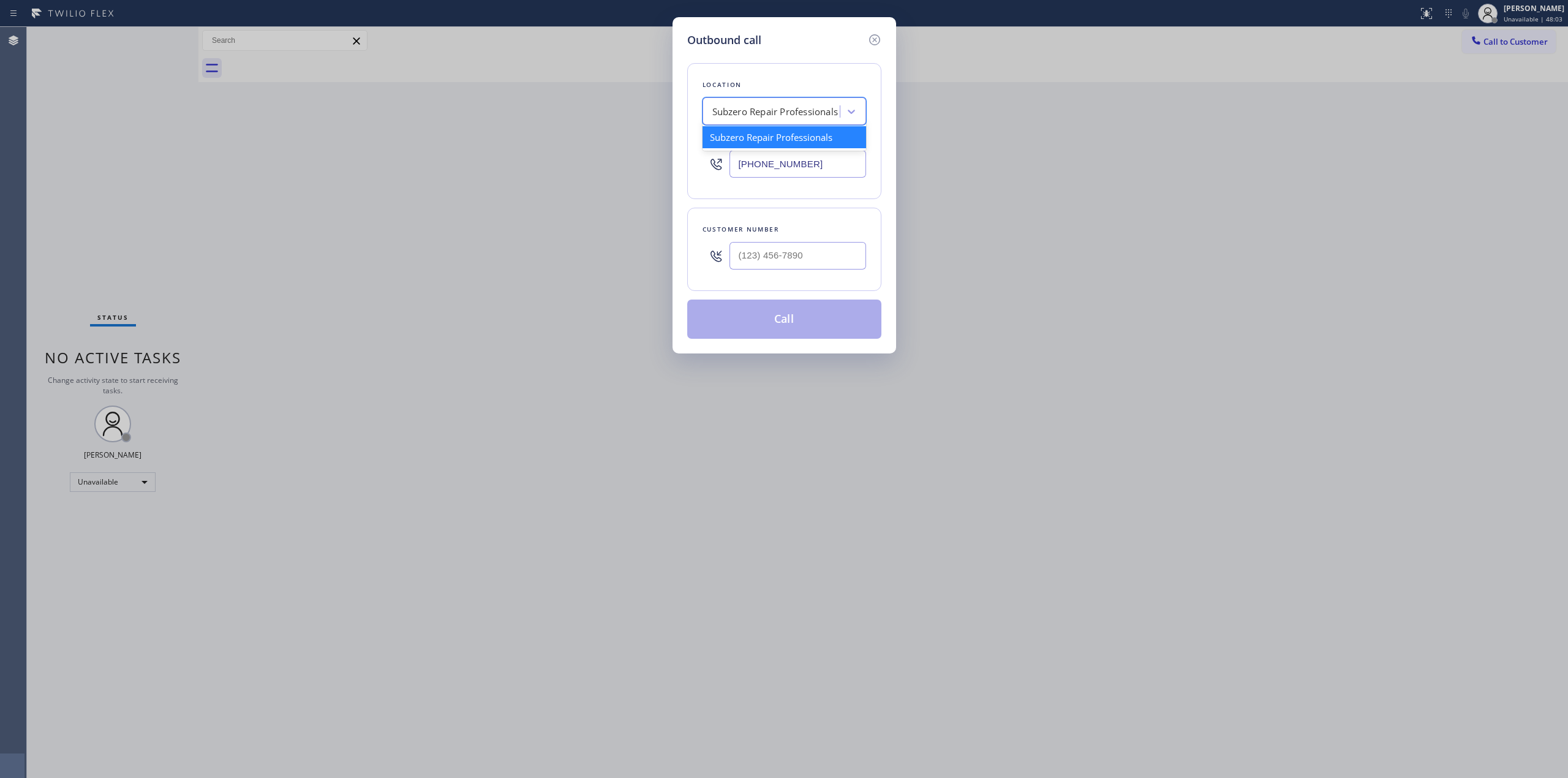
click at [767, 108] on div "Subzero Repair Professionals" at bounding box center [775, 111] width 126 height 14
paste input "Whirlpool Appliance Repair"
type input "Whirlpool Appliance Repair"
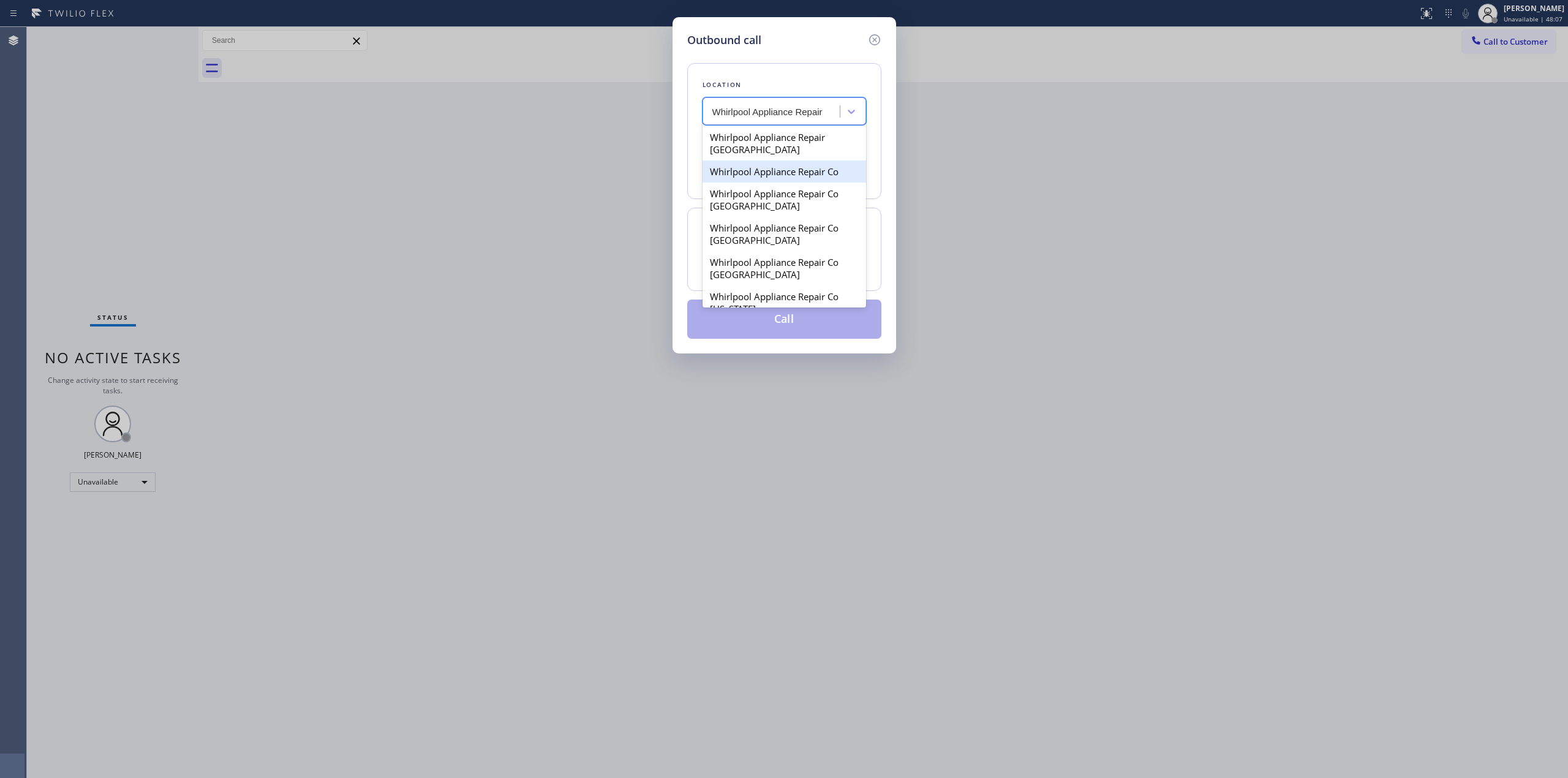
click at [788, 171] on div "Whirlpool Appliance Repair Co" at bounding box center [784, 171] width 164 height 22
type input "[PHONE_NUMBER]"
click at [809, 111] on div "Whirlpool Appliance Repair Co" at bounding box center [776, 111] width 129 height 14
paste input "Whirlpool Appliance Repair"
type input "Whirlpool Appliance Repair sea"
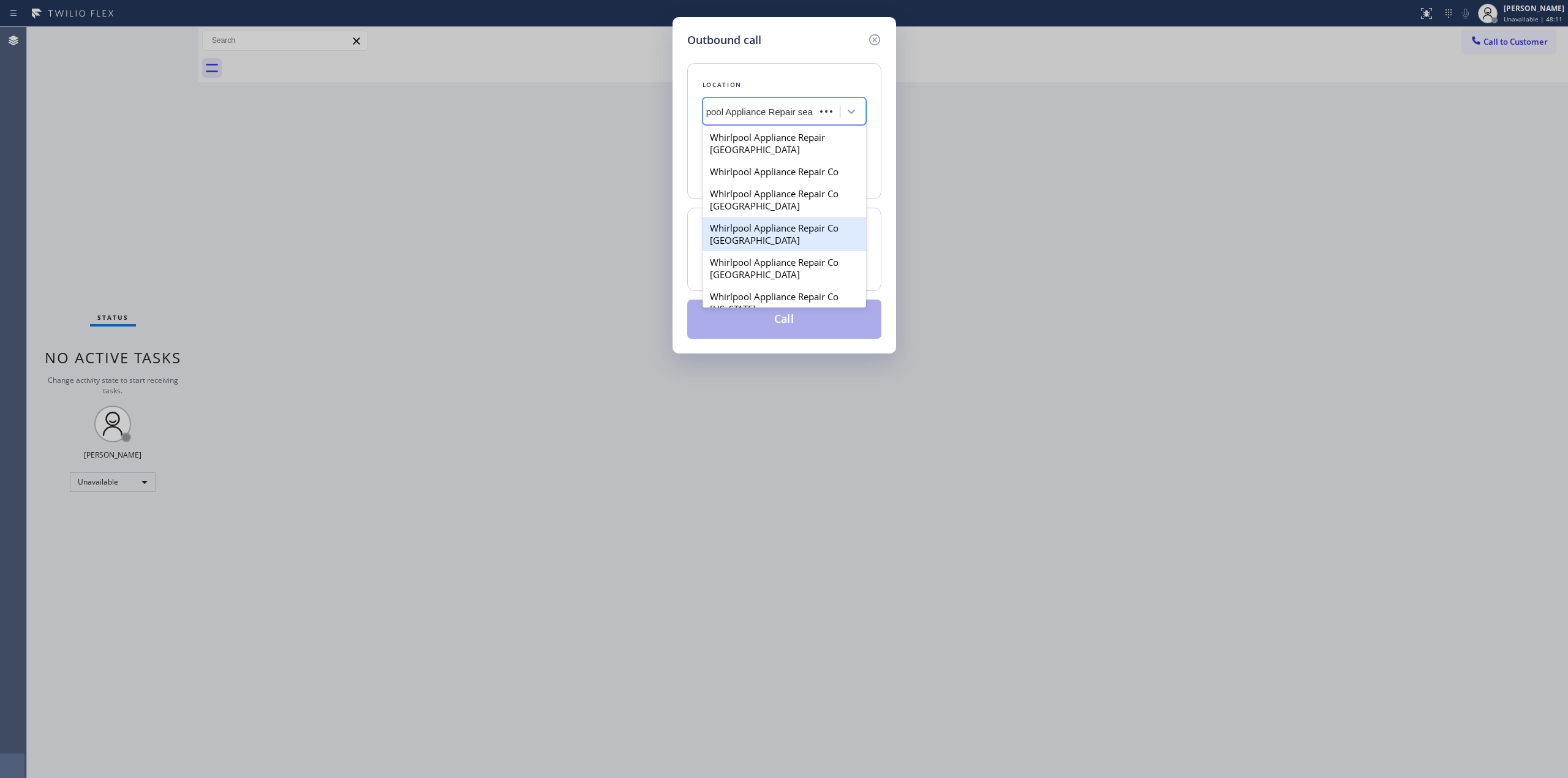
scroll to position [0, 8]
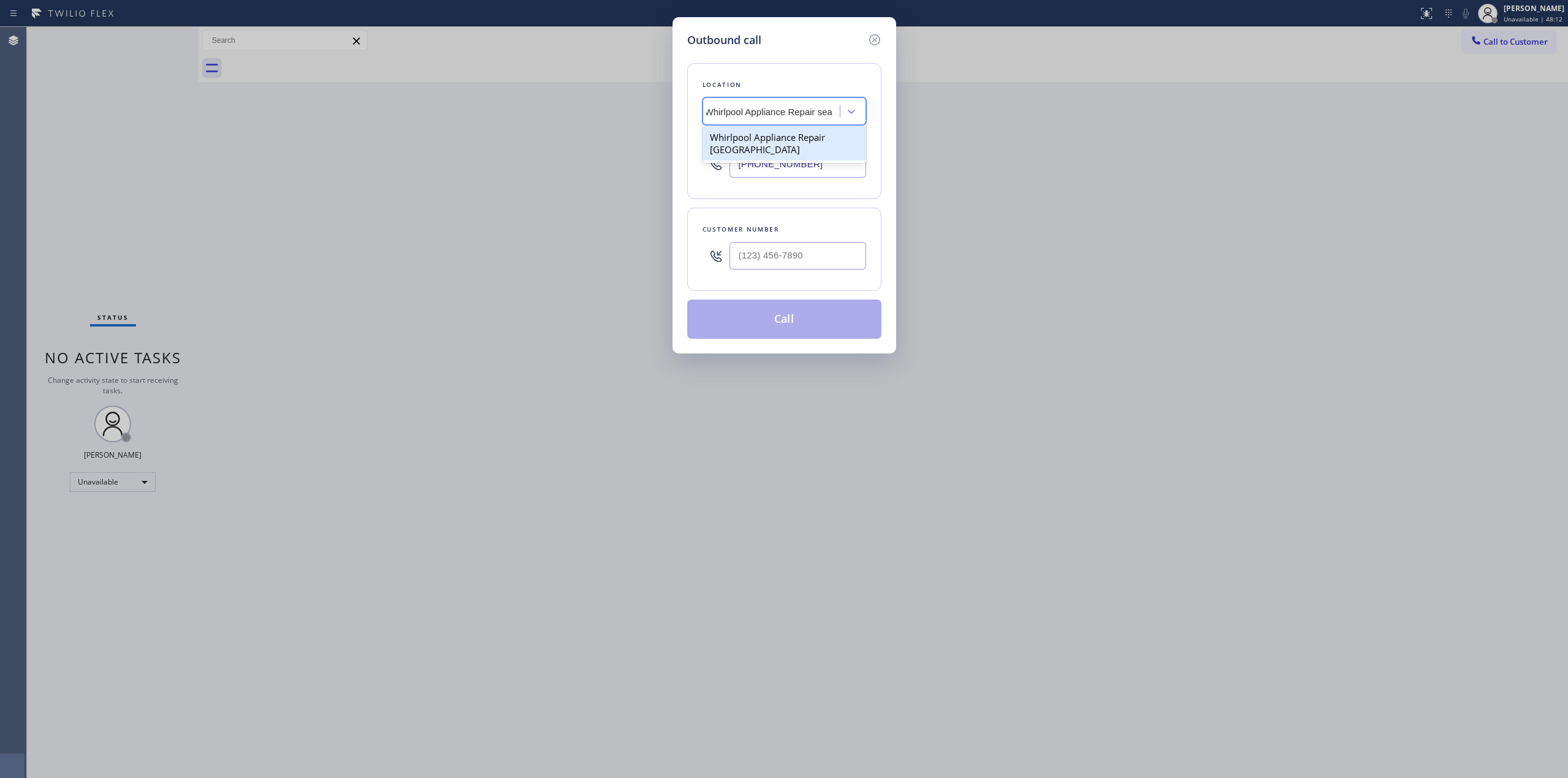
click at [811, 145] on div "Whirlpool Appliance Repair [GEOGRAPHIC_DATA]" at bounding box center [784, 143] width 164 height 34
type input "[PHONE_NUMBER]"
click at [820, 165] on input "[PHONE_NUMBER]" at bounding box center [798, 164] width 137 height 28
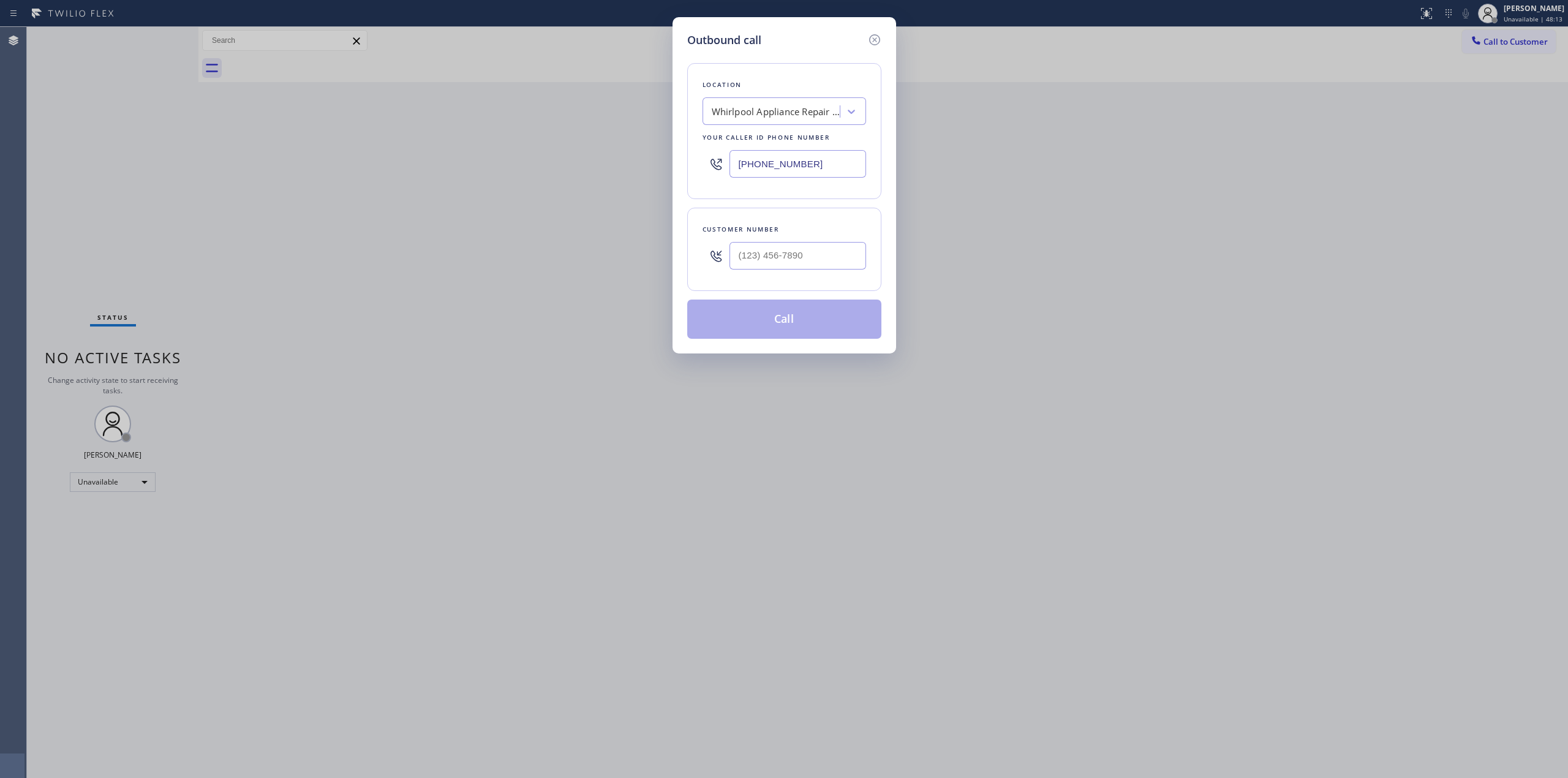
click at [820, 167] on input "[PHONE_NUMBER]" at bounding box center [798, 164] width 137 height 28
click at [839, 172] on input "[PHONE_NUMBER]" at bounding box center [798, 164] width 137 height 28
click at [876, 35] on icon at bounding box center [874, 39] width 11 height 11
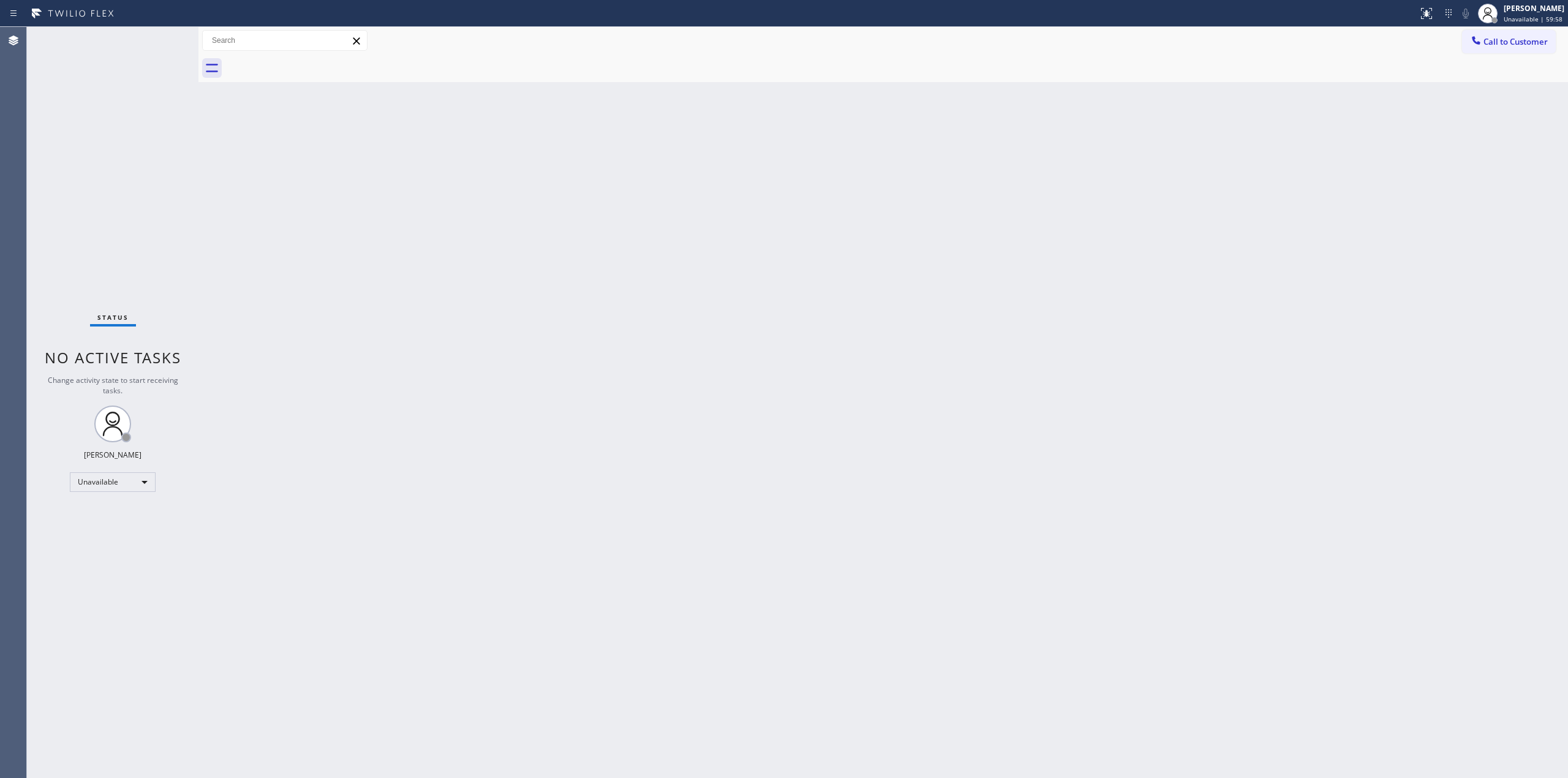
drag, startPoint x: 1523, startPoint y: 43, endPoint x: 1475, endPoint y: 45, distance: 48.0
click at [1520, 45] on span "Call to Customer" at bounding box center [1516, 41] width 65 height 11
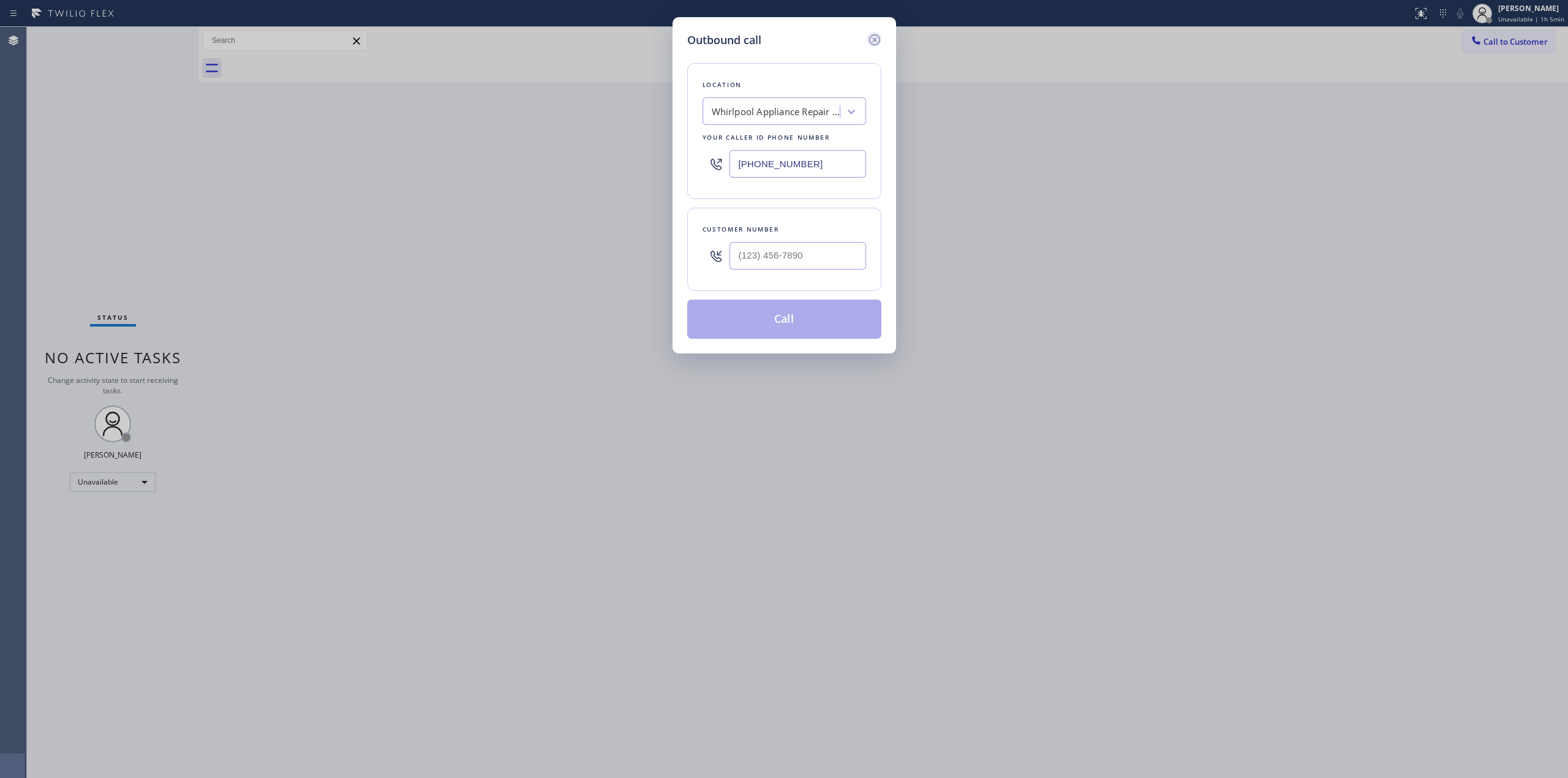
click at [872, 39] on icon at bounding box center [874, 40] width 15 height 15
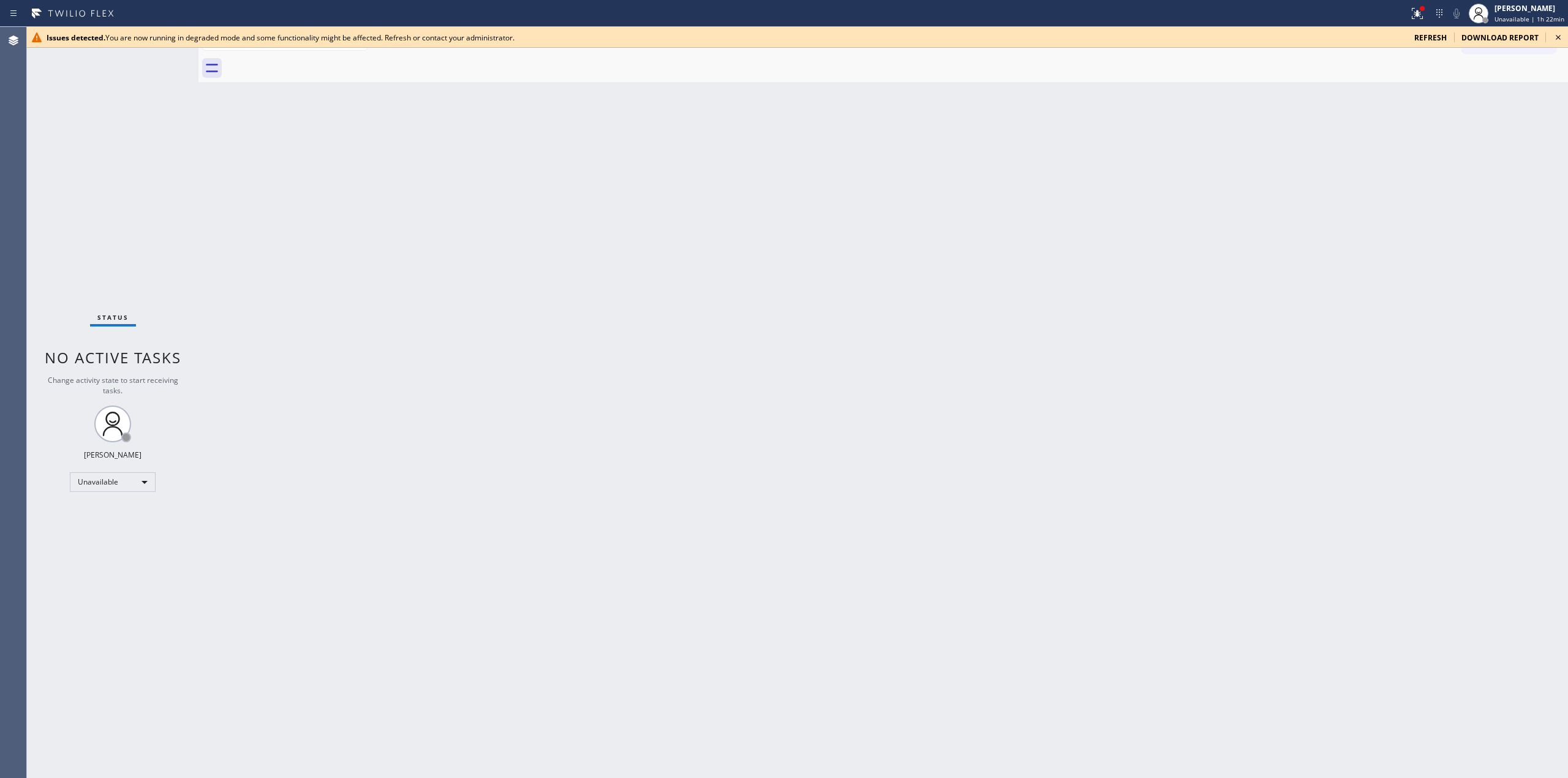
click at [1557, 38] on icon at bounding box center [1558, 38] width 5 height 5
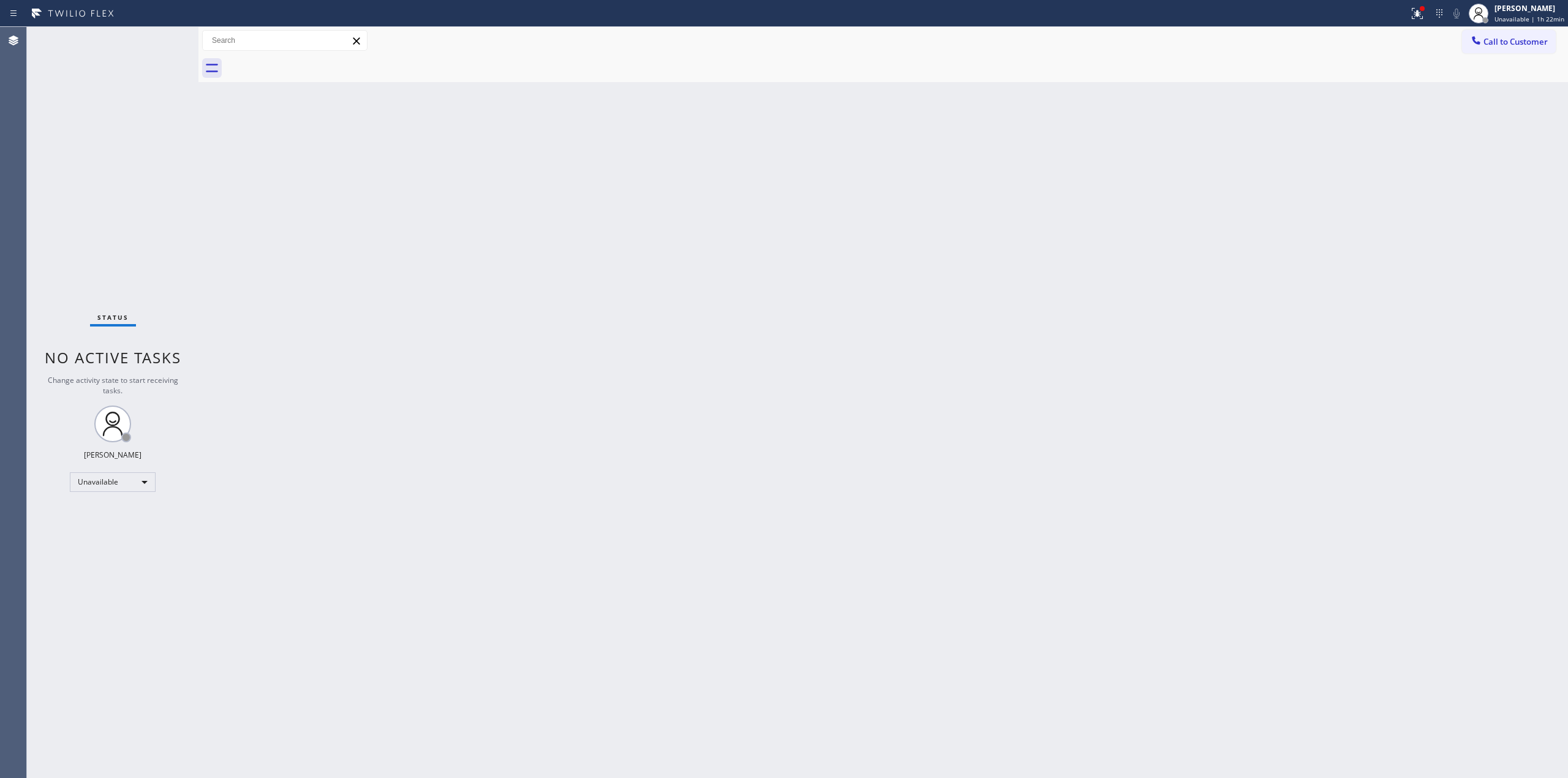
drag, startPoint x: 1498, startPoint y: 50, endPoint x: 1466, endPoint y: 47, distance: 32.1
click at [1496, 50] on button "Call to Customer" at bounding box center [1509, 42] width 93 height 23
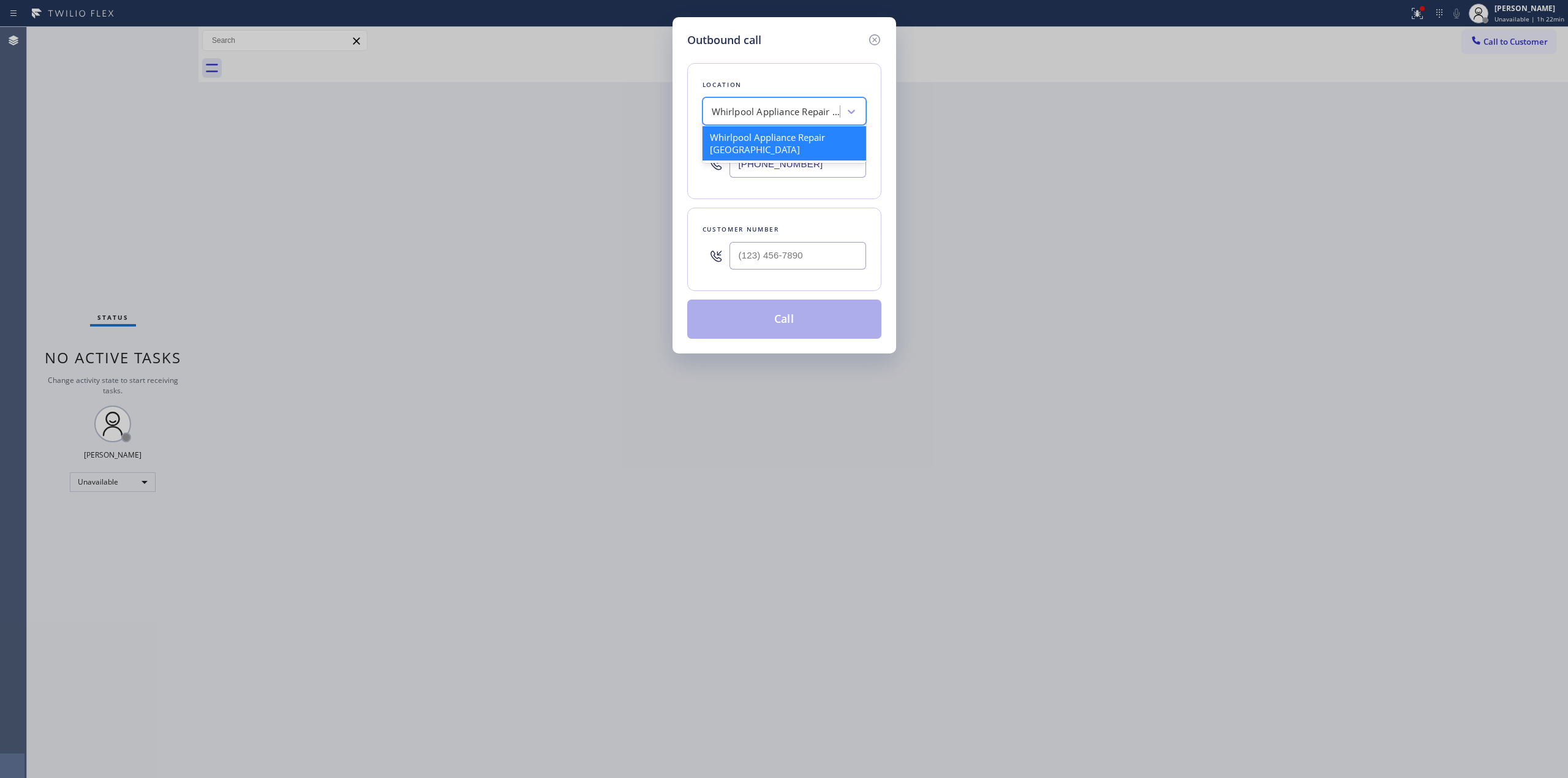
click at [795, 99] on div "Whirlpool Appliance Repair [GEOGRAPHIC_DATA]" at bounding box center [784, 111] width 164 height 28
paste input "LG Repairs"
type input "LG Repairs"
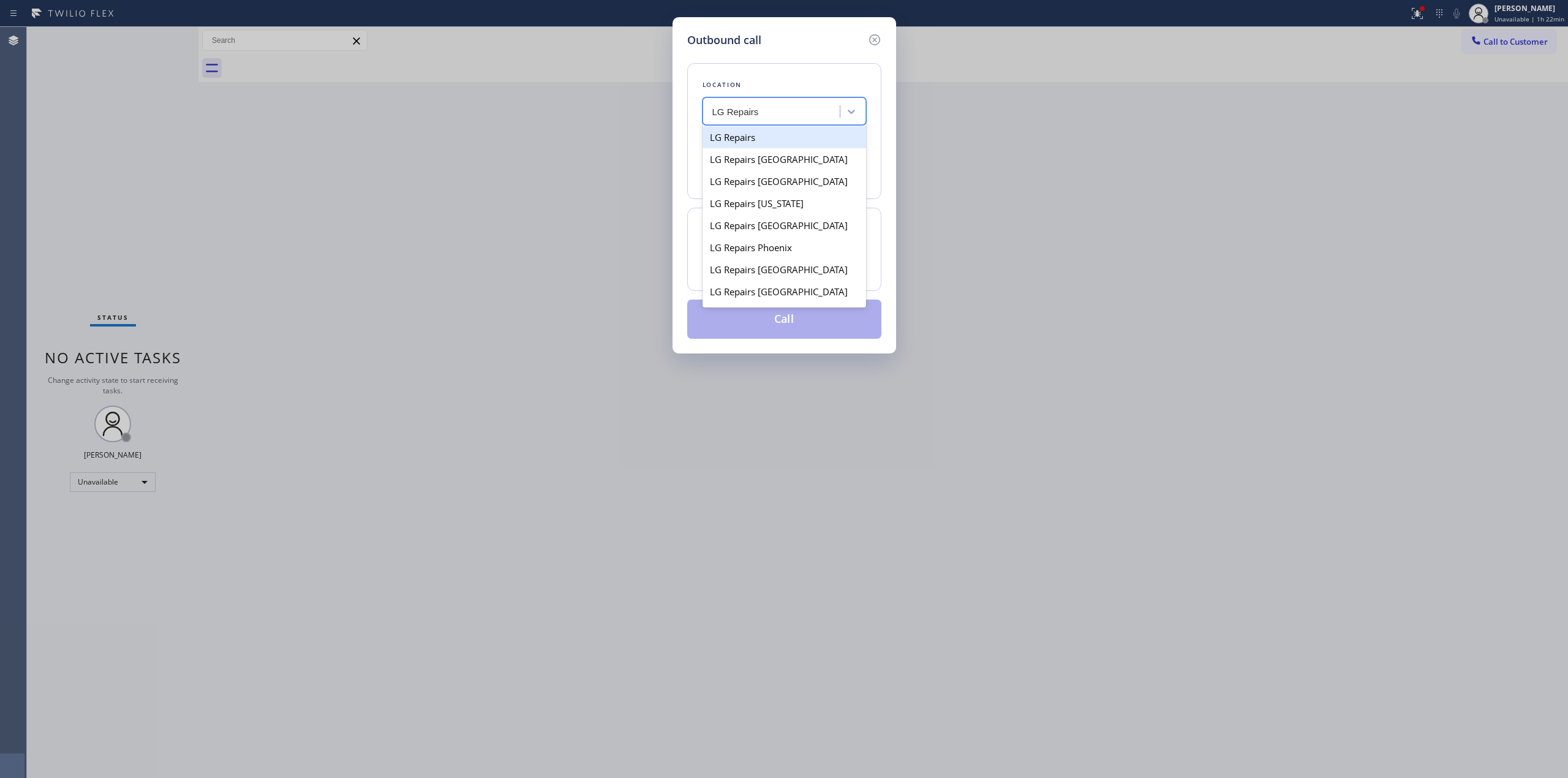
click at [756, 135] on div "LG Repairs" at bounding box center [784, 137] width 164 height 22
type input "[PHONE_NUMBER]"
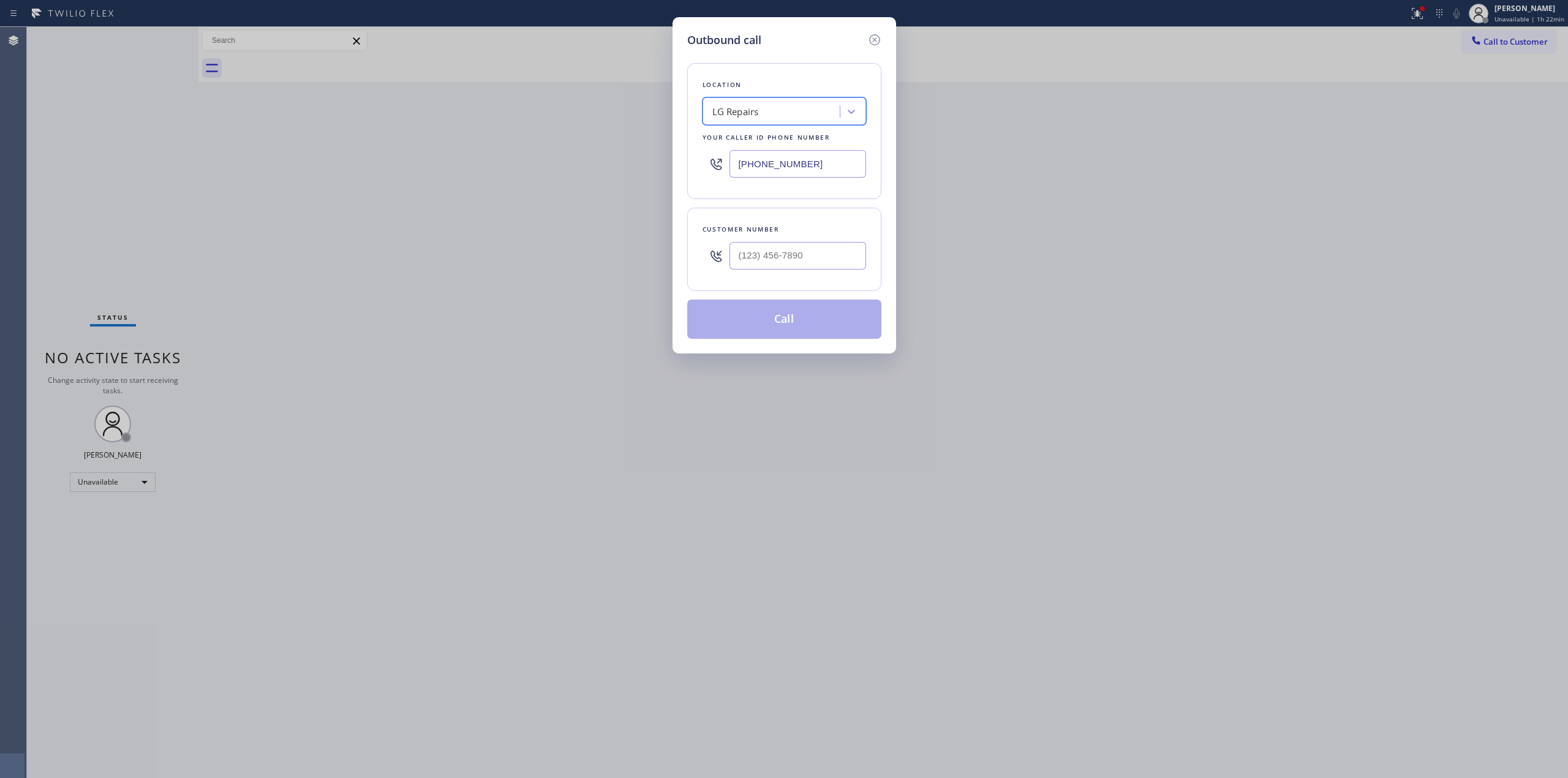
click at [762, 152] on input "[PHONE_NUMBER]" at bounding box center [798, 164] width 137 height 28
click at [874, 37] on icon at bounding box center [874, 40] width 15 height 15
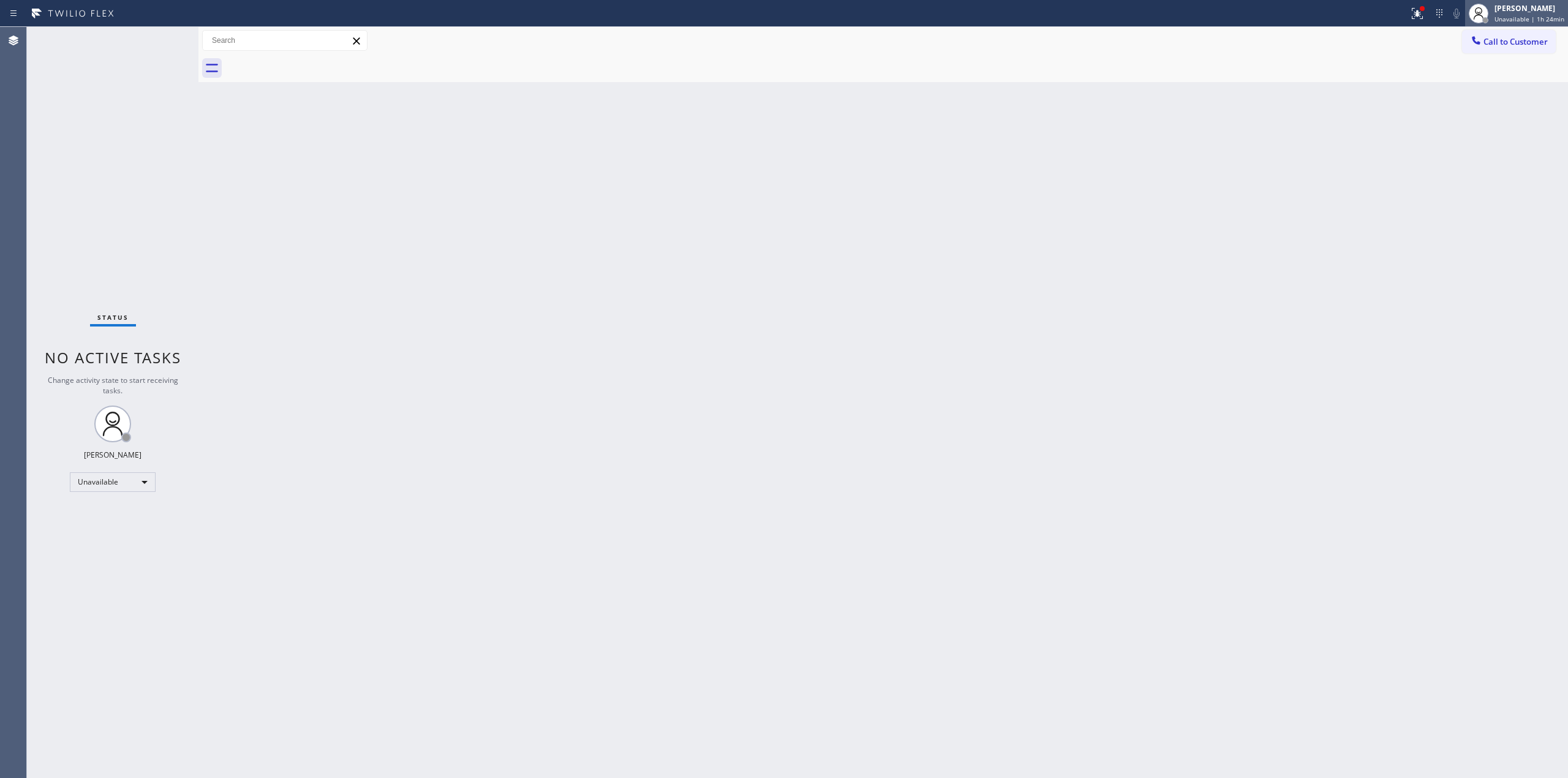
click at [1517, 15] on span "Unavailable | 1h 24min" at bounding box center [1530, 19] width 70 height 8
click at [1468, 106] on button "Log out" at bounding box center [1507, 119] width 123 height 27
